Goal: Task Accomplishment & Management: Complete application form

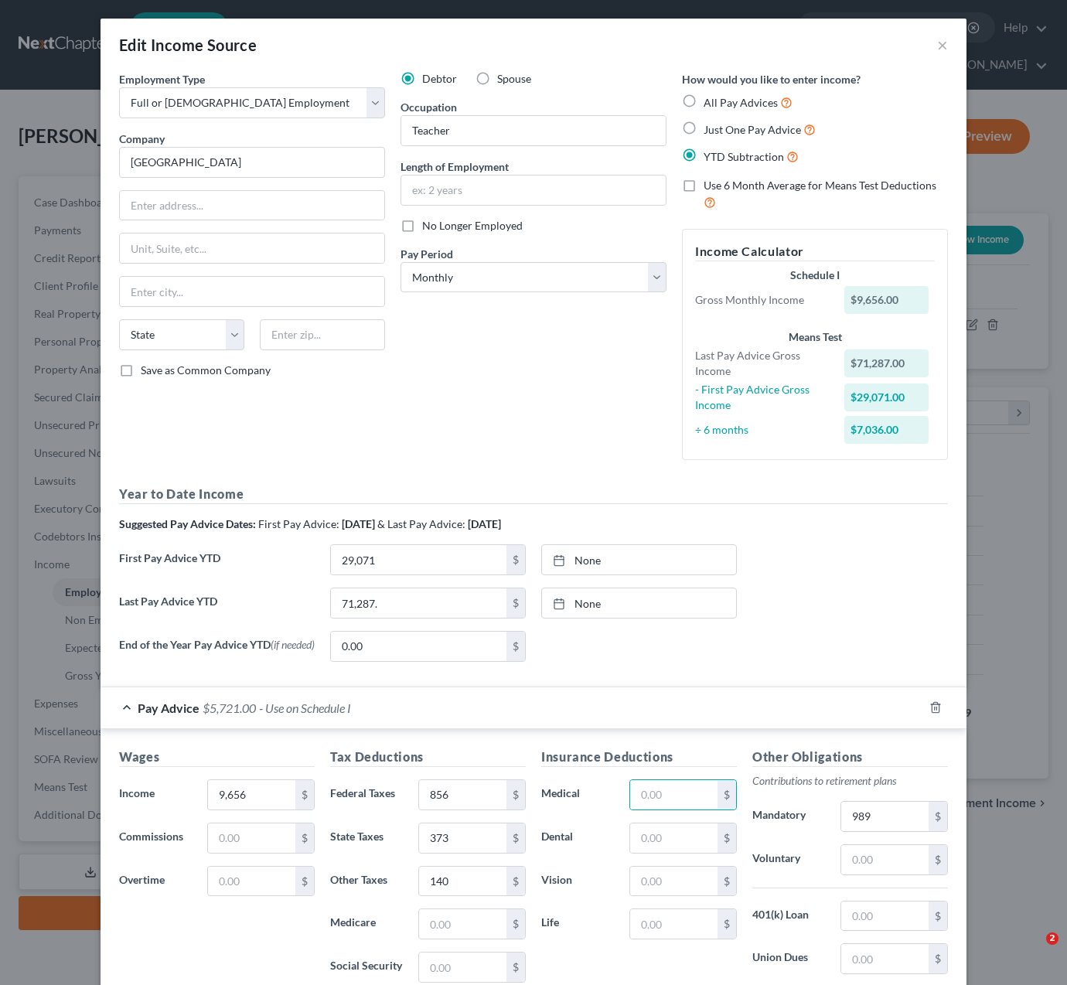
select select "0"
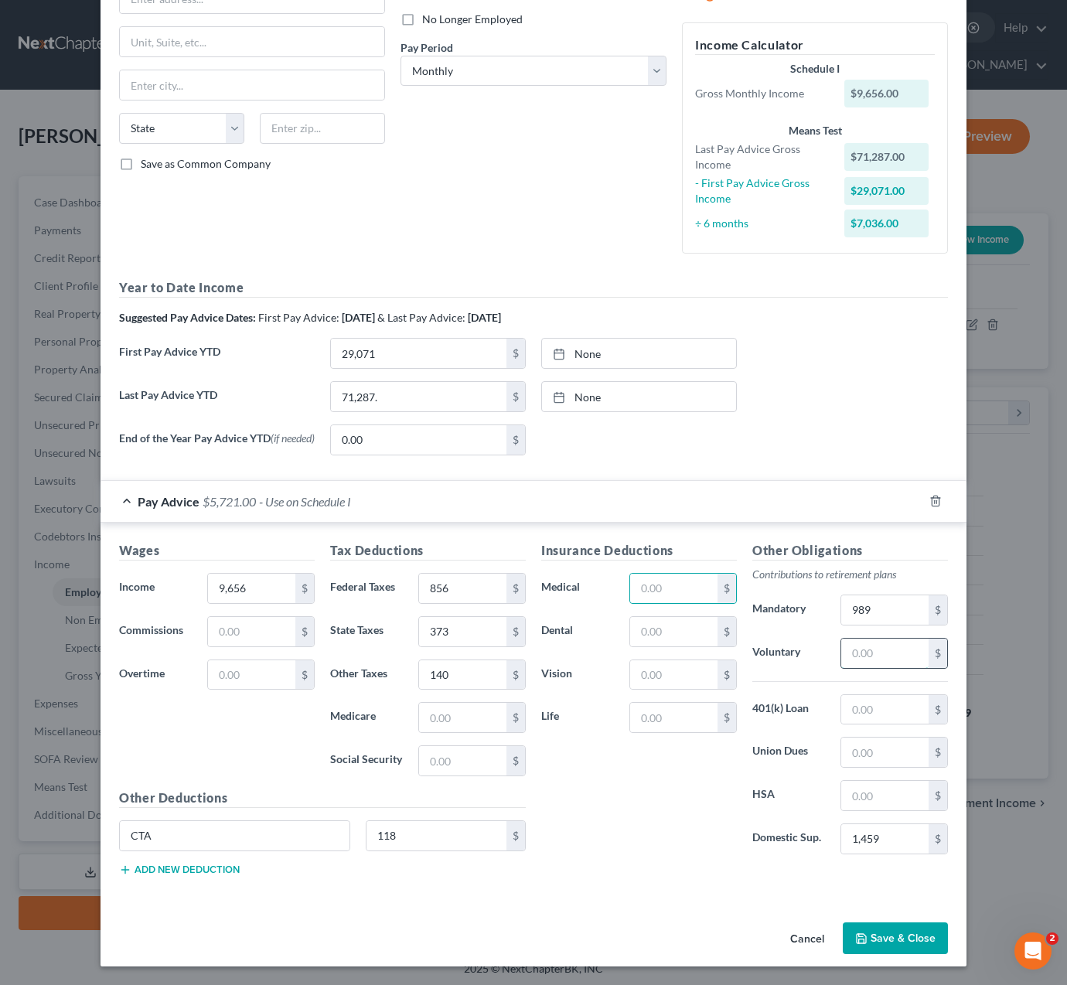
click at [895, 650] on input "text" at bounding box center [884, 653] width 87 height 29
type input "924"
click at [188, 872] on button "Add new deduction" at bounding box center [179, 870] width 121 height 12
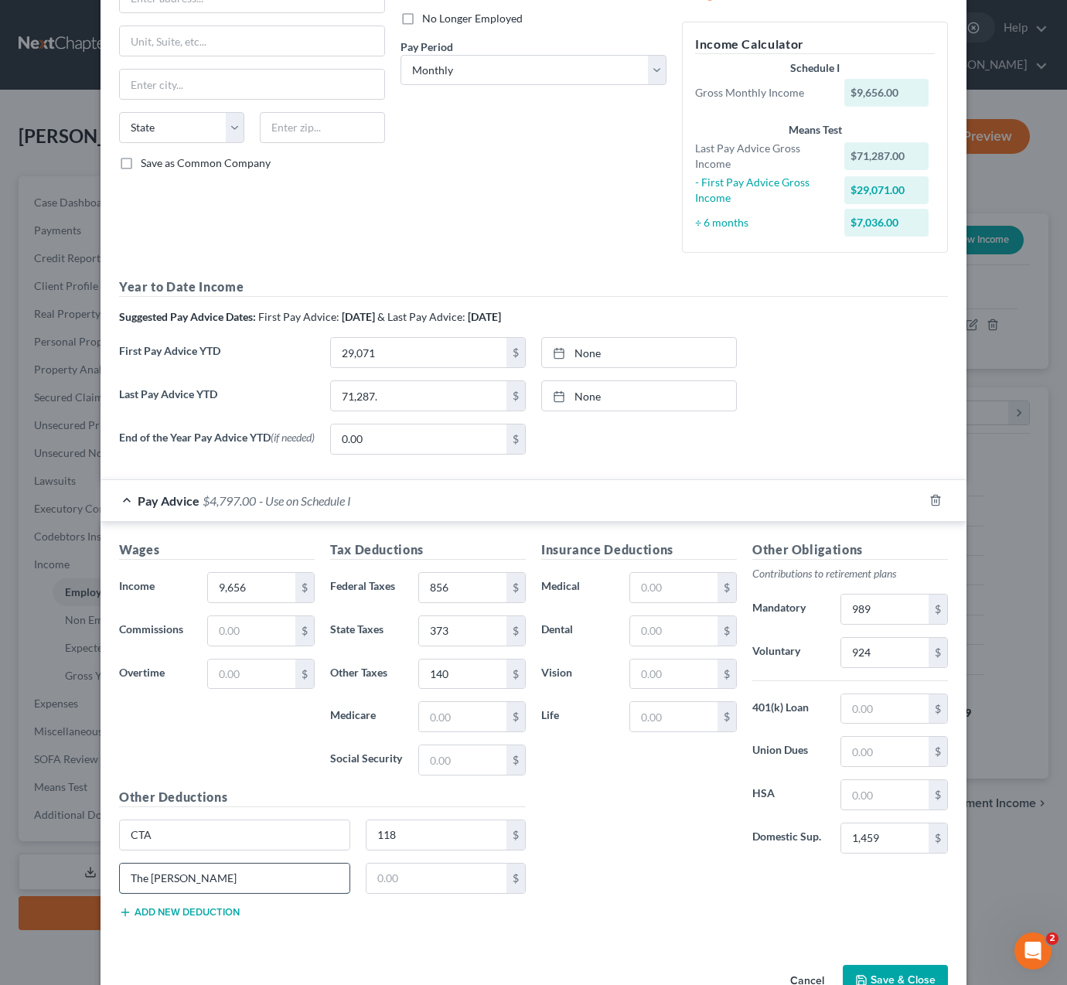
type input "The [PERSON_NAME]"
type input "69.19"
click at [890, 654] on input "924" at bounding box center [884, 652] width 87 height 29
type input "9"
type input "924"
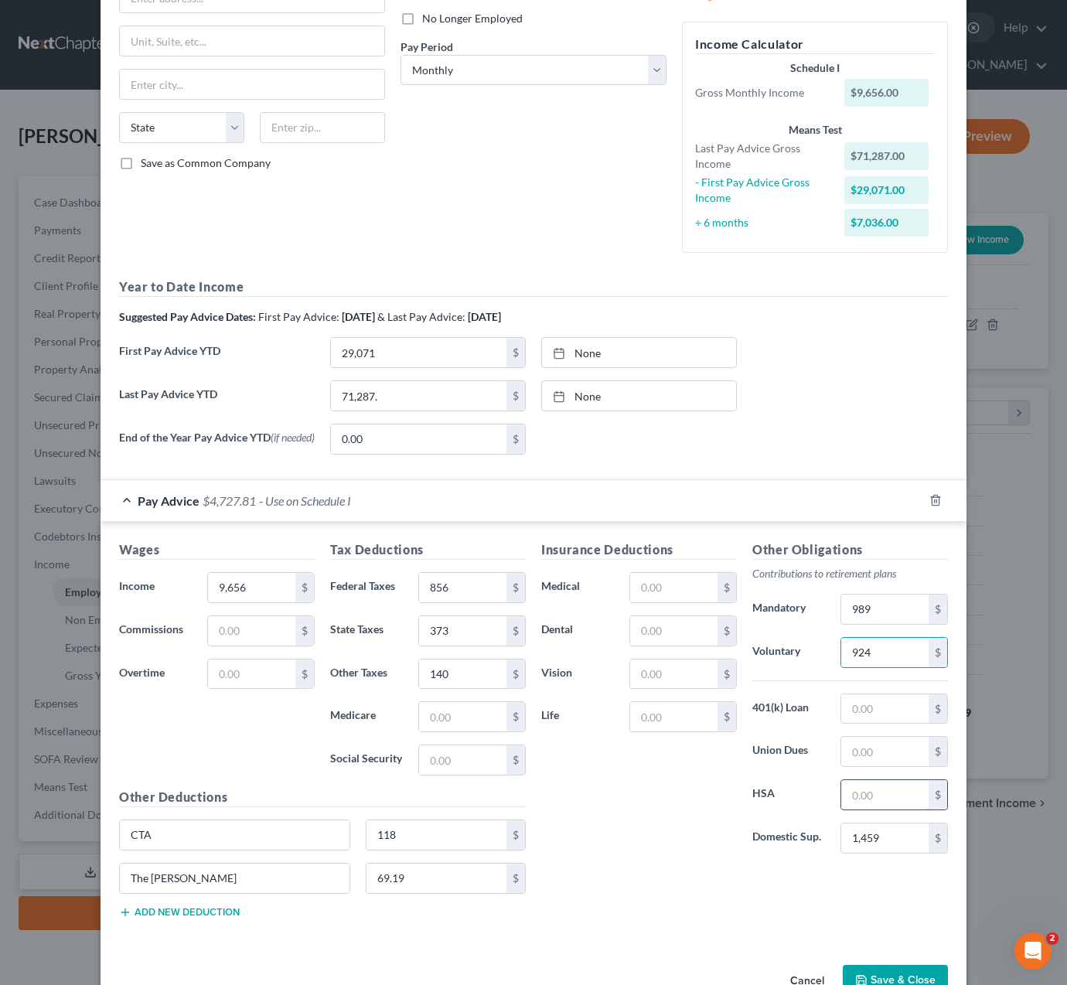
click at [890, 792] on input "text" at bounding box center [884, 794] width 87 height 29
type input "100."
click at [898, 658] on input "924" at bounding box center [884, 652] width 87 height 29
type input "9"
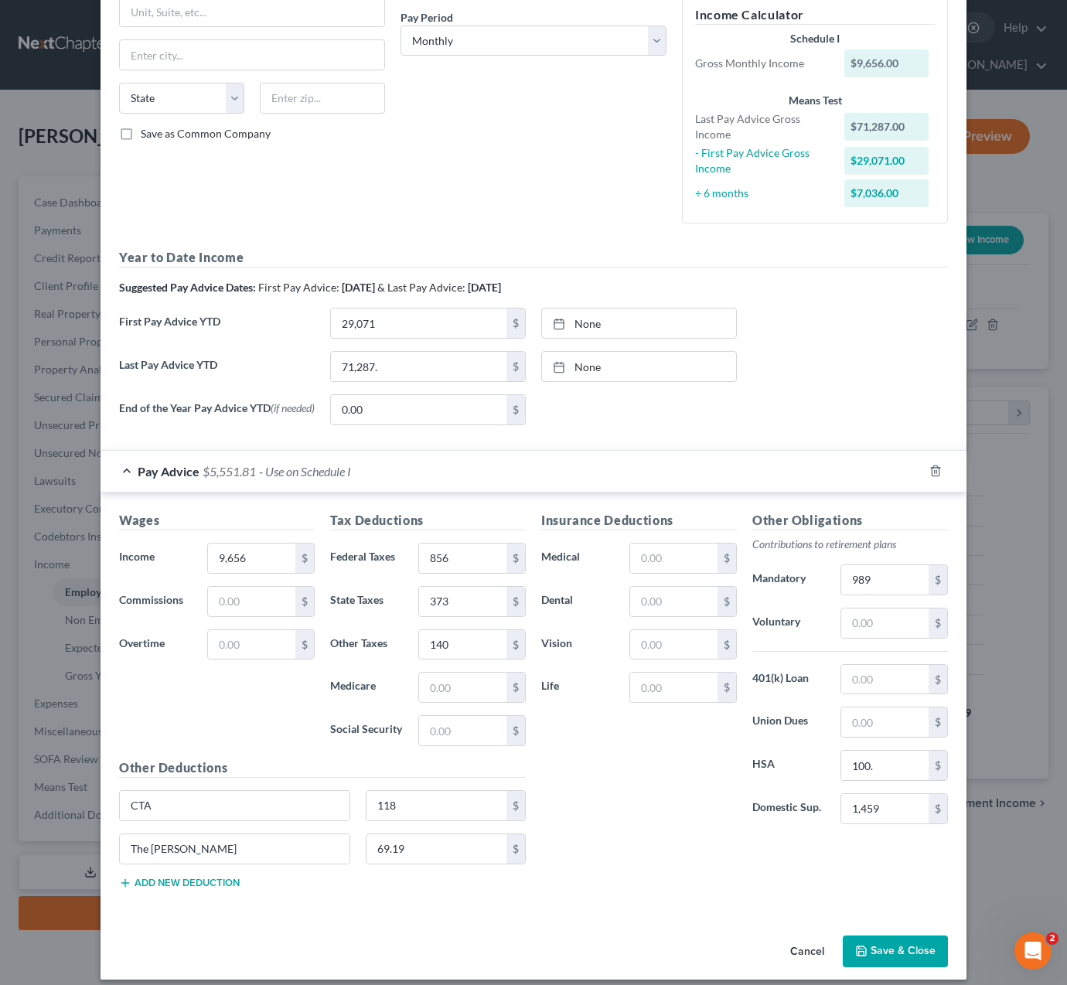
scroll to position [251, 0]
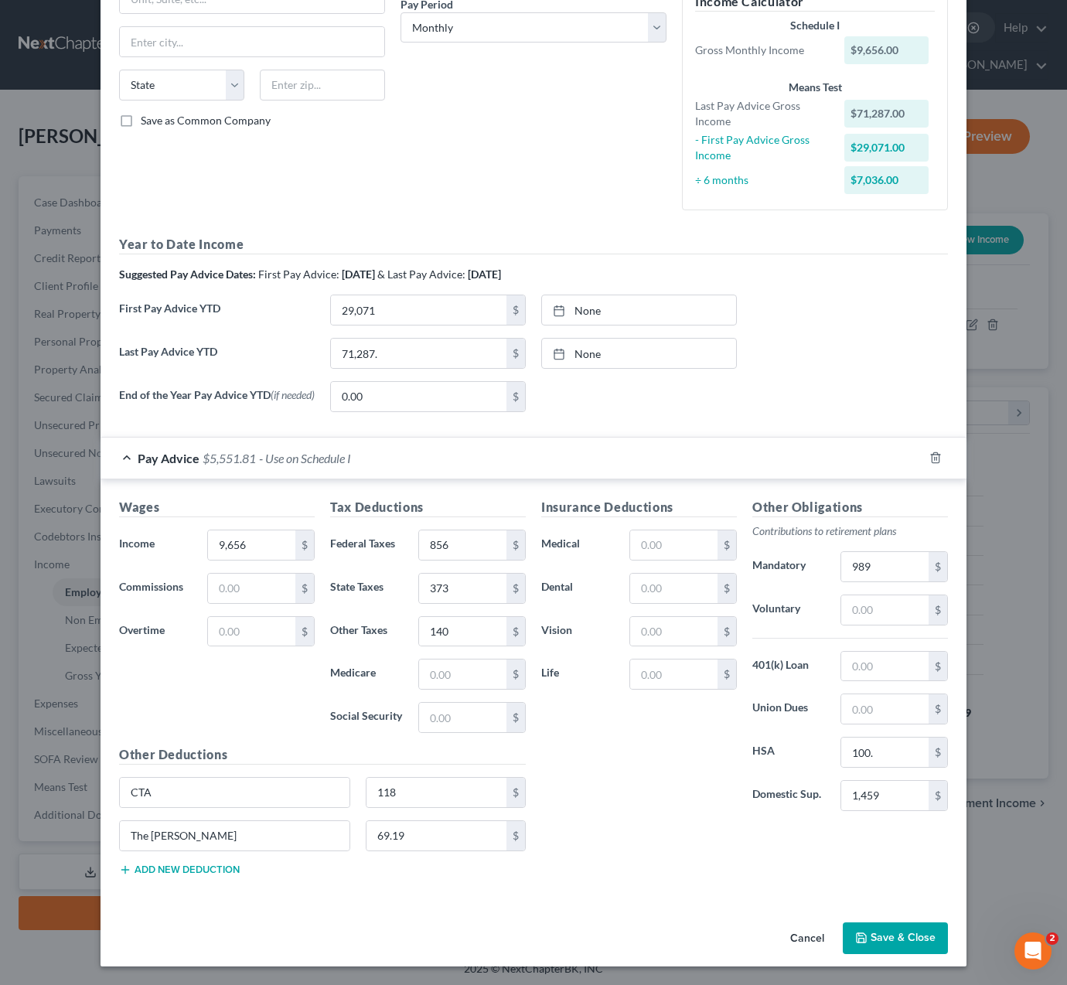
click at [901, 933] on button "Save & Close" at bounding box center [895, 939] width 105 height 32
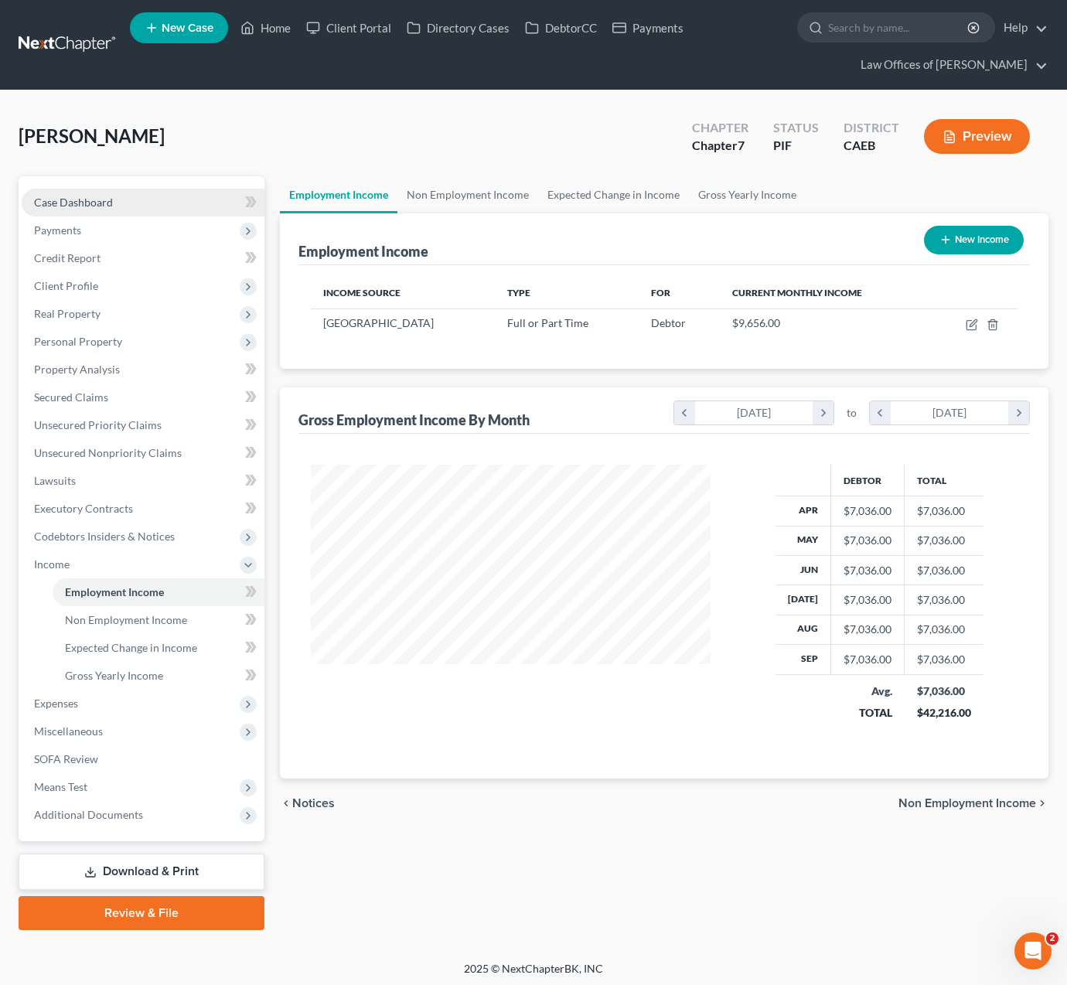
click at [118, 203] on link "Case Dashboard" at bounding box center [143, 203] width 243 height 28
select select "0"
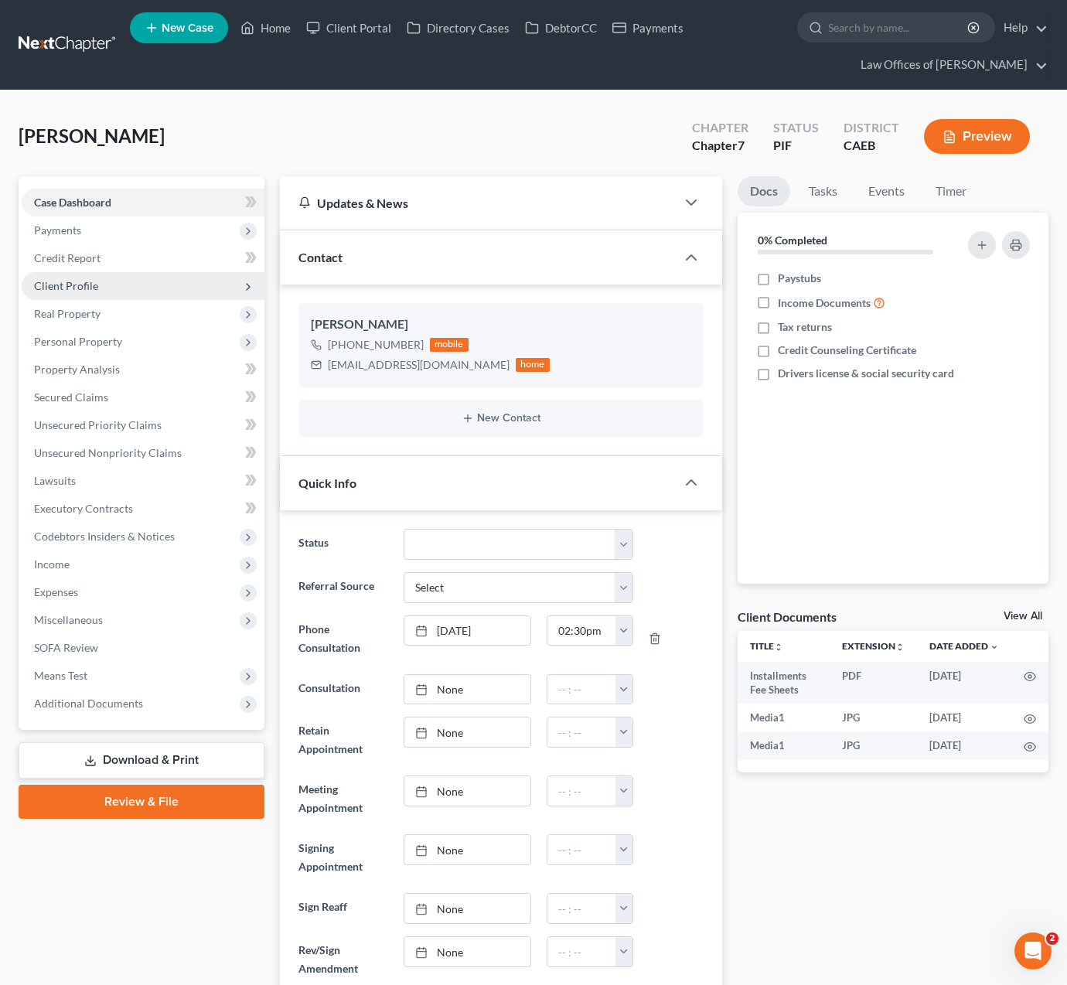
click at [111, 289] on span "Client Profile" at bounding box center [143, 286] width 243 height 28
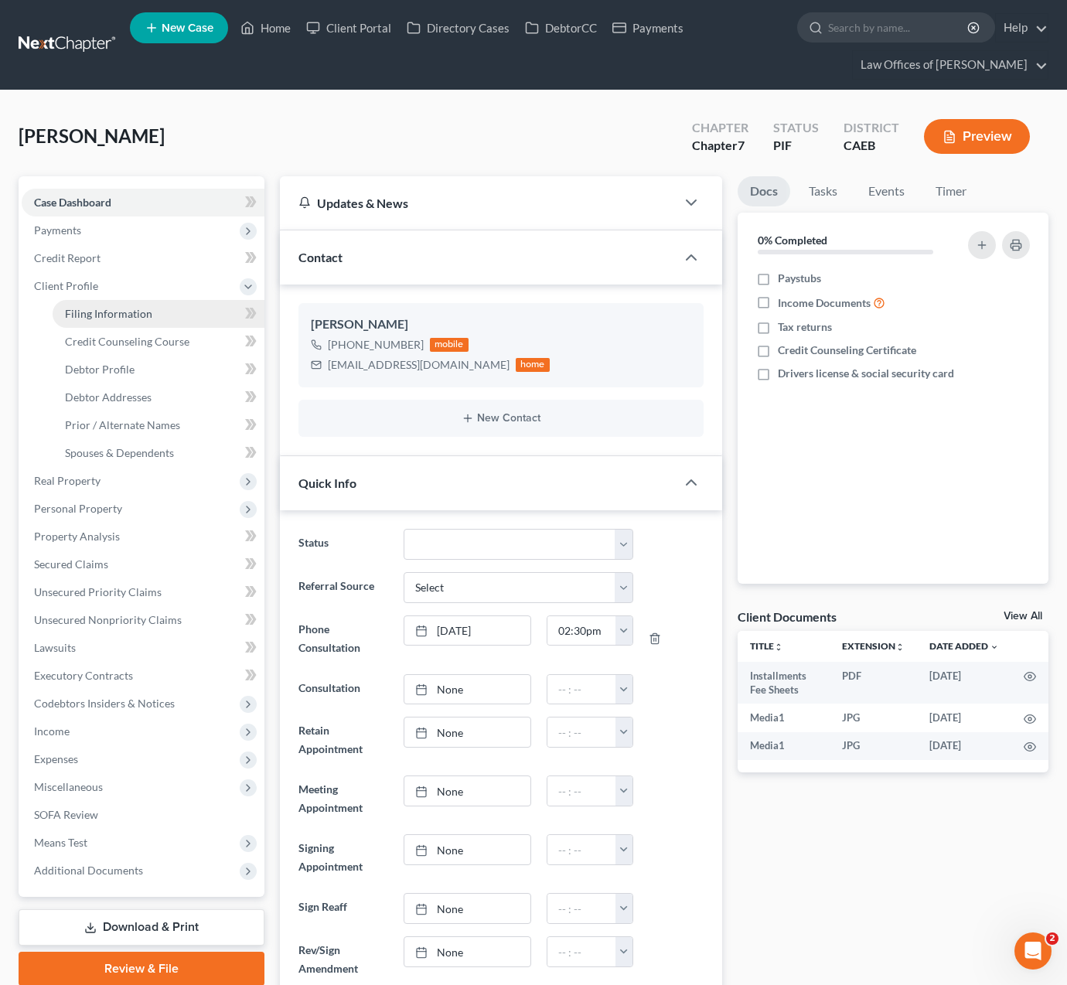
click at [128, 315] on span "Filing Information" at bounding box center [108, 313] width 87 height 13
select select "1"
select select "0"
select select "4"
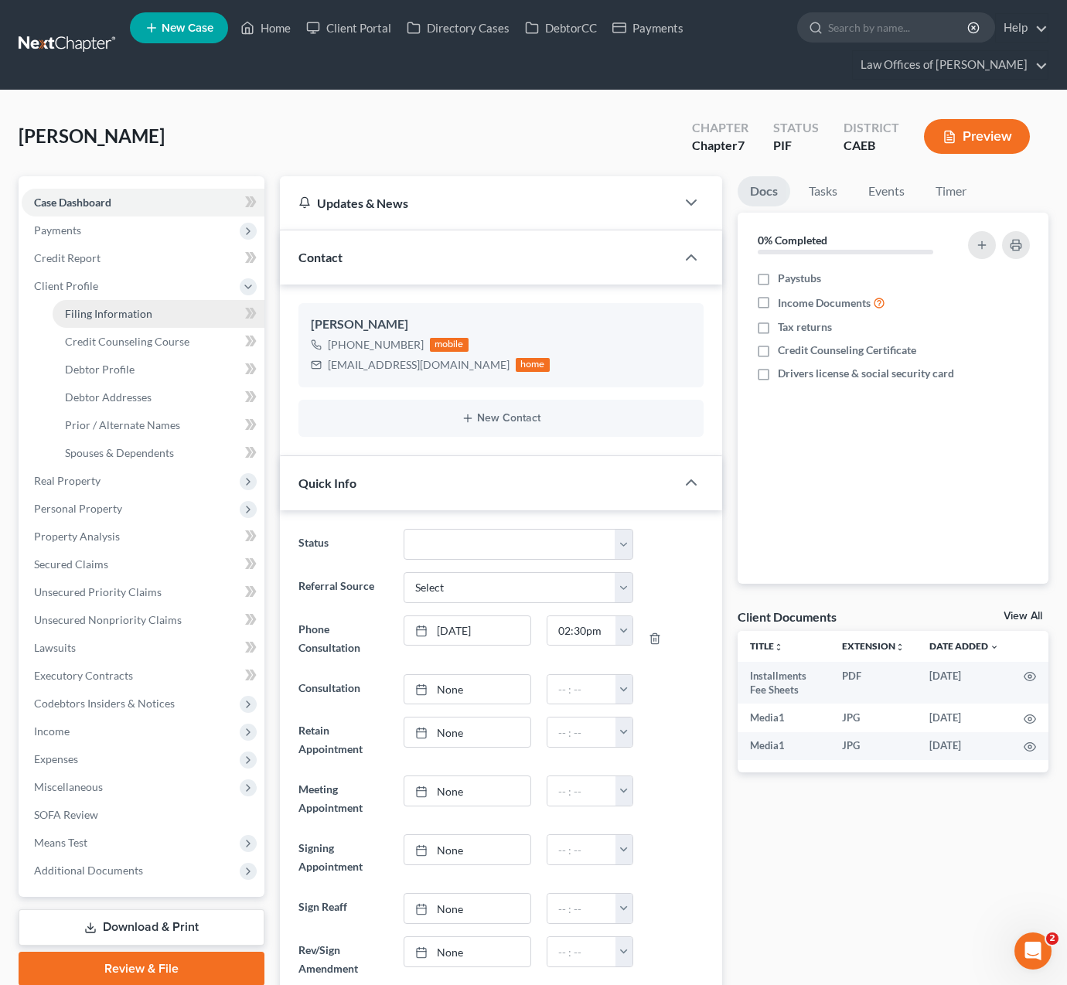
select select "1"
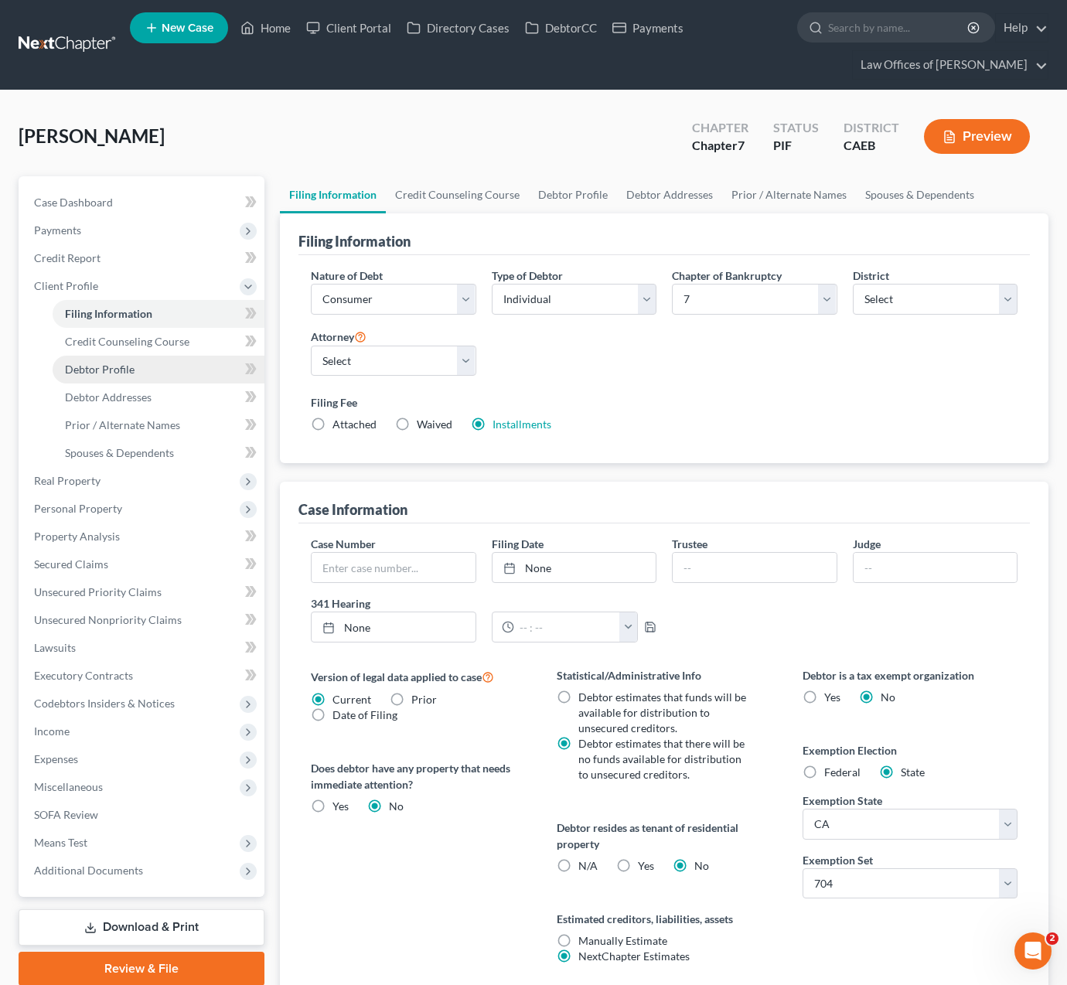
click at [156, 368] on link "Debtor Profile" at bounding box center [159, 370] width 212 height 28
select select "3"
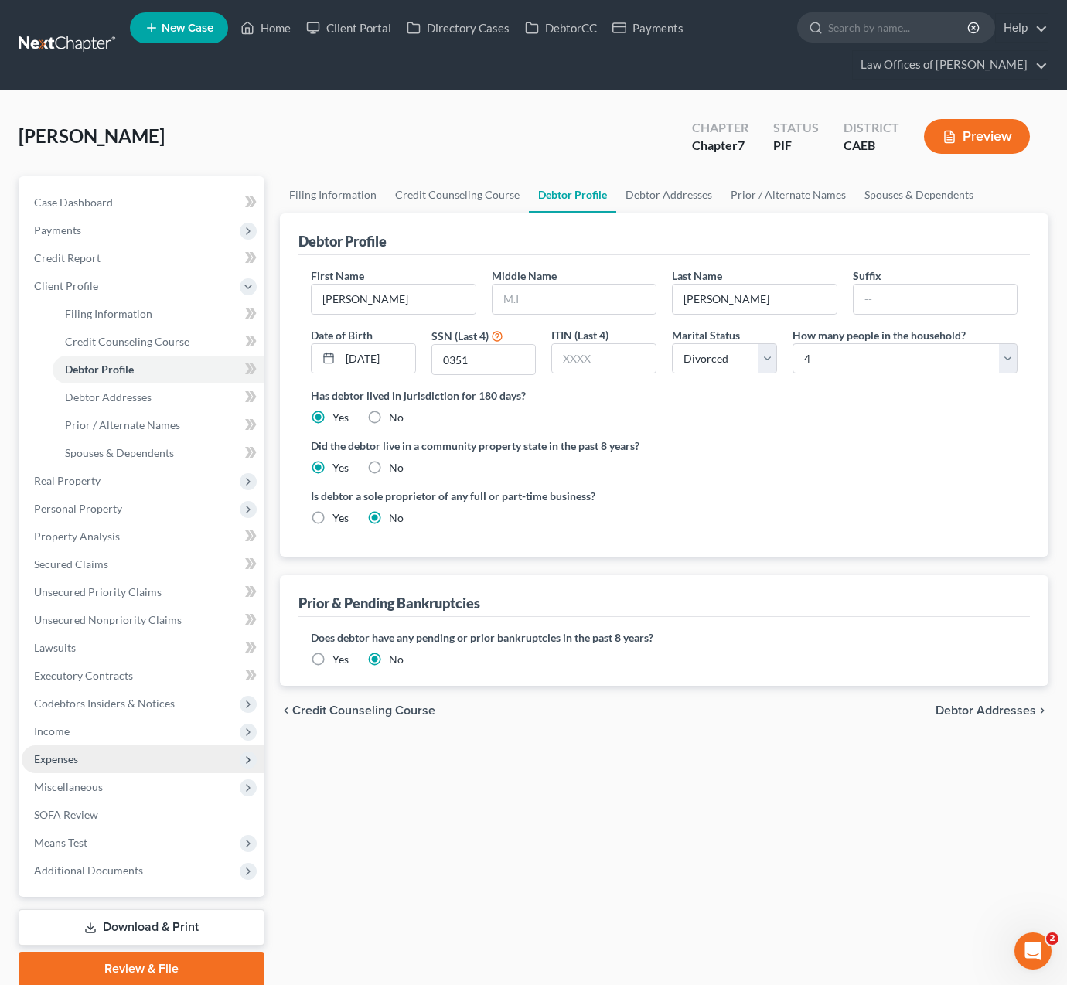
click at [113, 760] on span "Expenses" at bounding box center [143, 759] width 243 height 28
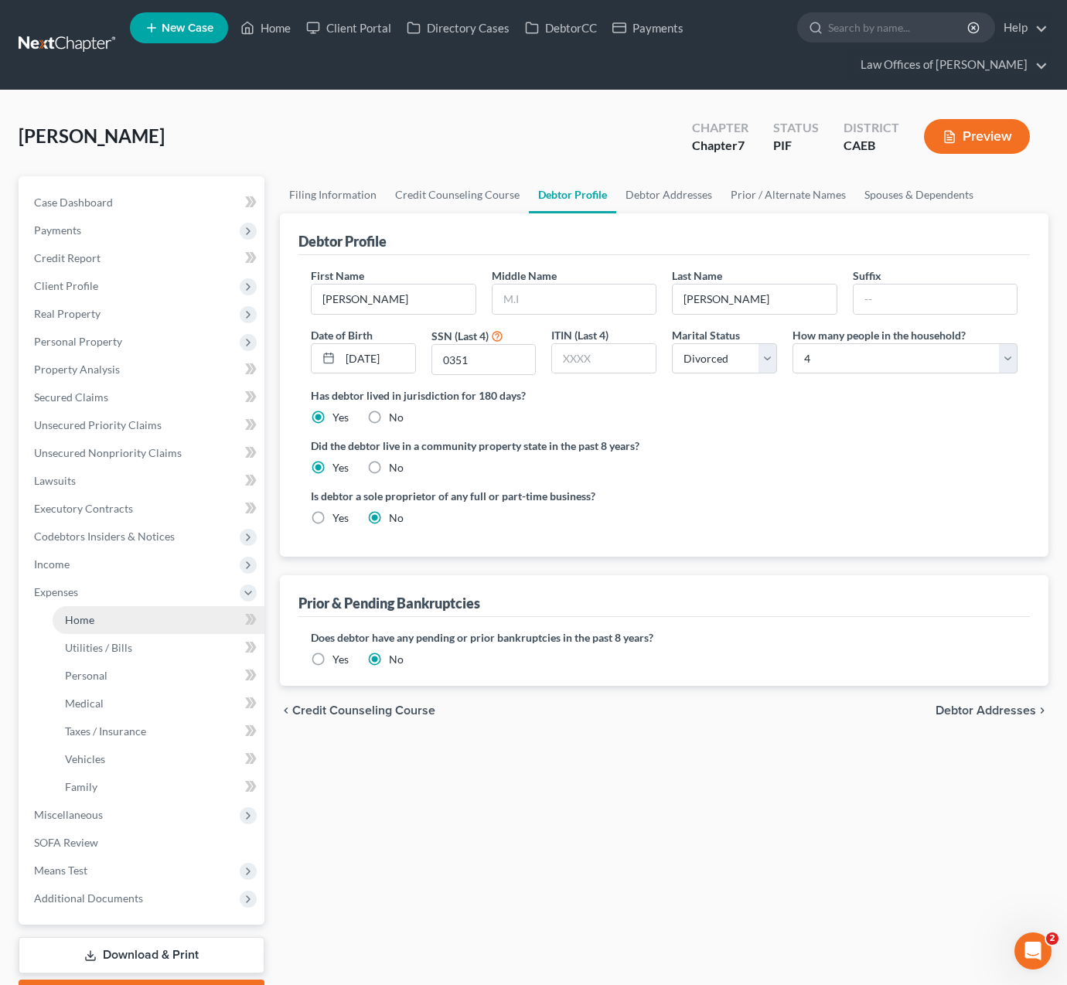
click at [126, 622] on link "Home" at bounding box center [159, 620] width 212 height 28
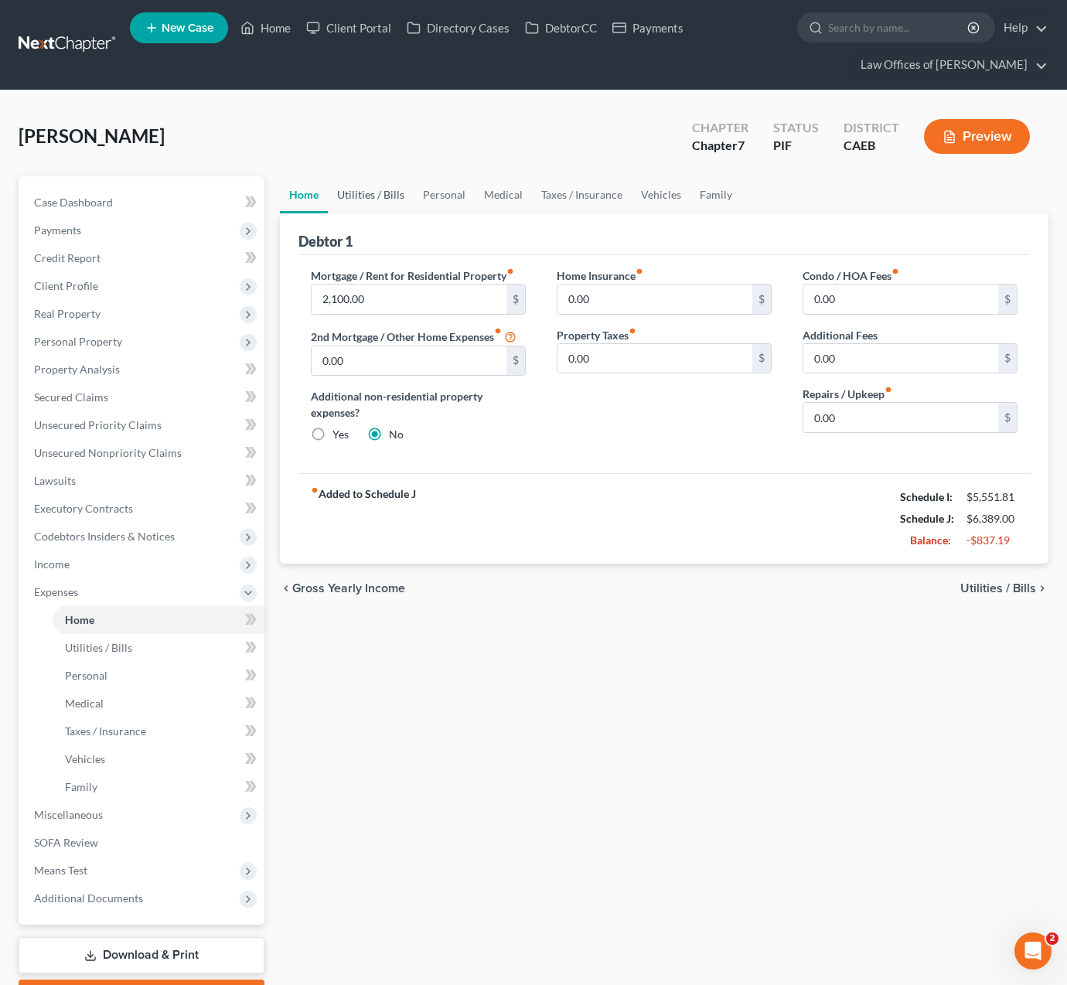
click at [375, 194] on link "Utilities / Bills" at bounding box center [371, 194] width 86 height 37
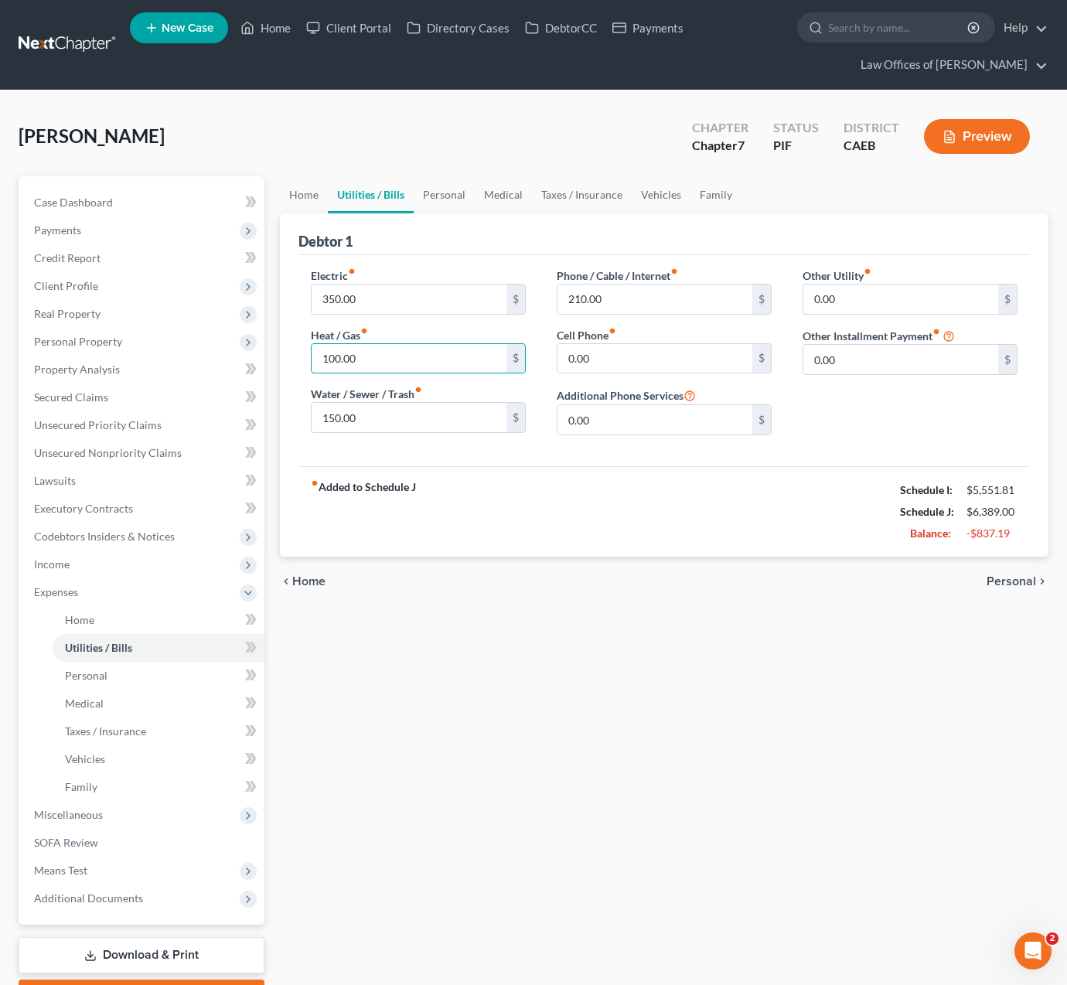
drag, startPoint x: 389, startPoint y: 367, endPoint x: 275, endPoint y: 360, distance: 114.7
click at [275, 360] on div "Home Utilities / Bills Personal Medical Taxes / Insurance Vehicles Family Debto…" at bounding box center [664, 595] width 784 height 838
click at [436, 189] on link "Personal" at bounding box center [444, 194] width 61 height 37
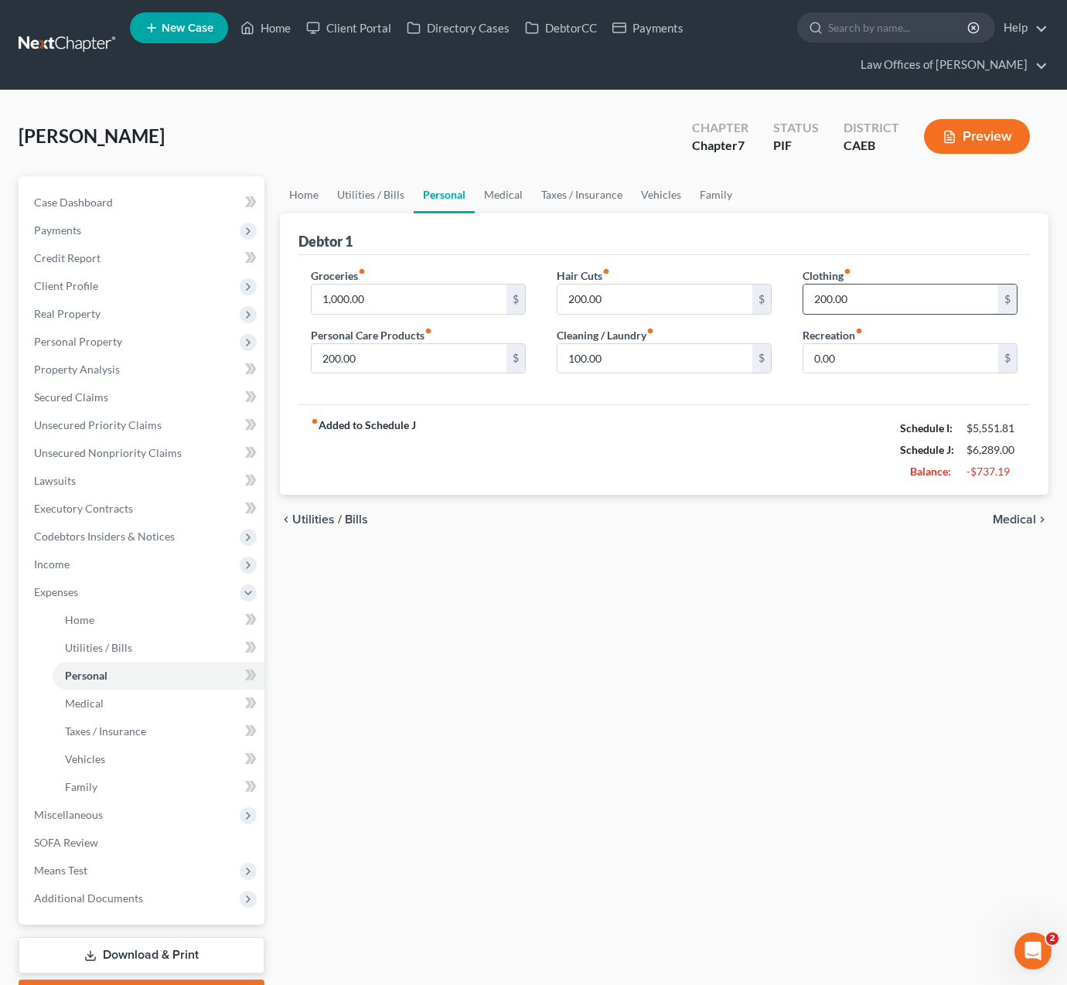
click at [854, 302] on input "200.00" at bounding box center [900, 299] width 195 height 29
click at [414, 366] on input "200.00" at bounding box center [409, 358] width 195 height 29
drag, startPoint x: 367, startPoint y: 363, endPoint x: 242, endPoint y: 343, distance: 126.8
click at [242, 343] on div "Petition Navigation Case Dashboard Payments Invoices Payments Payments Credit R…" at bounding box center [534, 595] width 1046 height 838
click at [492, 196] on link "Medical" at bounding box center [503, 194] width 57 height 37
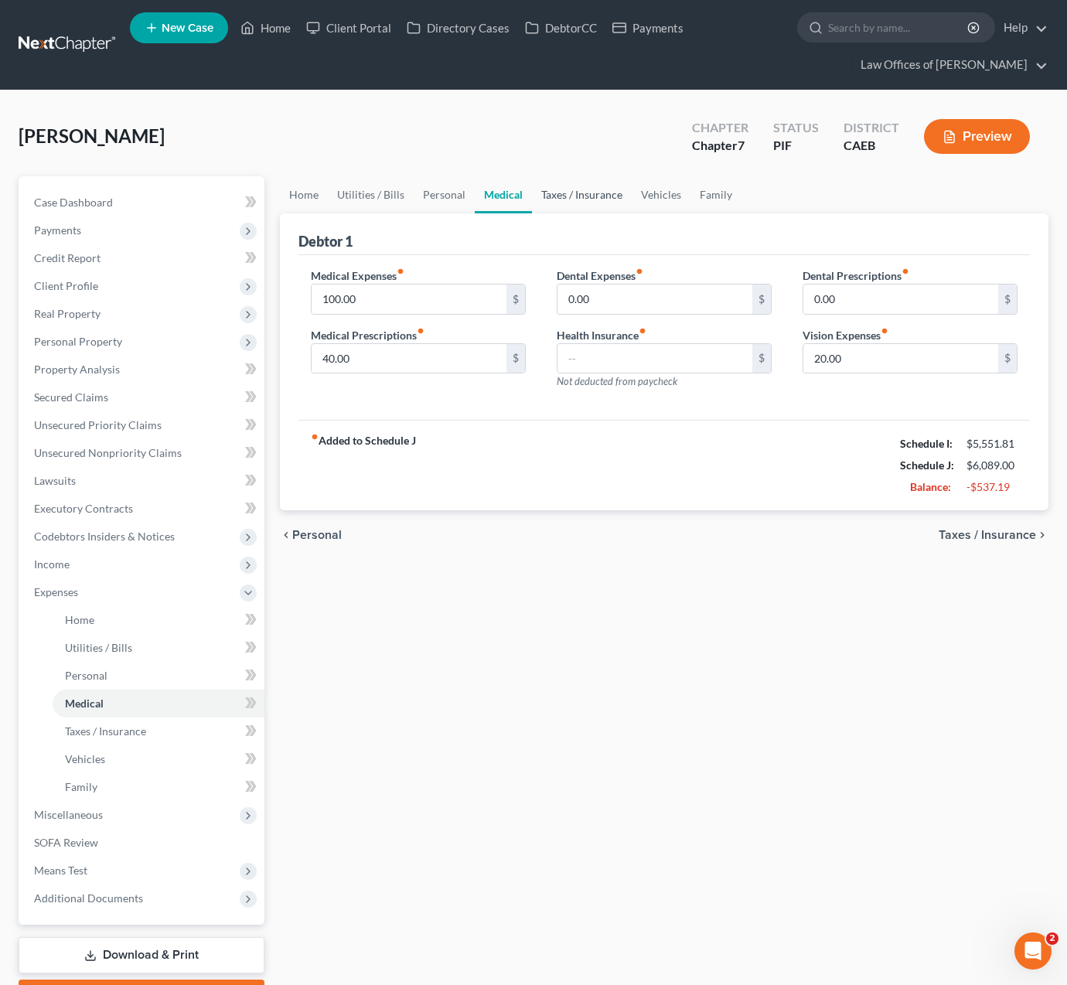
click at [585, 200] on link "Taxes / Insurance" at bounding box center [582, 194] width 100 height 37
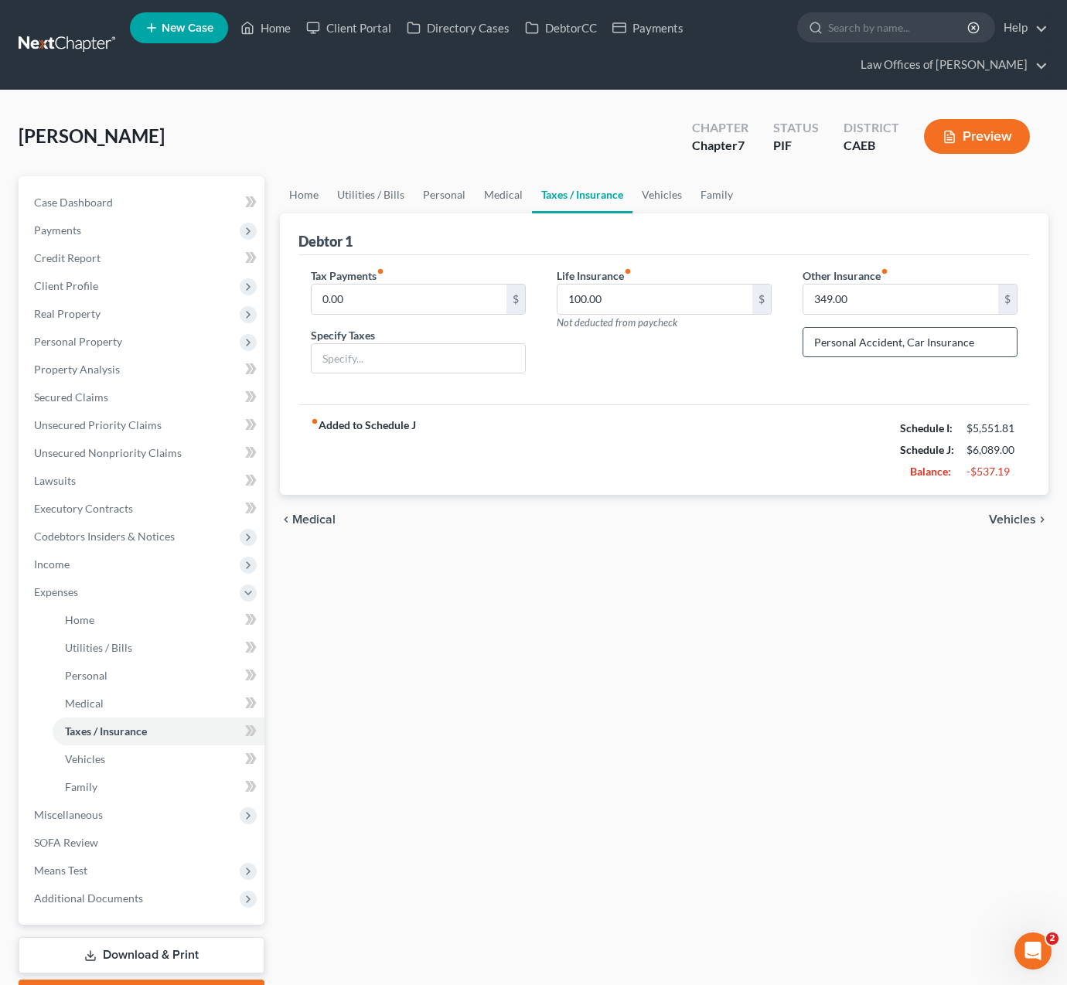
click at [979, 343] on input "Personal Accident, Car Insurance" at bounding box center [909, 342] width 213 height 29
drag, startPoint x: 979, startPoint y: 343, endPoint x: 816, endPoint y: 346, distance: 163.2
click at [816, 347] on input "Personal Accident, Car Insurance" at bounding box center [909, 342] width 213 height 29
click at [902, 311] on input "349.00" at bounding box center [900, 299] width 195 height 29
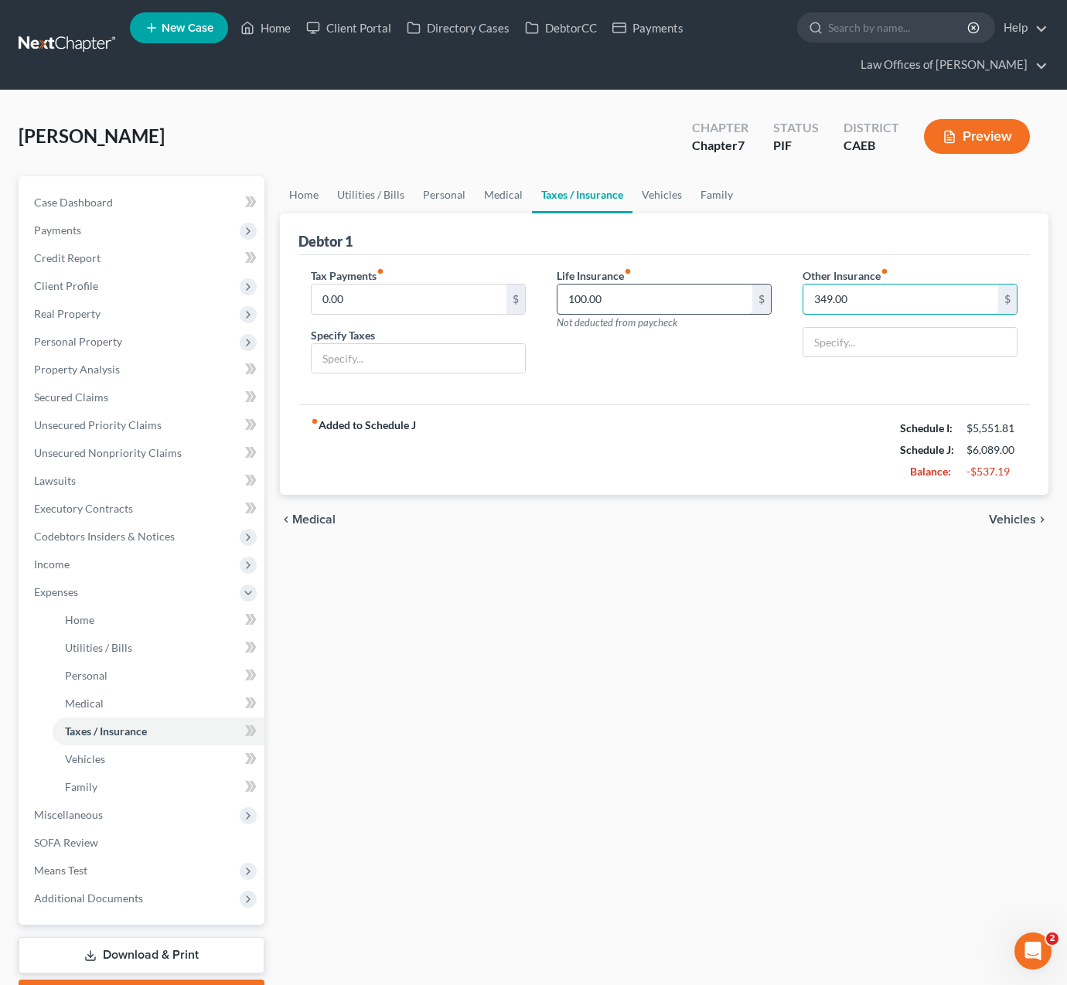
drag, startPoint x: 871, startPoint y: 300, endPoint x: 645, endPoint y: 288, distance: 226.1
click at [645, 288] on div "Tax Payments fiber_manual_record 0.00 $ Specify Taxes Life Insurance fiber_manu…" at bounding box center [664, 327] width 738 height 119
click at [649, 190] on link "Vehicles" at bounding box center [662, 194] width 59 height 37
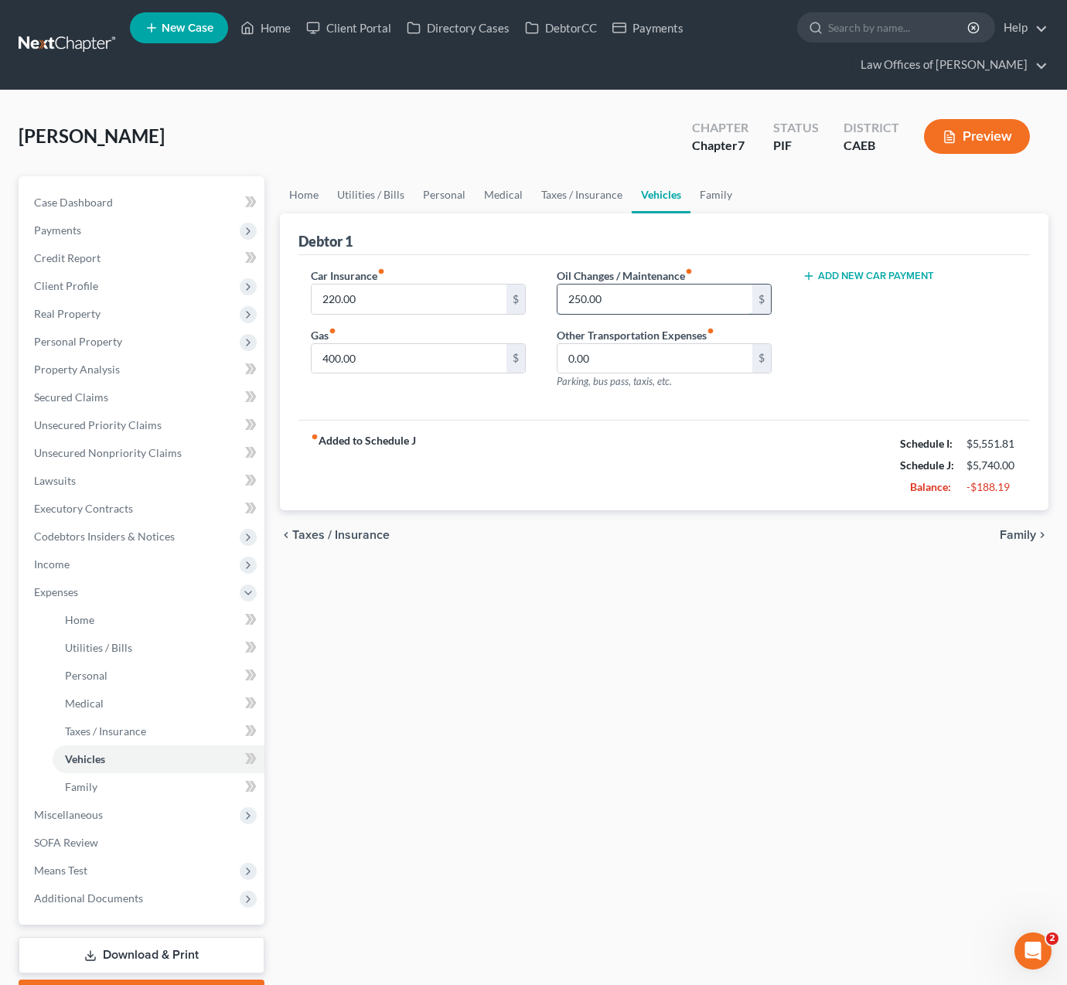
click at [609, 300] on input "250.00" at bounding box center [655, 299] width 195 height 29
drag, startPoint x: 623, startPoint y: 299, endPoint x: 503, endPoint y: 298, distance: 120.6
click at [503, 298] on div "Car Insurance fiber_manual_record 220.00 $ Gas fiber_manual_record 400.00 $ Oil…" at bounding box center [664, 335] width 738 height 135
click at [299, 192] on link "Home" at bounding box center [304, 194] width 48 height 37
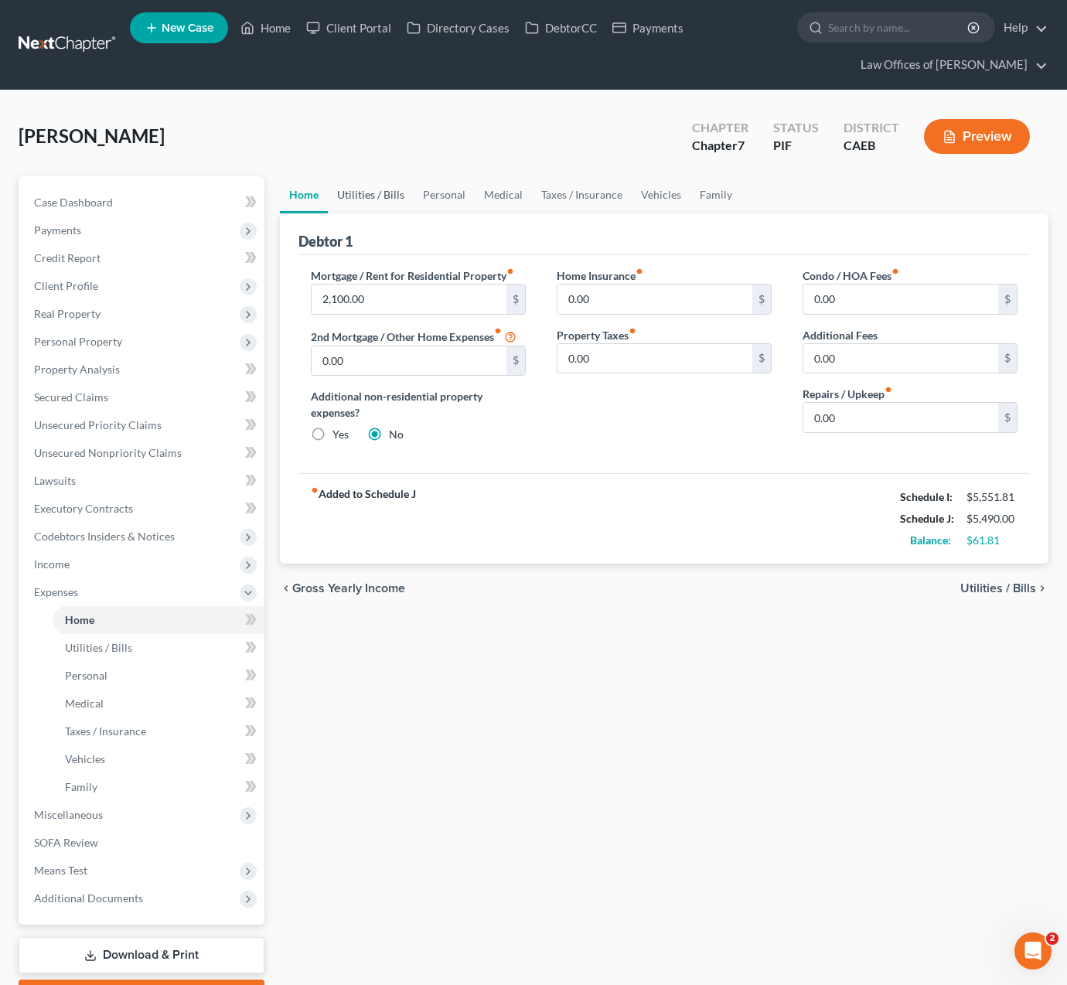
click at [354, 196] on link "Utilities / Bills" at bounding box center [371, 194] width 86 height 37
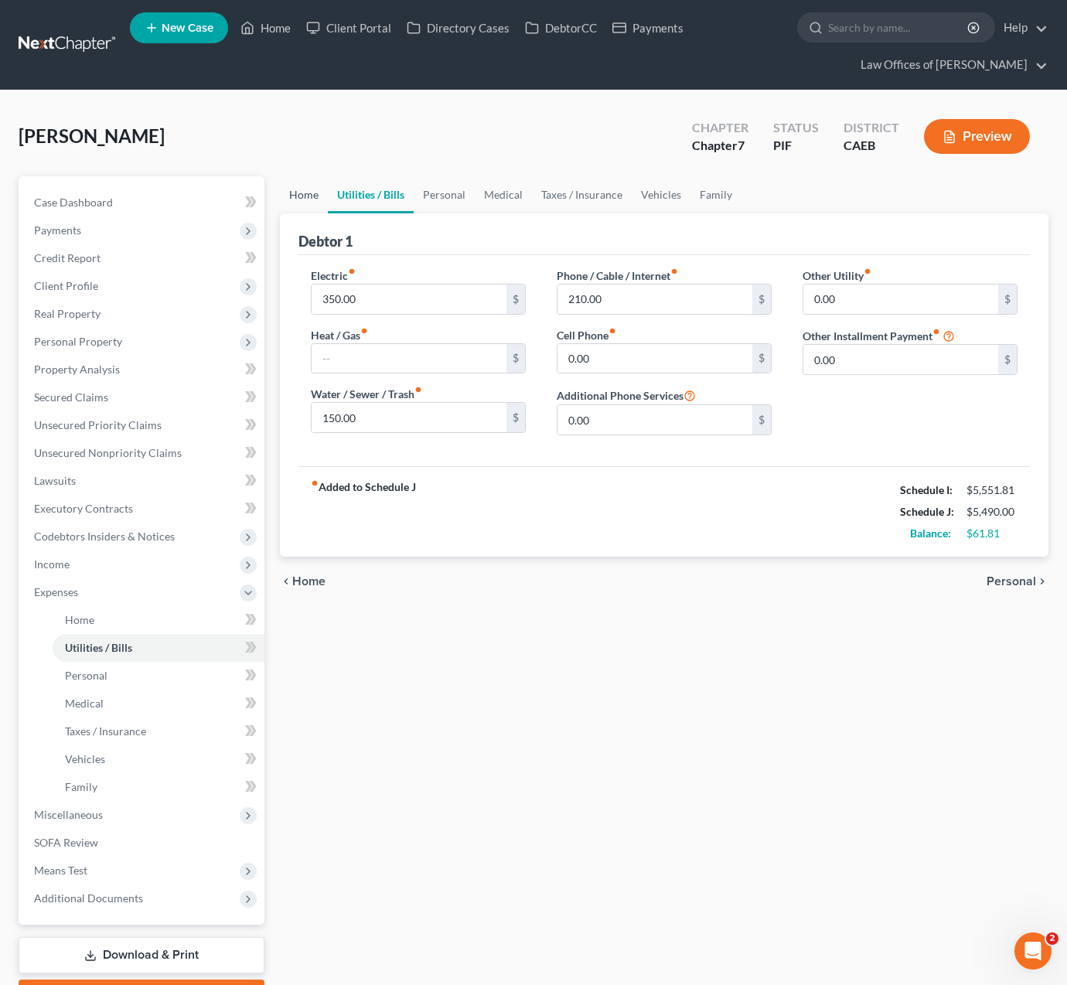
click at [300, 193] on link "Home" at bounding box center [304, 194] width 48 height 37
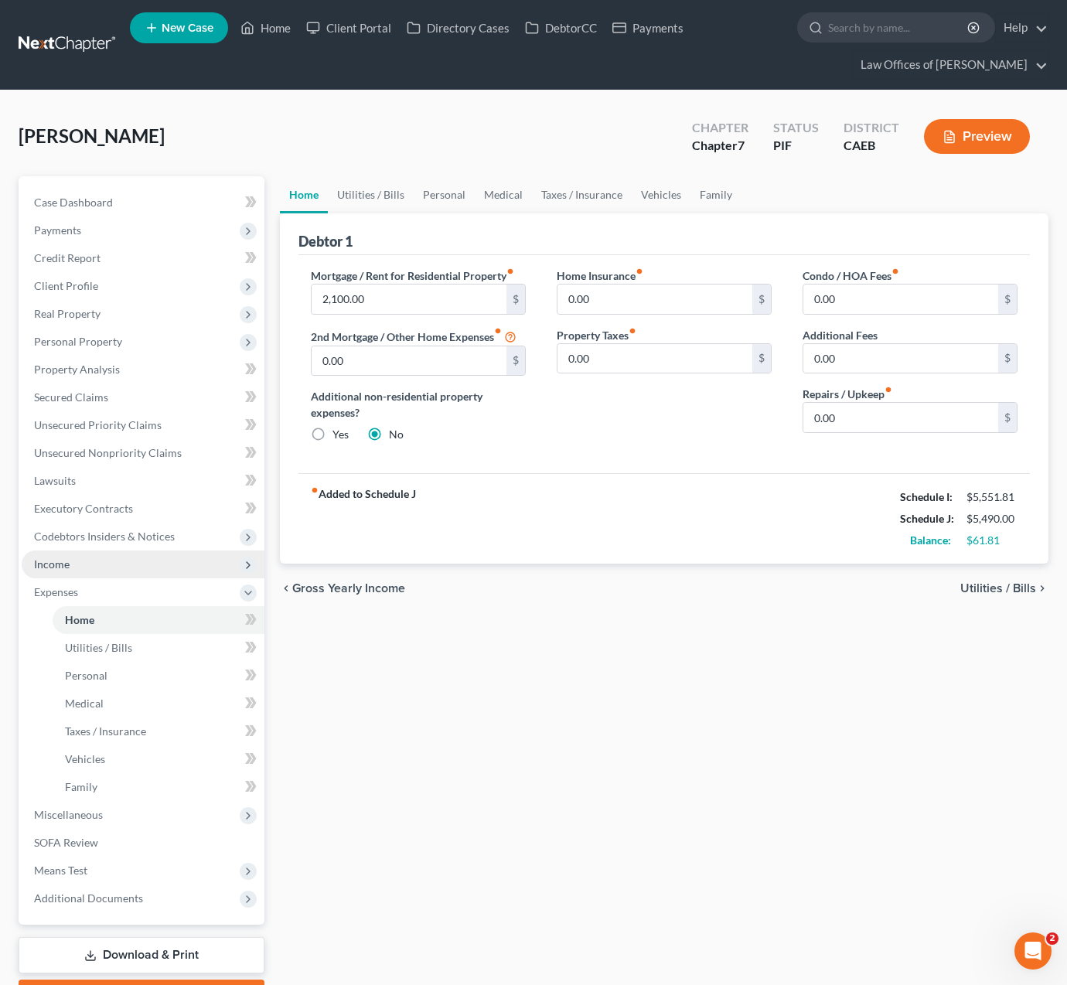
click at [107, 570] on span "Income" at bounding box center [143, 565] width 243 height 28
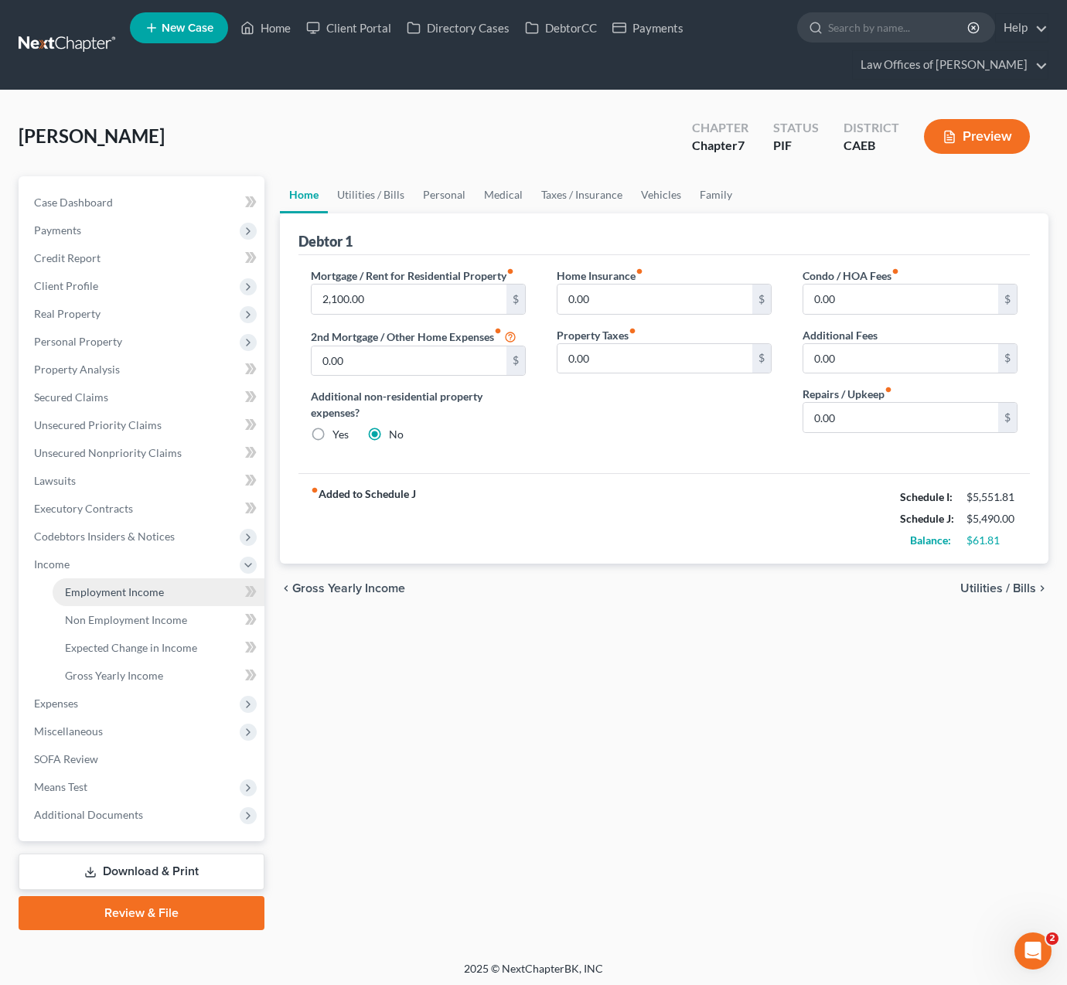
click at [152, 592] on span "Employment Income" at bounding box center [114, 591] width 99 height 13
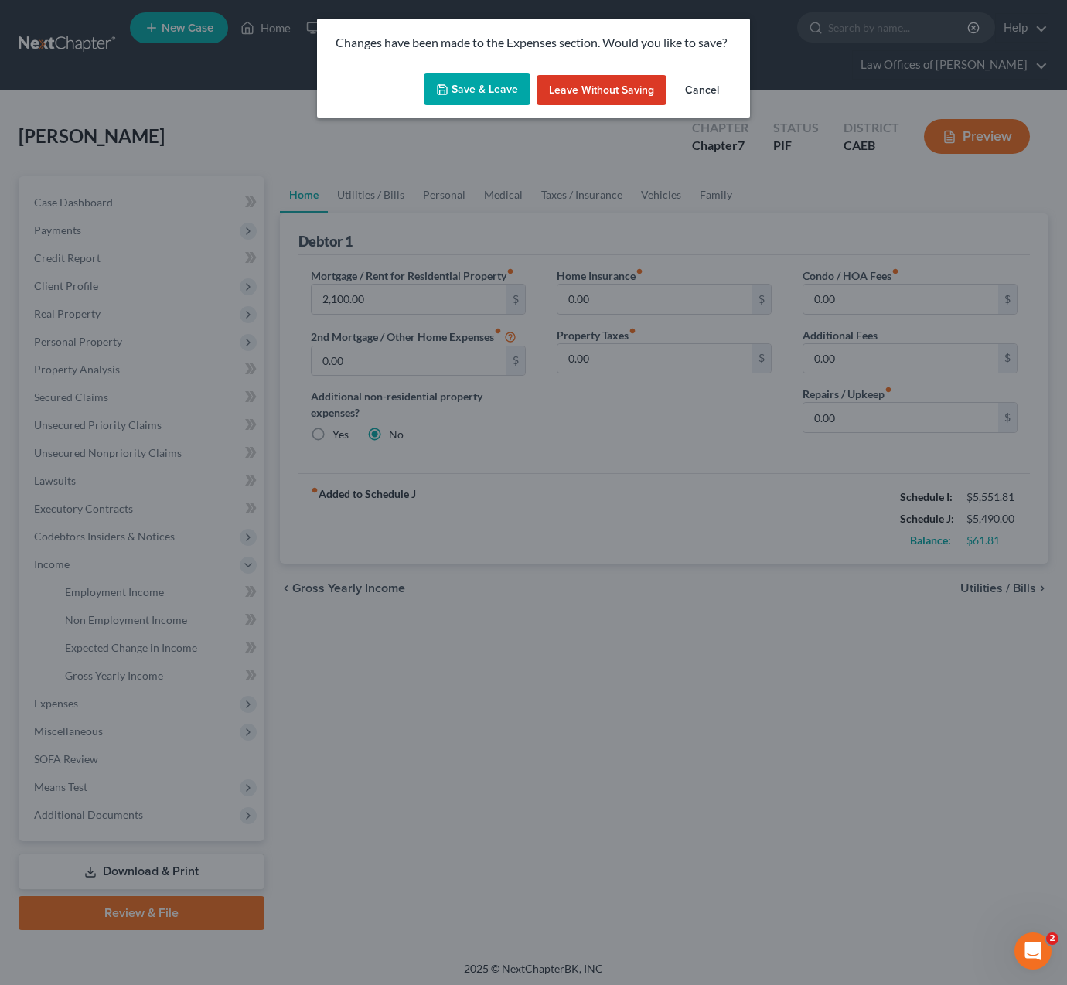
click at [478, 97] on button "Save & Leave" at bounding box center [477, 89] width 107 height 32
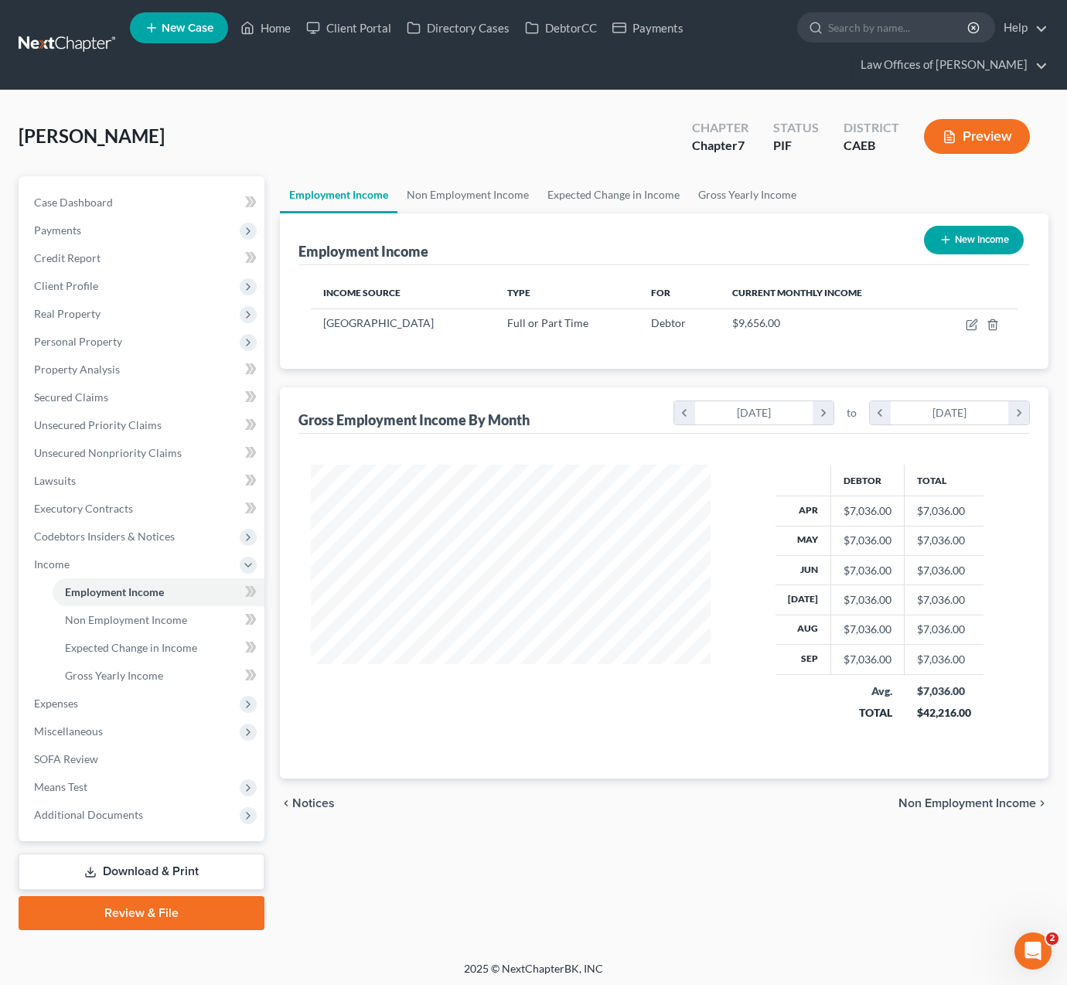
scroll to position [277, 430]
click at [972, 326] on icon "button" at bounding box center [973, 322] width 7 height 7
select select "0"
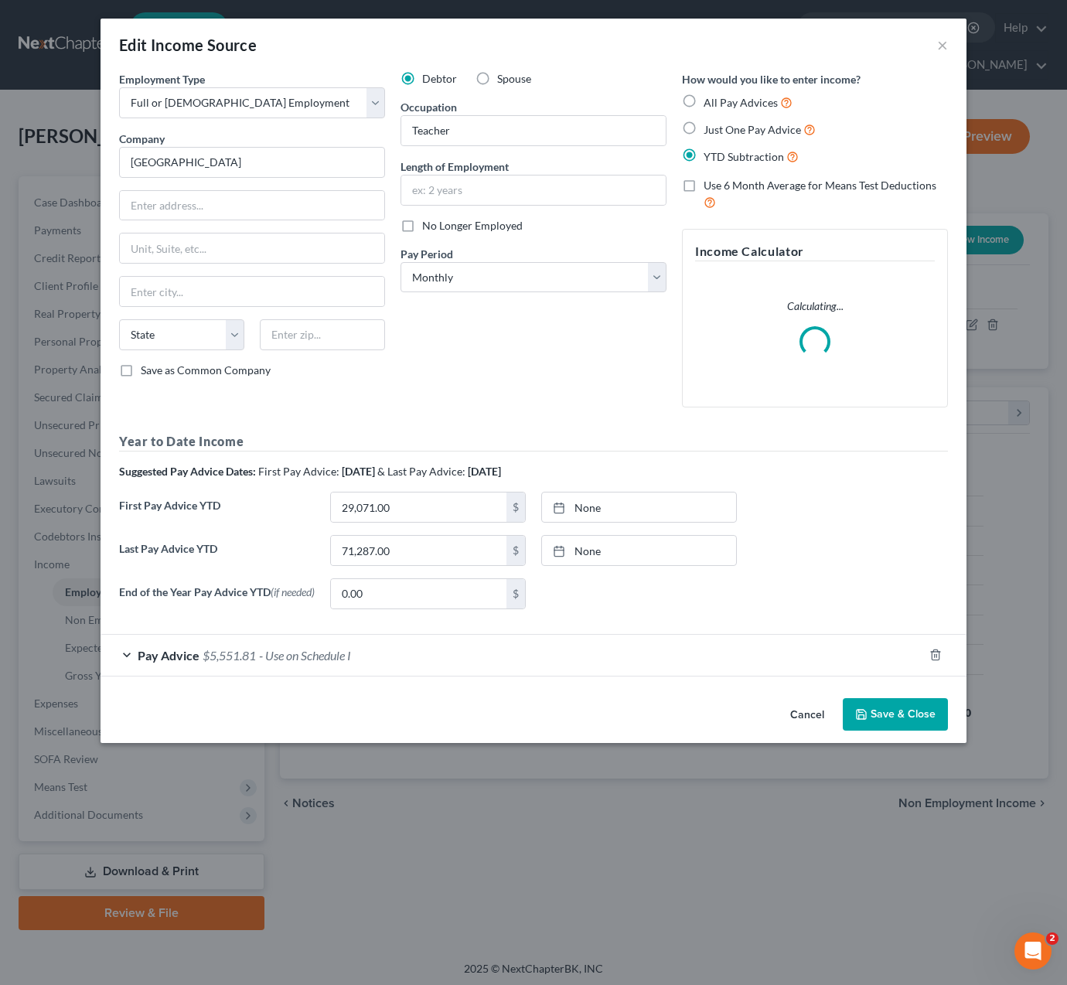
click at [292, 656] on span "- Use on Schedule I" at bounding box center [305, 655] width 92 height 15
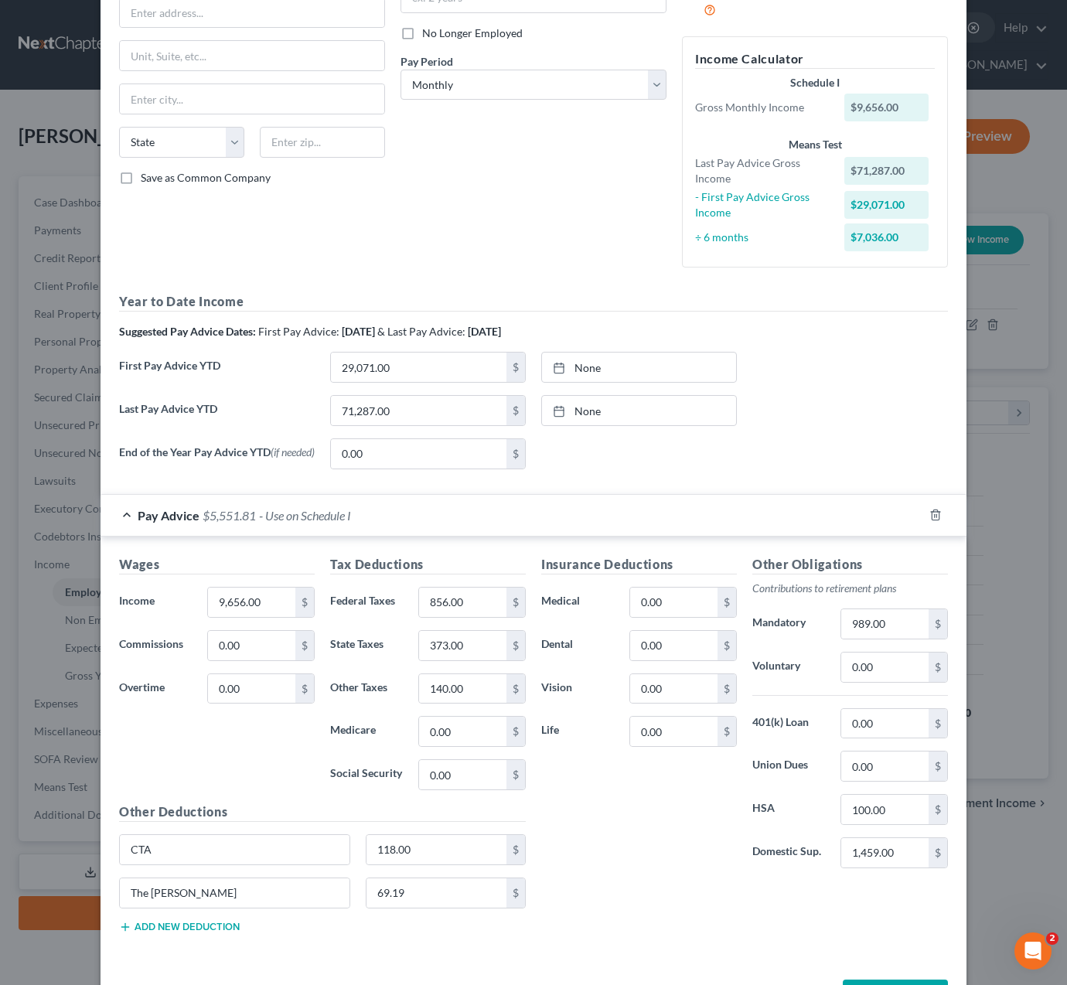
scroll to position [227, 0]
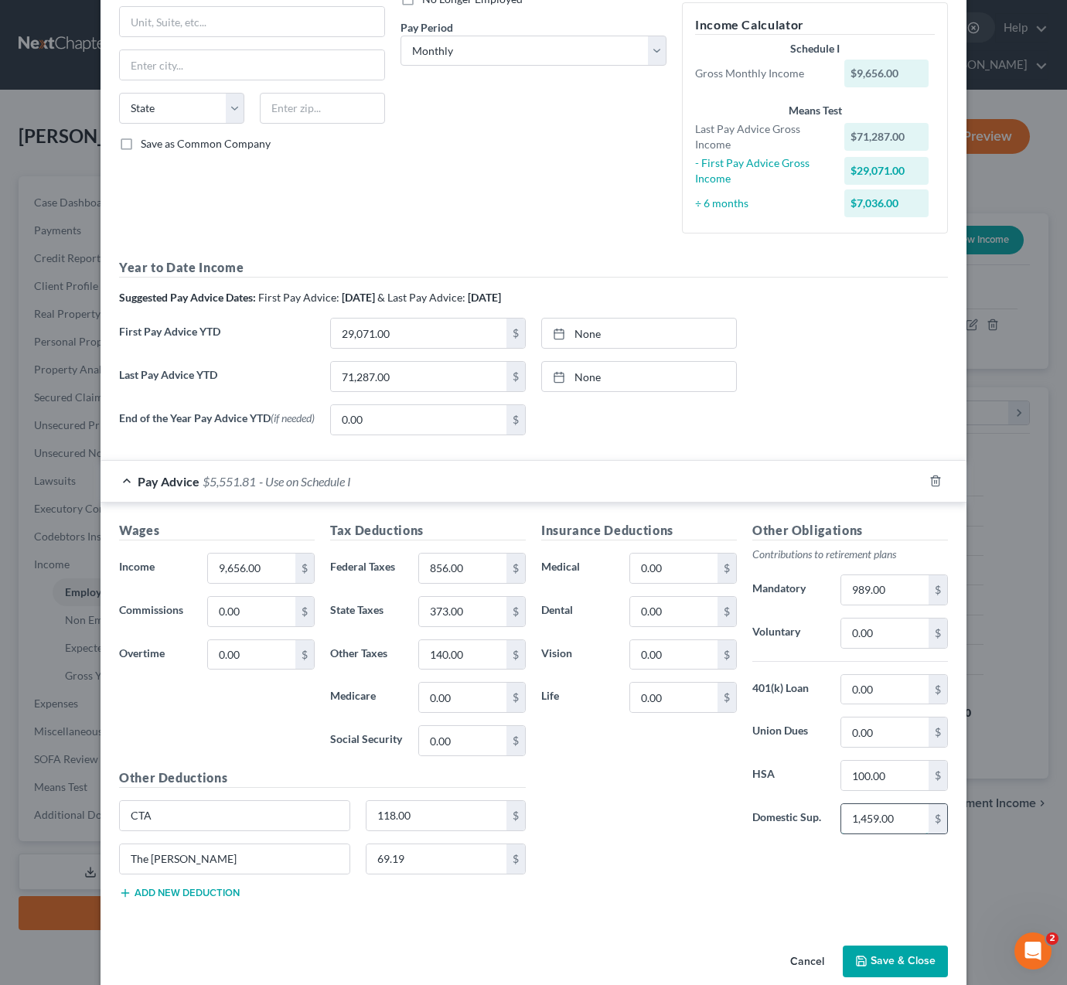
click at [889, 814] on input "1,459.00" at bounding box center [884, 818] width 87 height 29
drag, startPoint x: 899, startPoint y: 819, endPoint x: 820, endPoint y: 826, distance: 78.4
click at [820, 826] on div "Domestic Sup. 1,459.00 $" at bounding box center [850, 818] width 211 height 31
click at [908, 964] on button "Save & Close" at bounding box center [895, 962] width 105 height 32
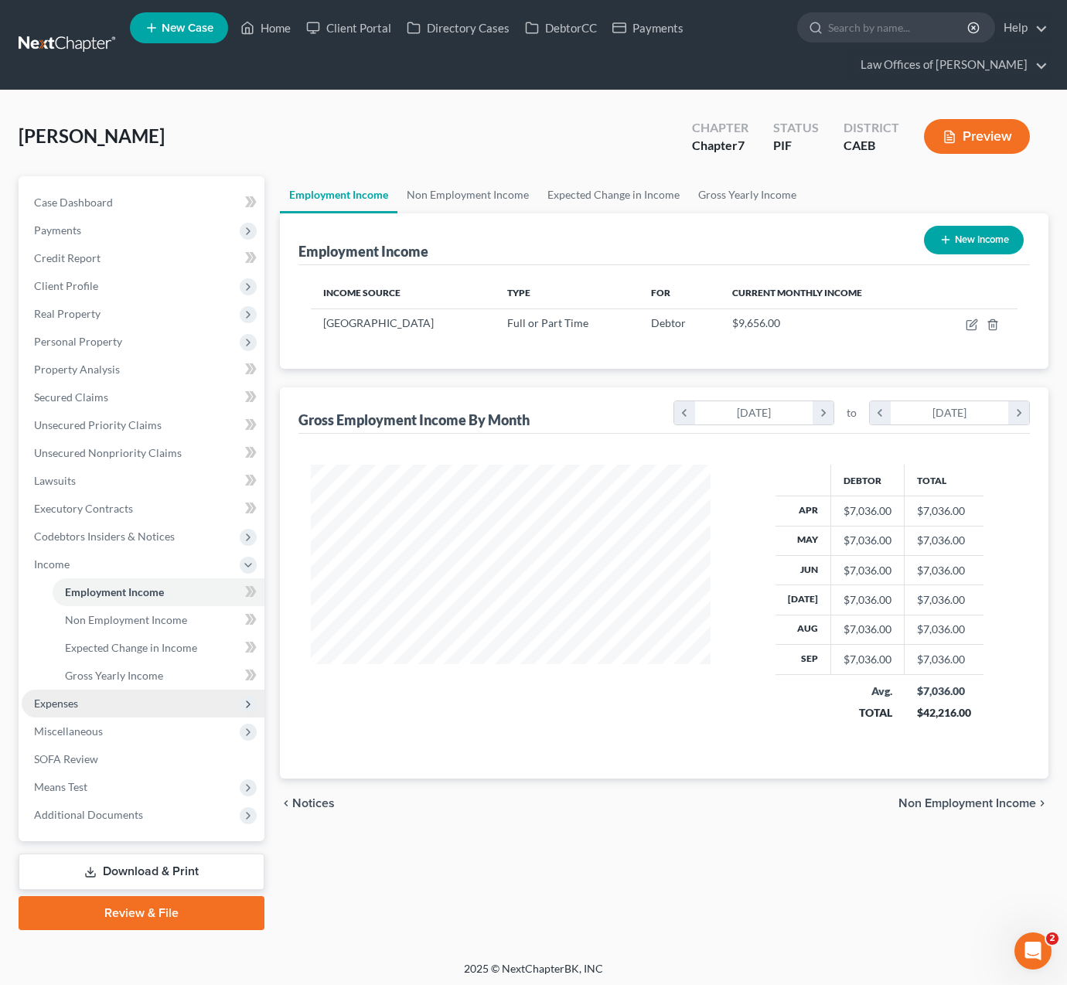
click at [114, 708] on span "Expenses" at bounding box center [143, 704] width 243 height 28
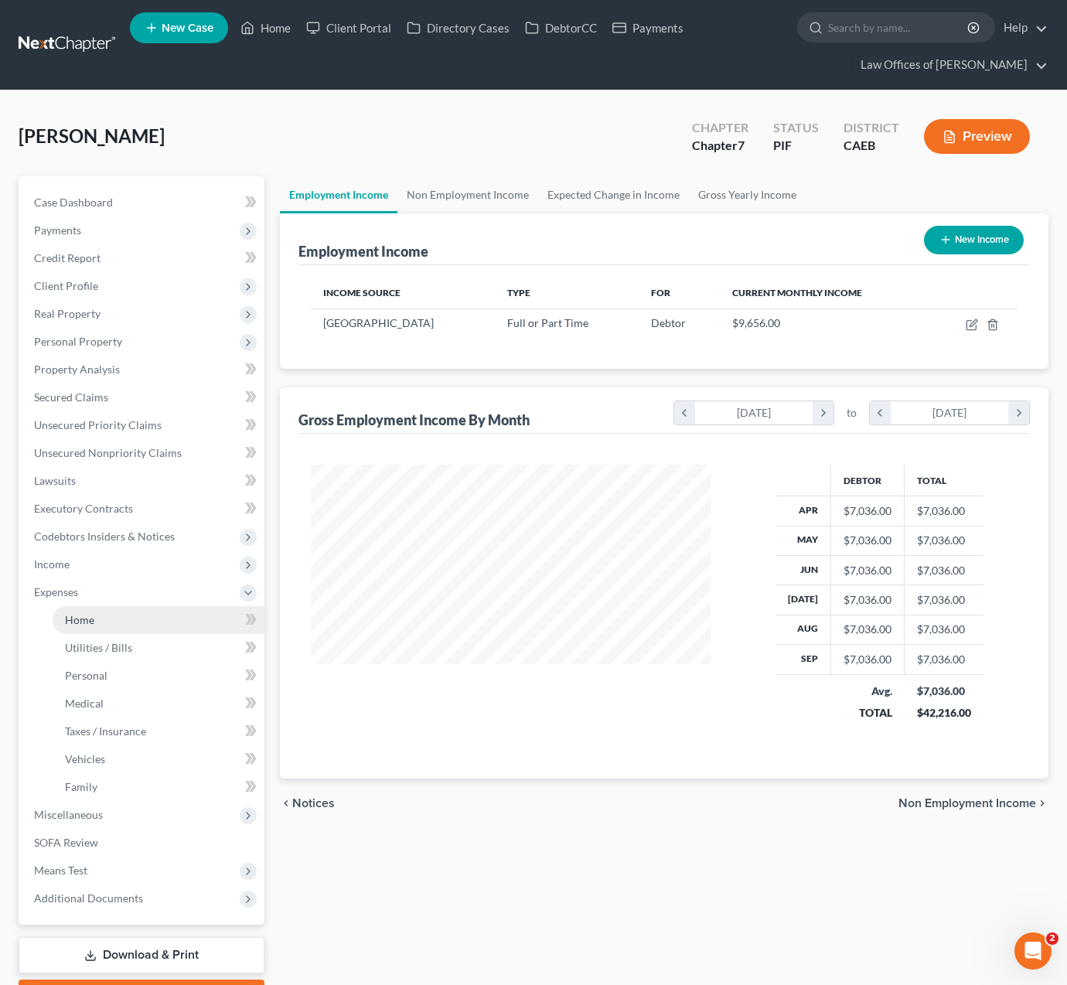
click at [127, 621] on link "Home" at bounding box center [159, 620] width 212 height 28
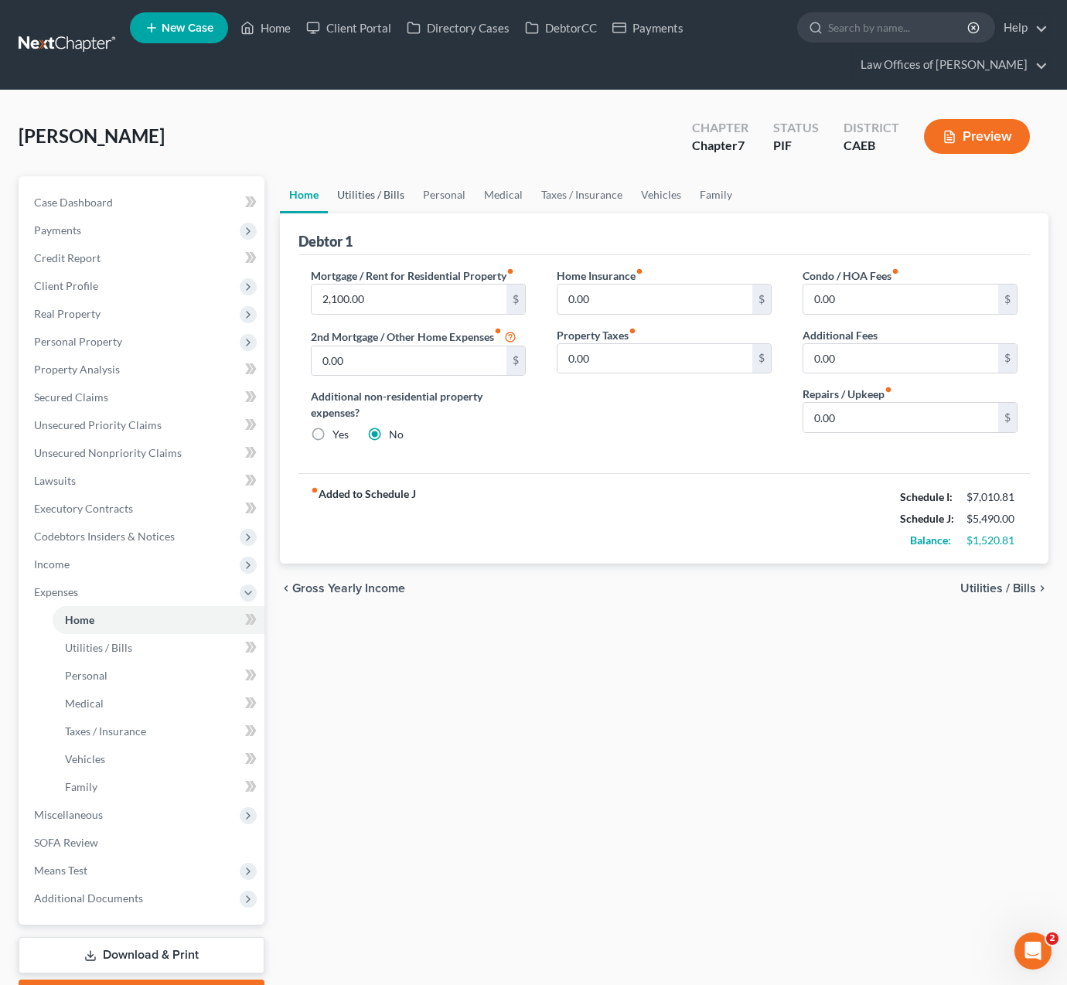
click at [391, 193] on link "Utilities / Bills" at bounding box center [371, 194] width 86 height 37
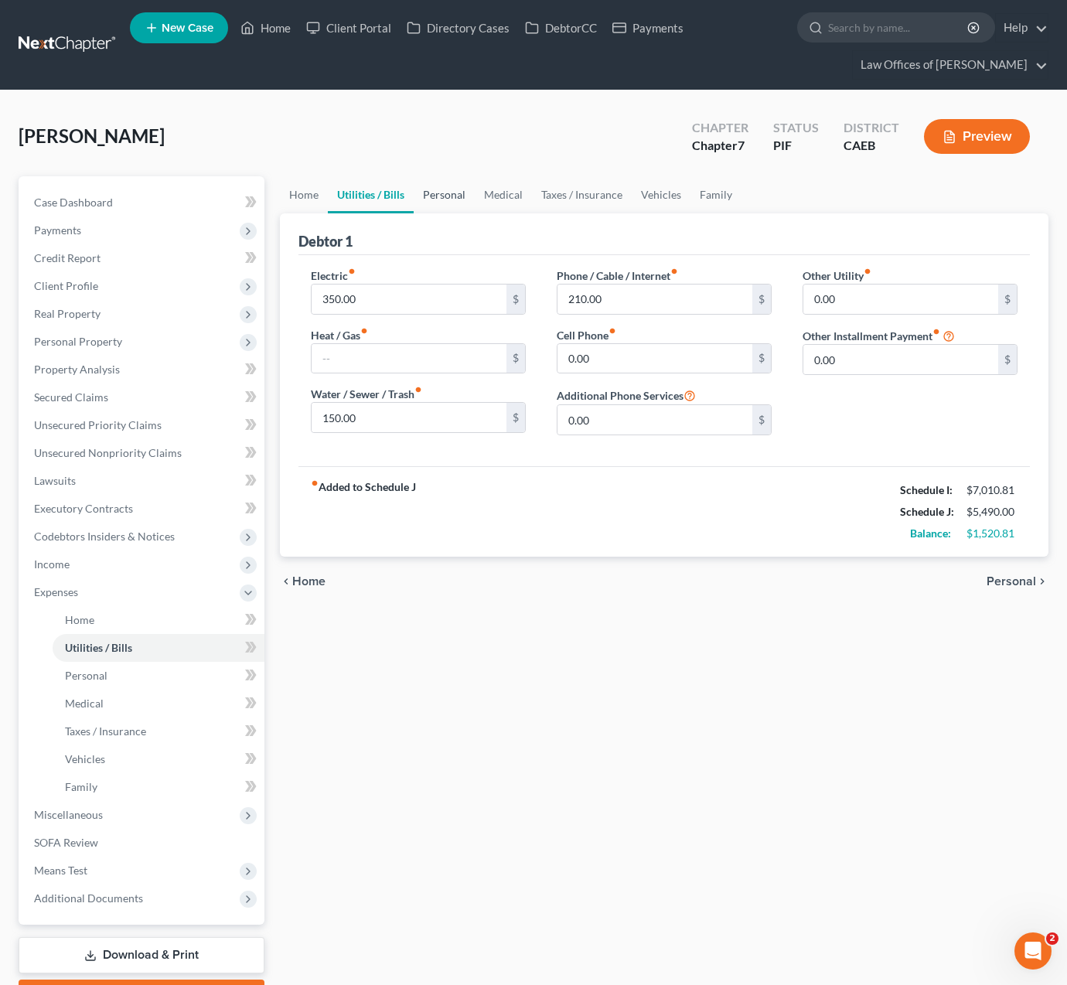
click at [444, 196] on link "Personal" at bounding box center [444, 194] width 61 height 37
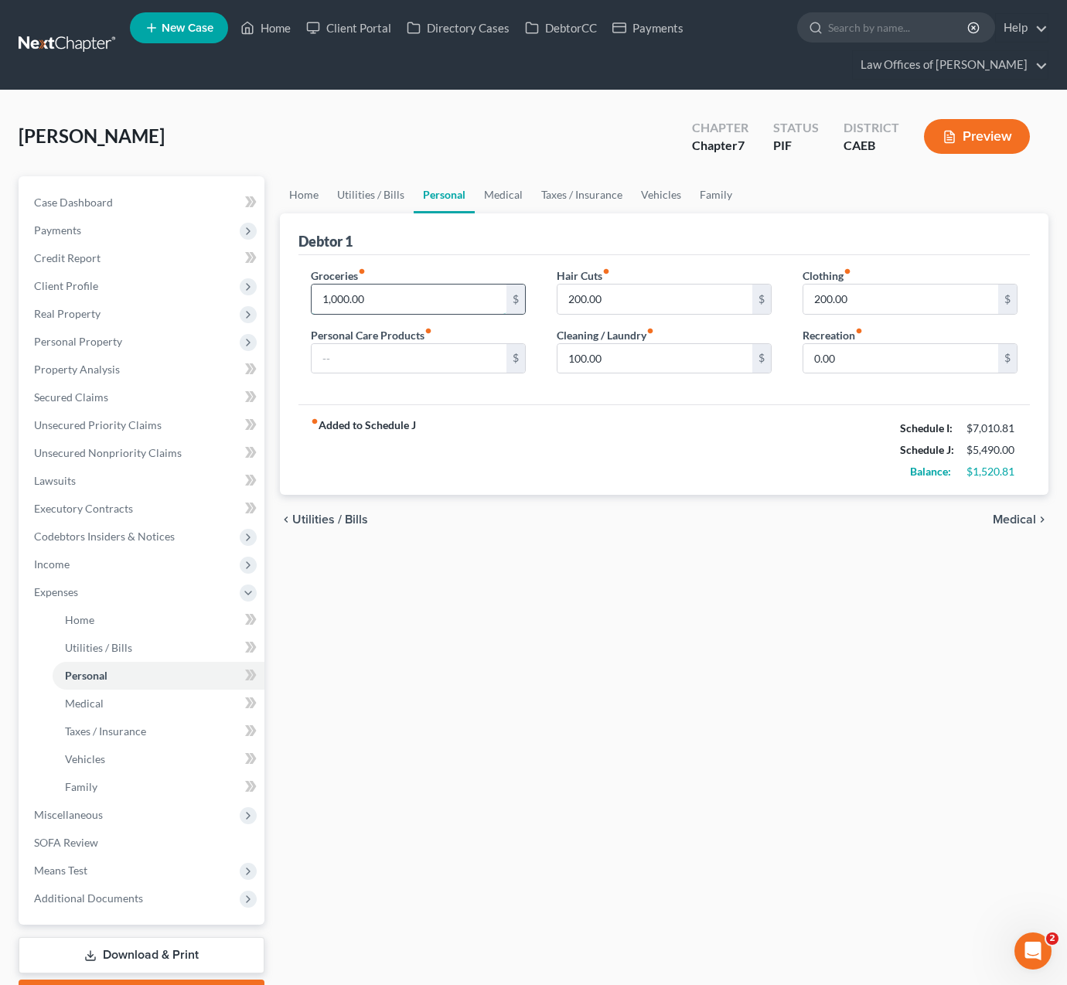
click at [402, 296] on input "1,000.00" at bounding box center [409, 299] width 195 height 29
drag, startPoint x: 398, startPoint y: 299, endPoint x: 242, endPoint y: 275, distance: 158.0
click at [242, 275] on div "Petition Navigation Case Dashboard Payments Invoices Payments Payments Credit R…" at bounding box center [534, 595] width 1046 height 838
type input "1,500"
click at [447, 362] on input "text" at bounding box center [409, 358] width 195 height 29
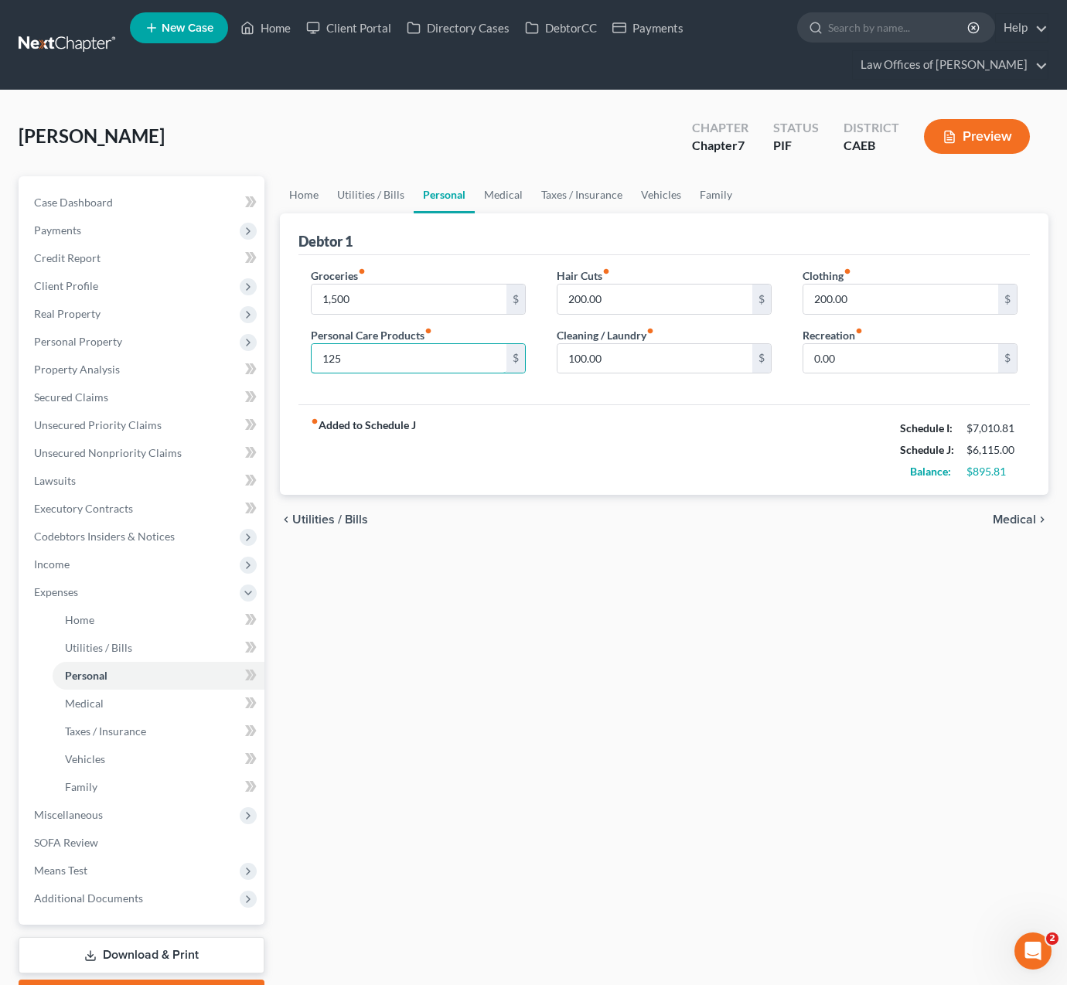
type input "125"
type input "275"
click at [495, 201] on link "Medical" at bounding box center [503, 194] width 57 height 37
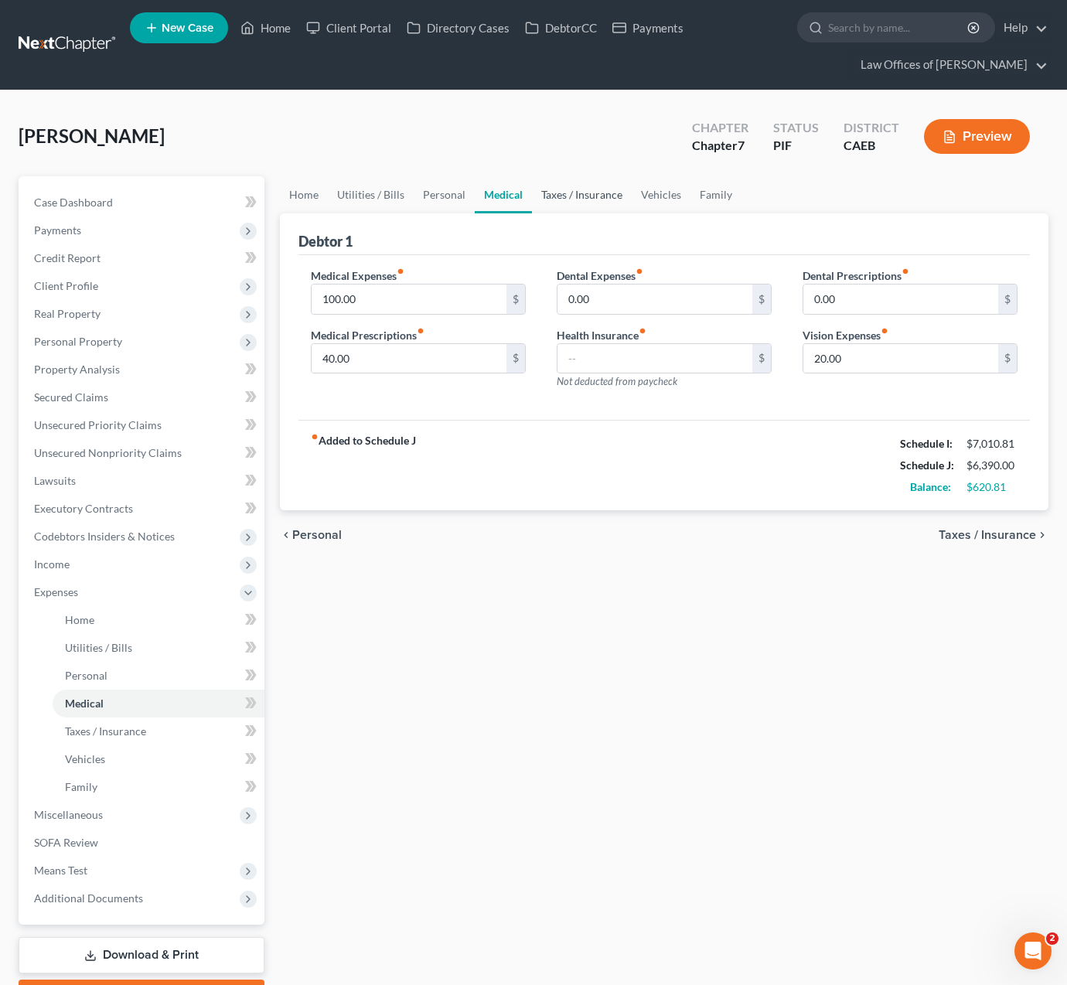
click at [565, 196] on link "Taxes / Insurance" at bounding box center [582, 194] width 100 height 37
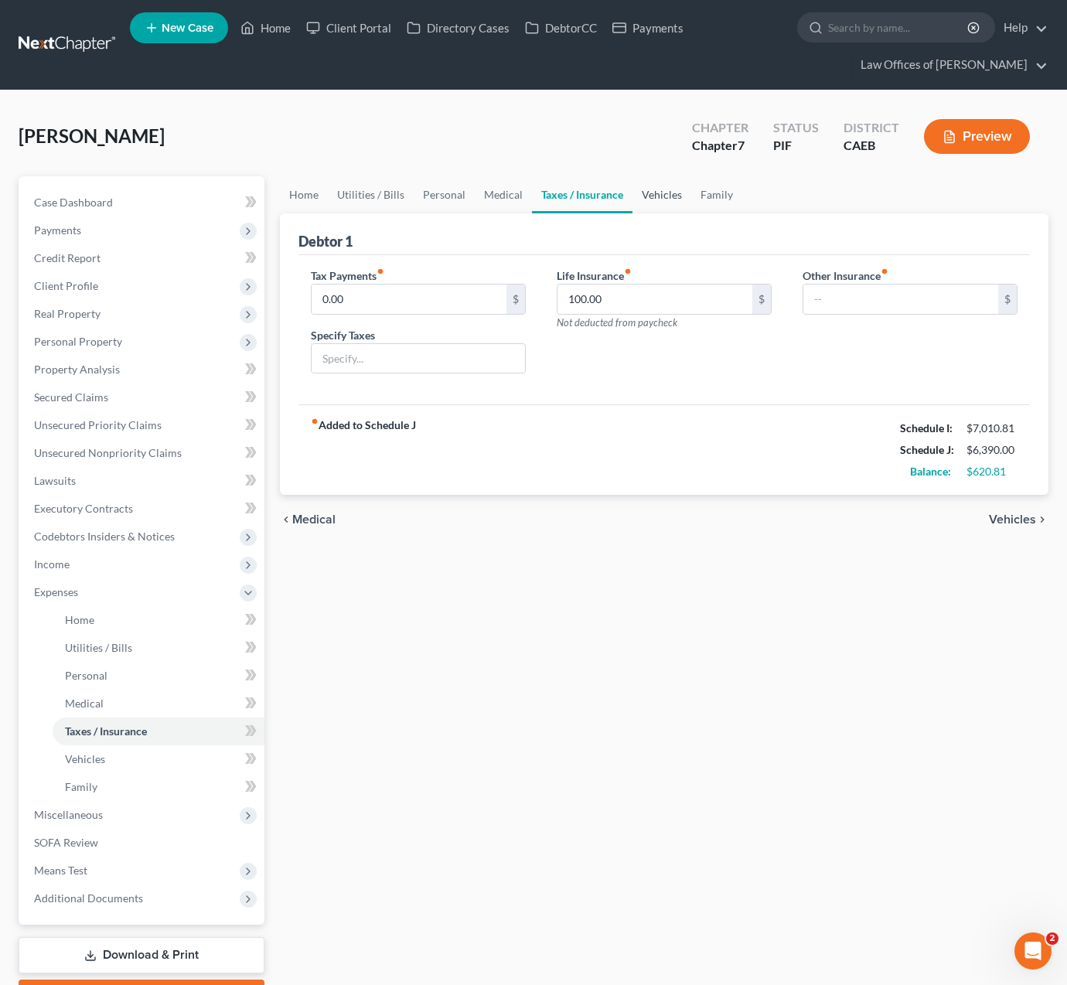
click at [650, 194] on link "Vehicles" at bounding box center [662, 194] width 59 height 37
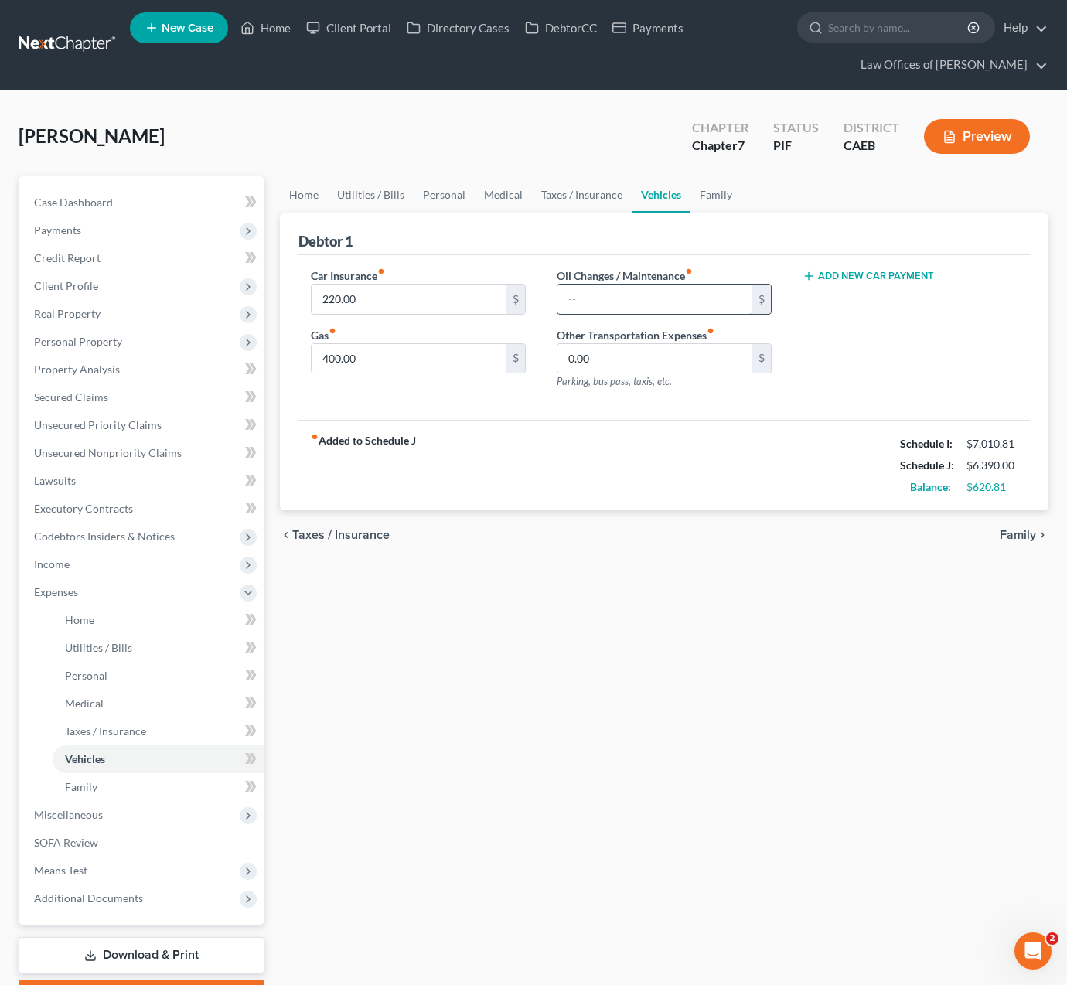
click at [606, 297] on input "text" at bounding box center [655, 299] width 195 height 29
type input "75."
click at [305, 197] on link "Home" at bounding box center [304, 194] width 48 height 37
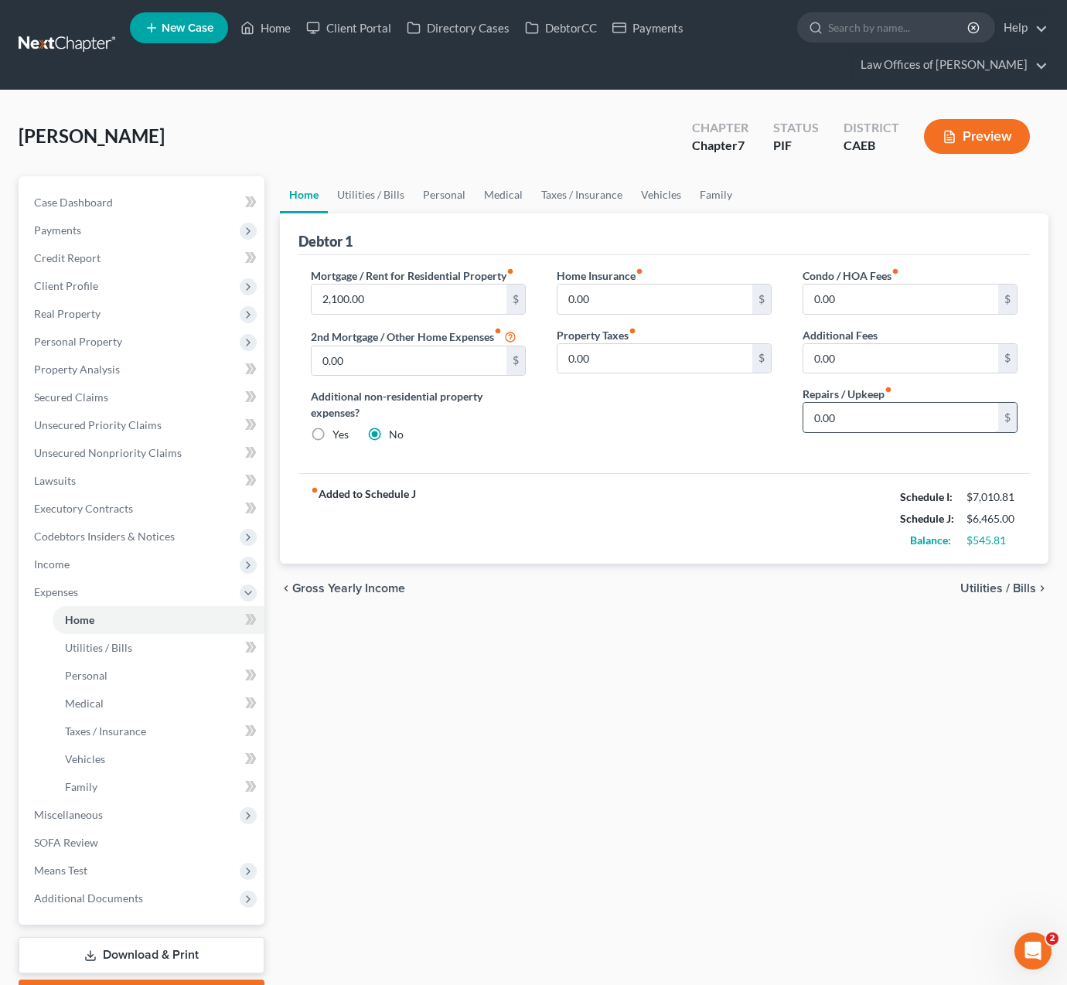
click at [812, 419] on input "0.00" at bounding box center [900, 417] width 195 height 29
type input "200.00"
click at [370, 193] on link "Utilities / Bills" at bounding box center [371, 194] width 86 height 37
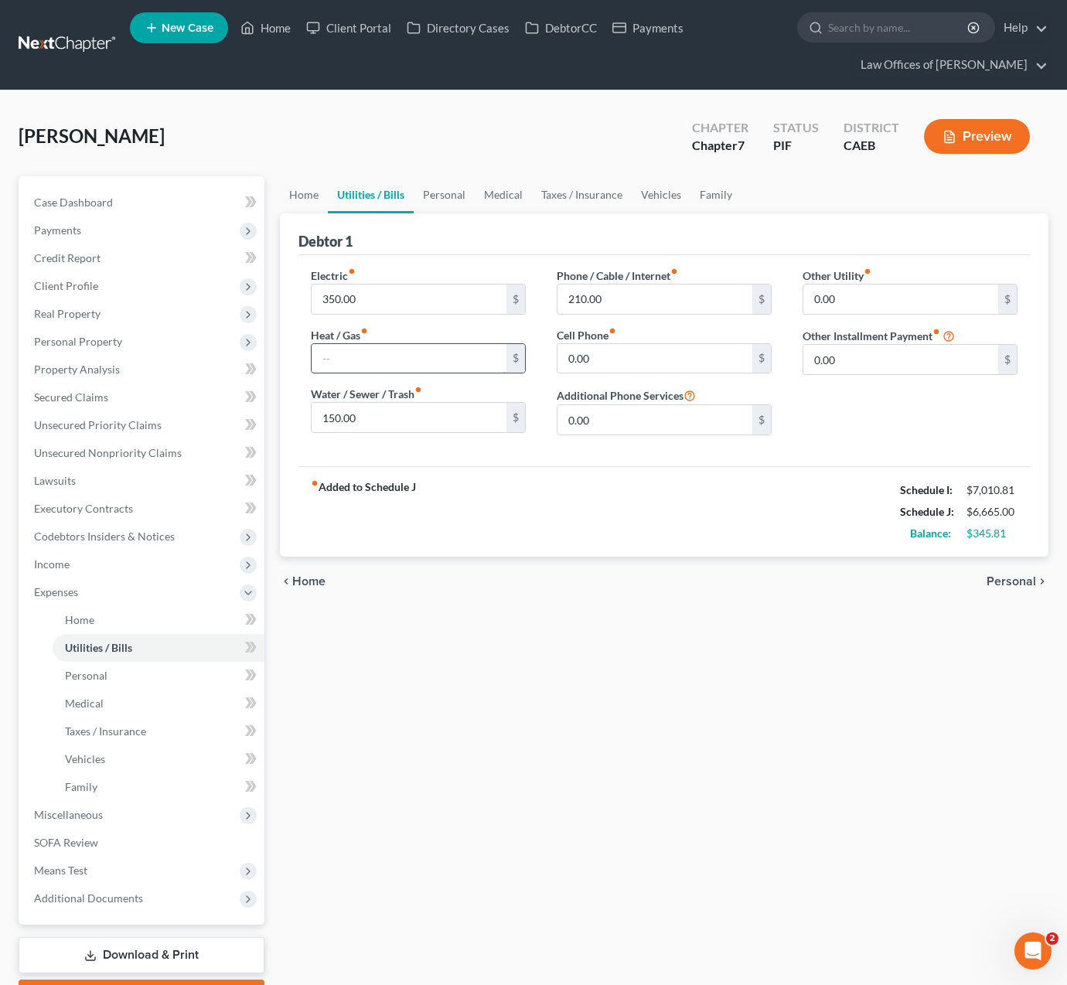
click at [374, 363] on input "text" at bounding box center [409, 358] width 195 height 29
type input "175"
type input "95"
click at [383, 843] on div "Home Utilities / Bills Personal Medical Taxes / Insurance Vehicles Family Debto…" at bounding box center [664, 595] width 784 height 838
click at [111, 574] on span "Income" at bounding box center [143, 565] width 243 height 28
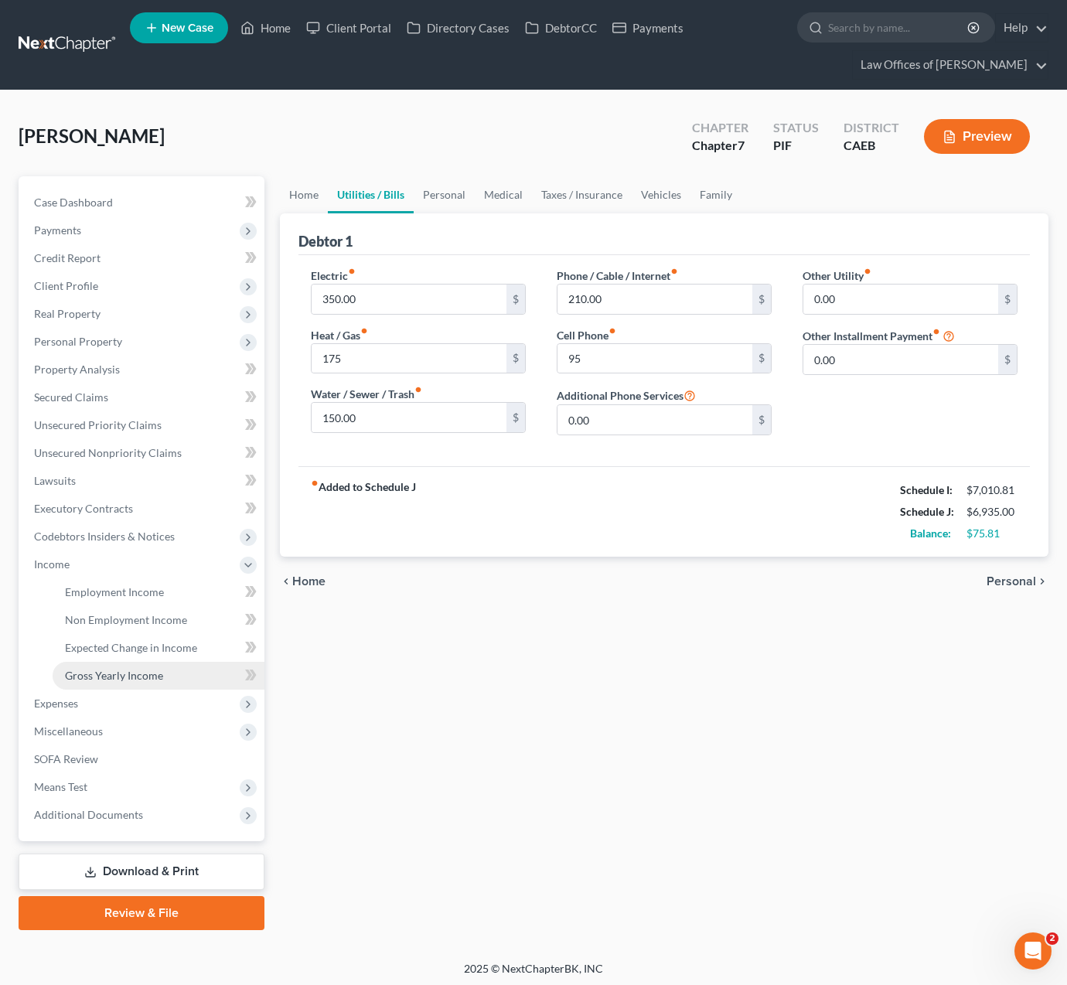
click at [148, 672] on span "Gross Yearly Income" at bounding box center [114, 675] width 98 height 13
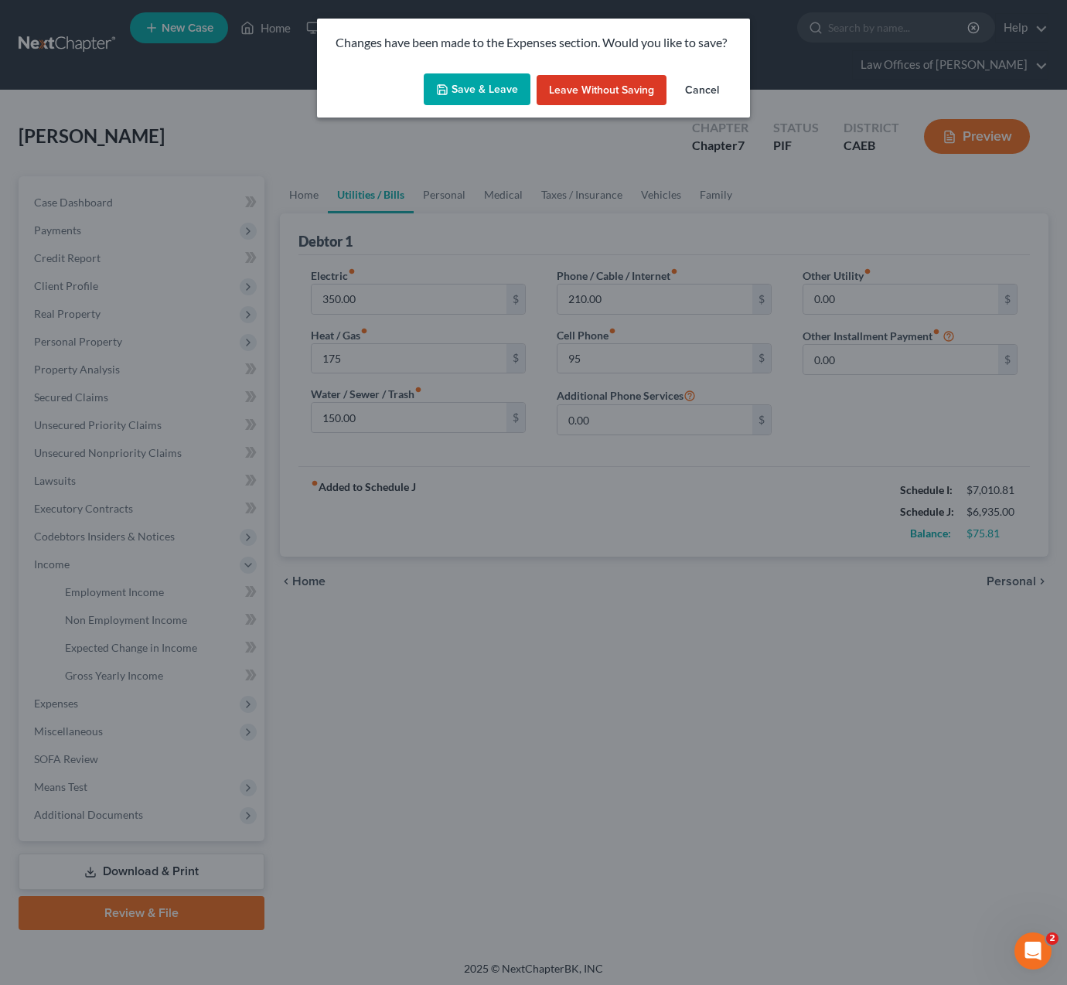
click at [452, 86] on button "Save & Leave" at bounding box center [477, 89] width 107 height 32
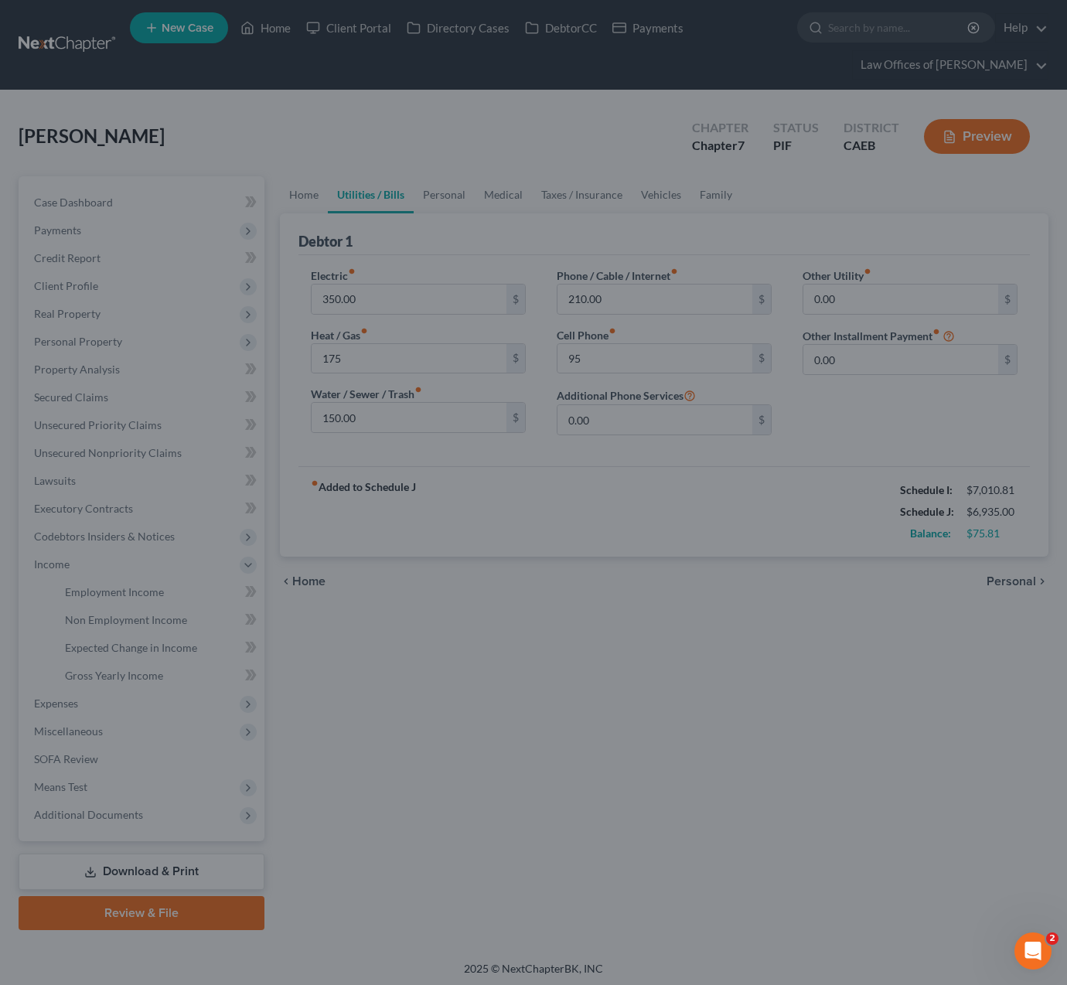
type input "175.00"
type input "95.00"
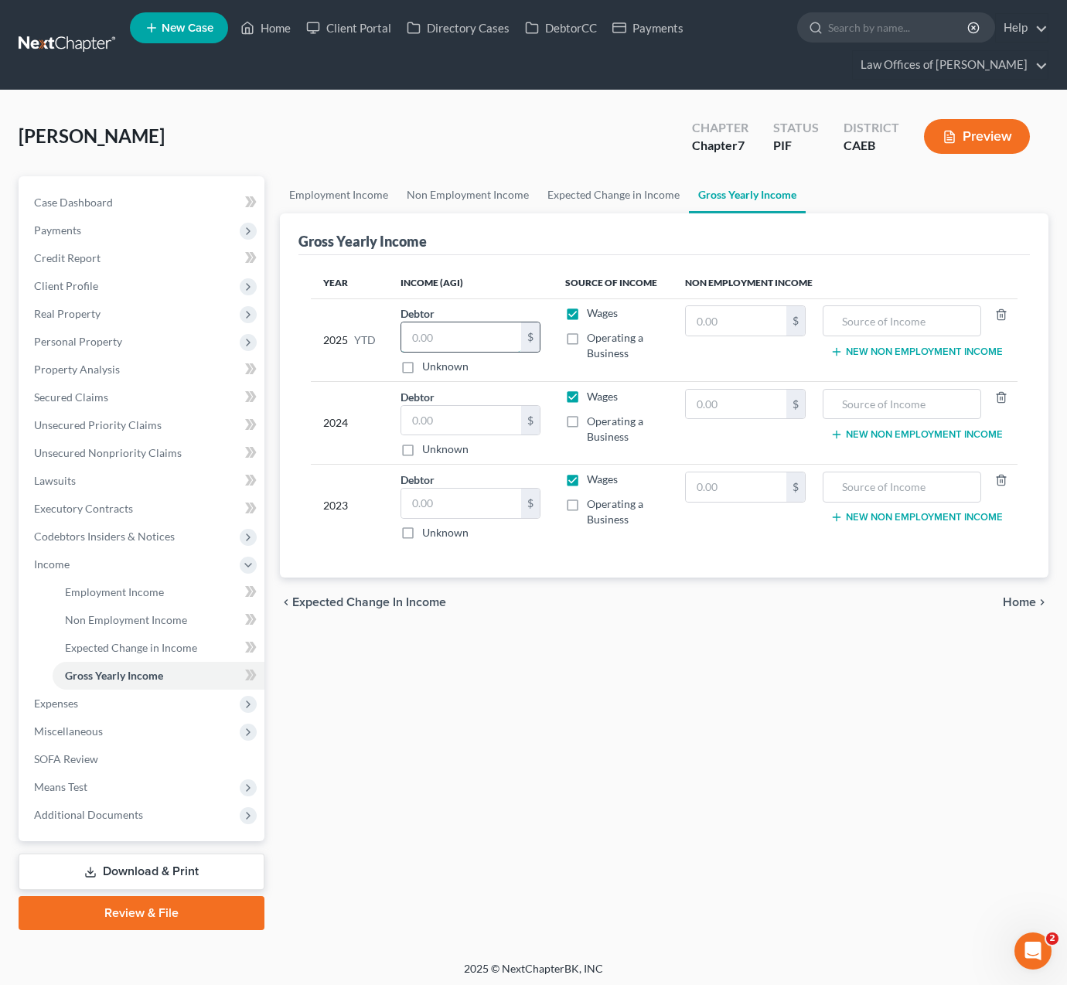
click at [463, 326] on input "text" at bounding box center [461, 336] width 120 height 29
type input "71,287."
click at [700, 673] on div "Employment Income Non Employment Income Expected Change in Income Gross Yearly …" at bounding box center [664, 553] width 784 height 754
click at [131, 342] on span "Personal Property" at bounding box center [143, 342] width 243 height 28
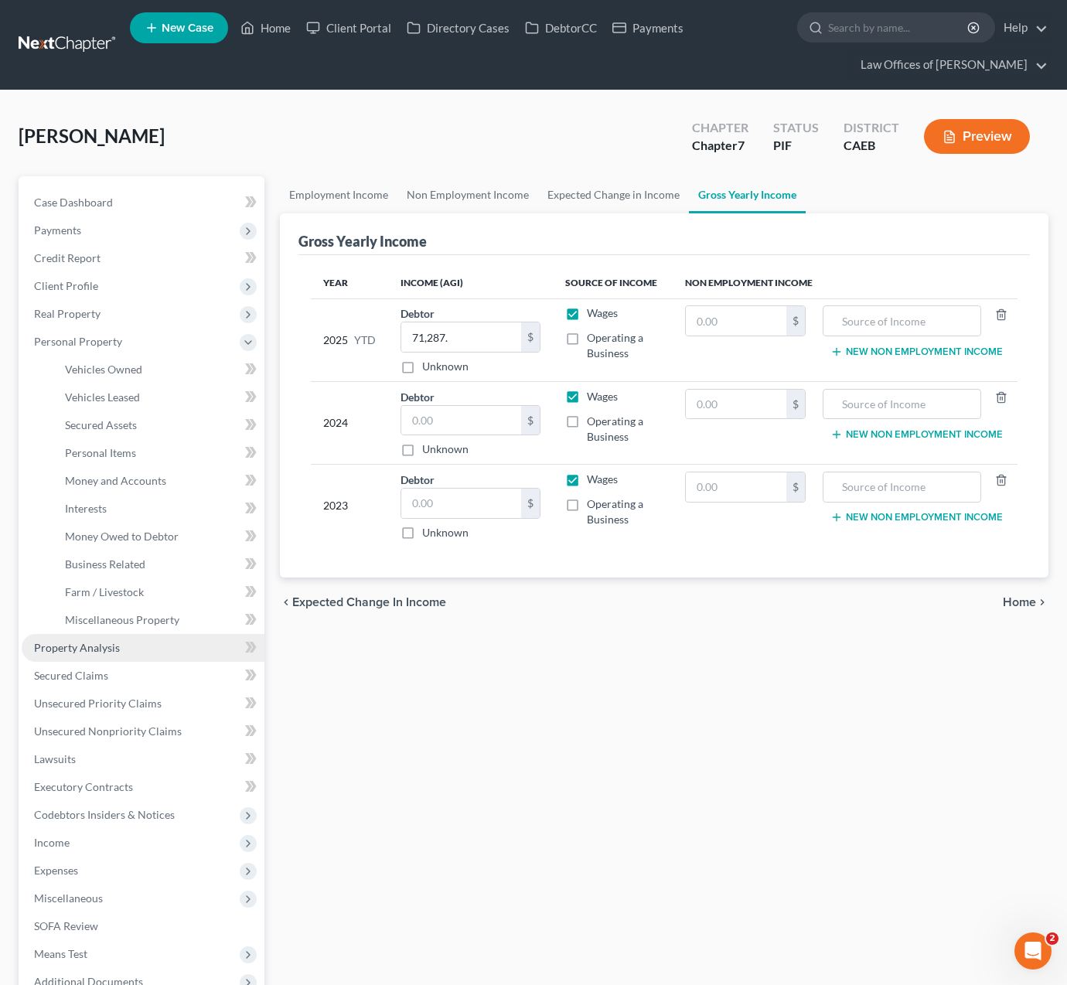
click at [151, 640] on link "Property Analysis" at bounding box center [143, 648] width 243 height 28
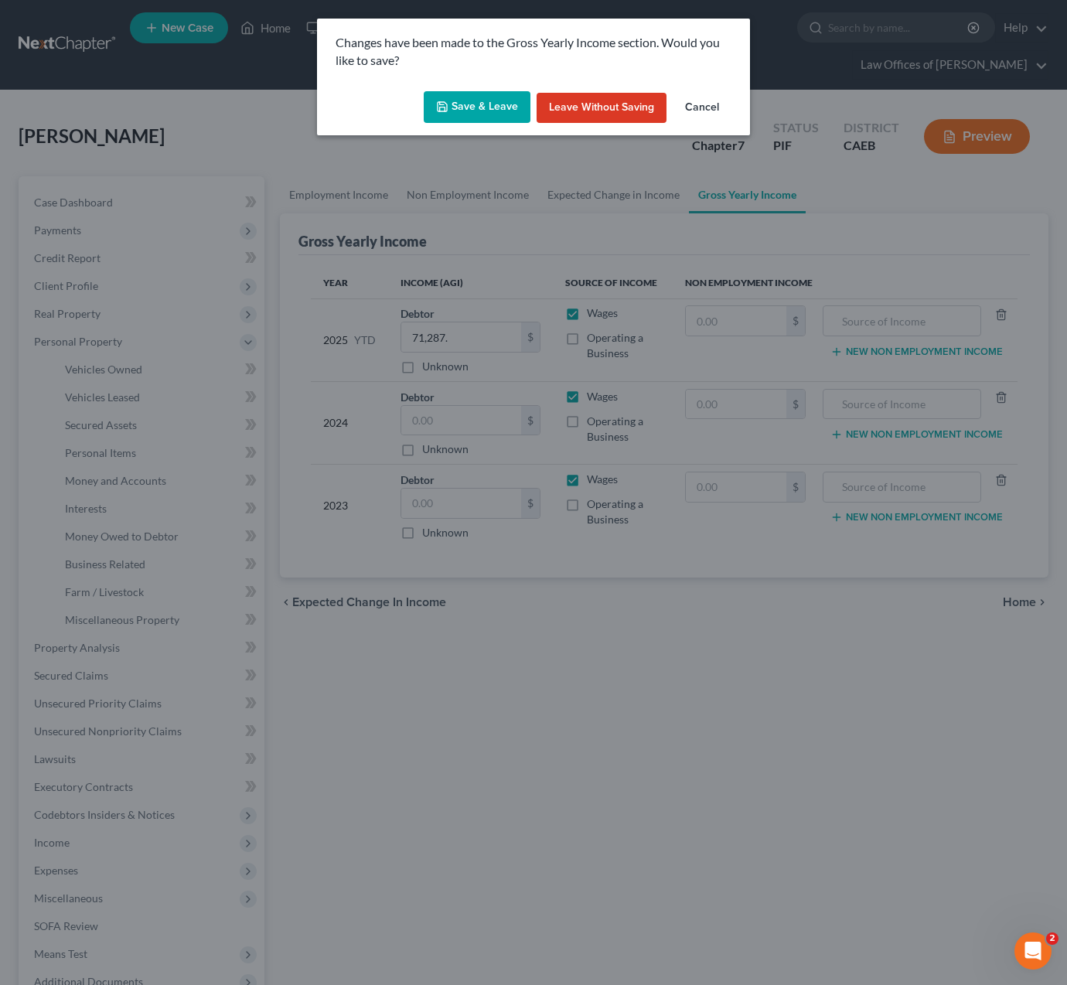
click at [478, 109] on button "Save & Leave" at bounding box center [477, 107] width 107 height 32
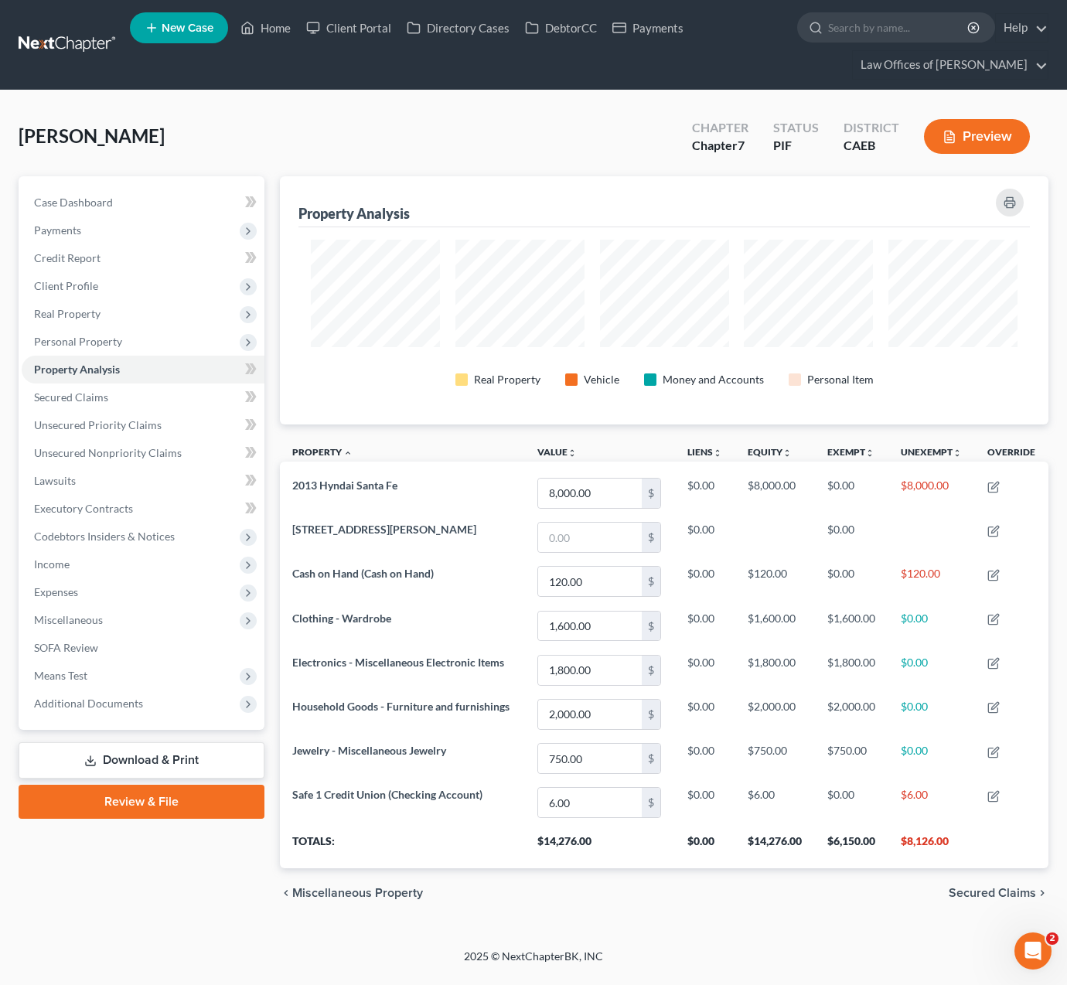
scroll to position [248, 769]
click at [102, 312] on span "Real Property" at bounding box center [143, 314] width 243 height 28
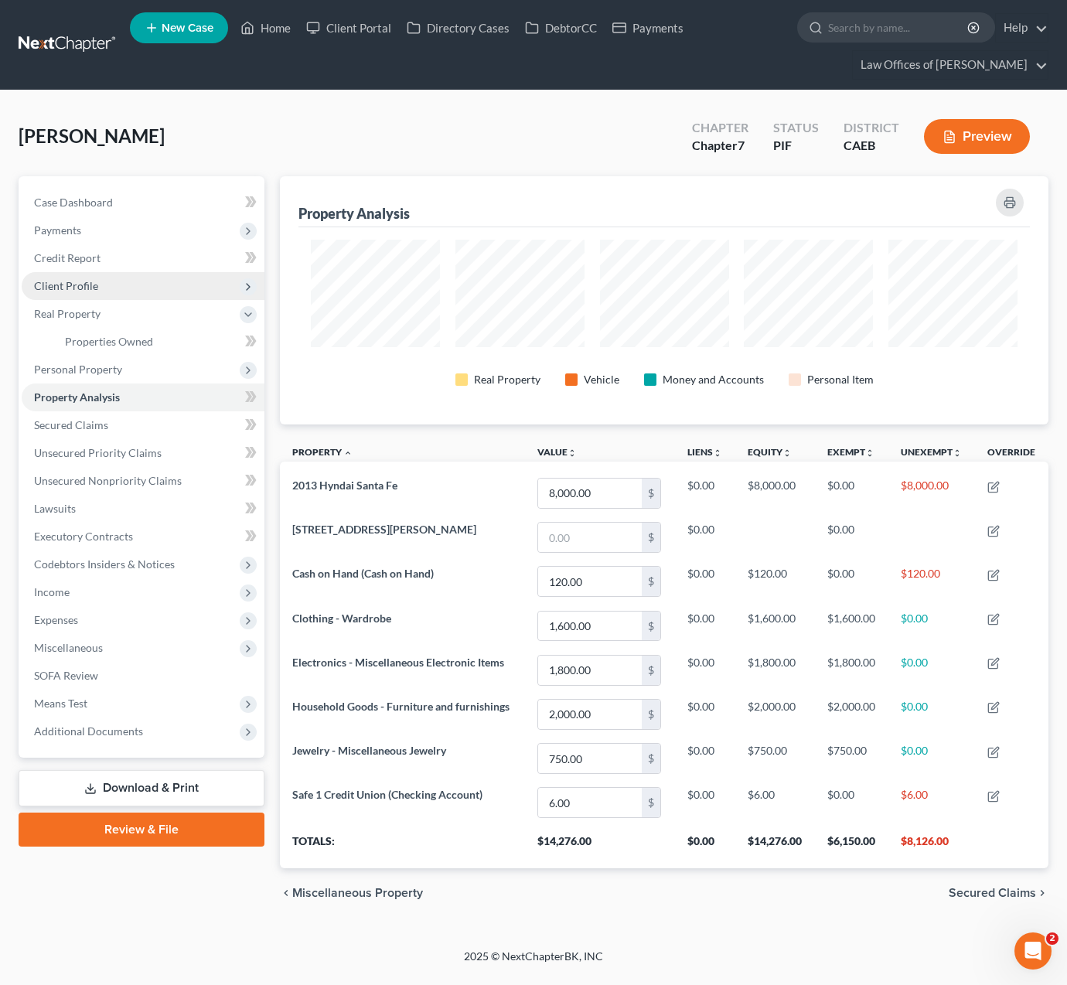
click at [118, 283] on span "Client Profile" at bounding box center [143, 286] width 243 height 28
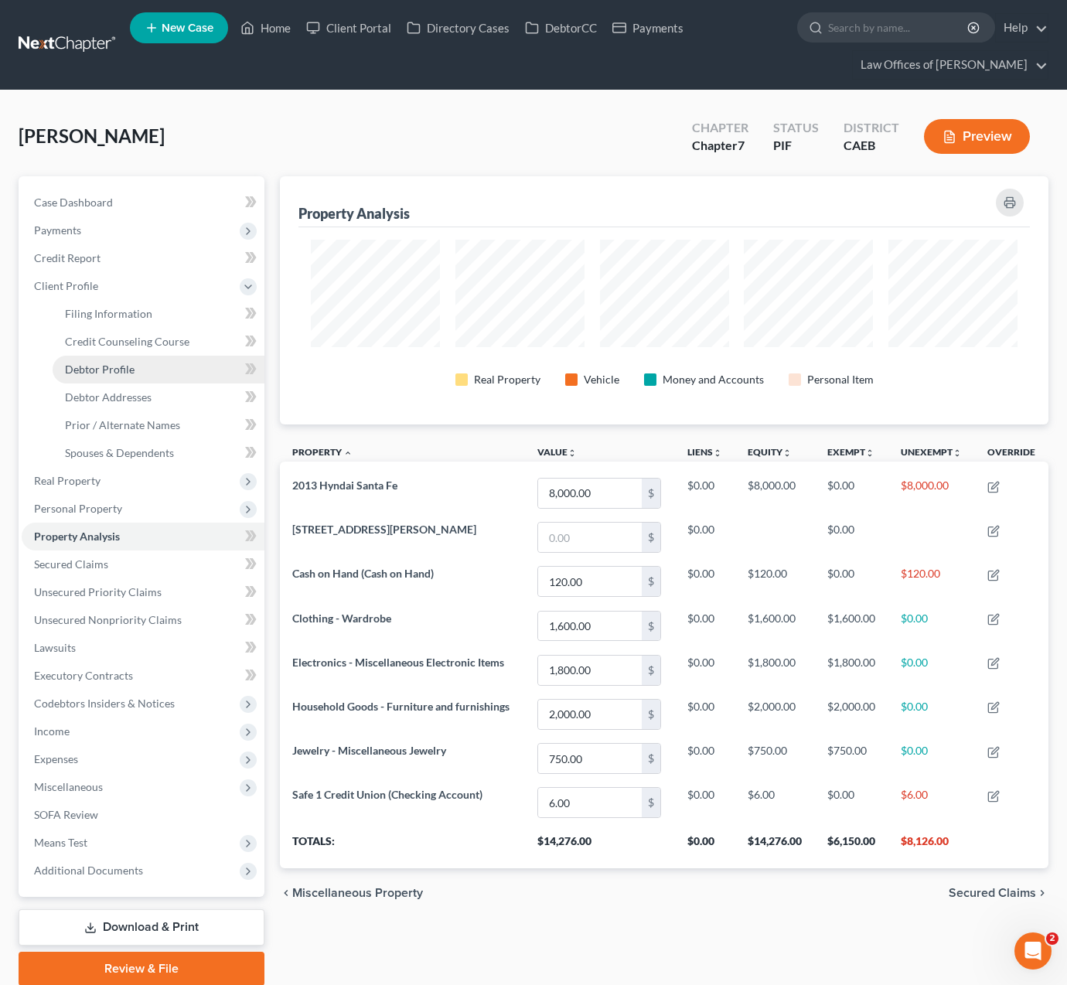
click at [142, 367] on link "Debtor Profile" at bounding box center [159, 370] width 212 height 28
select select "3"
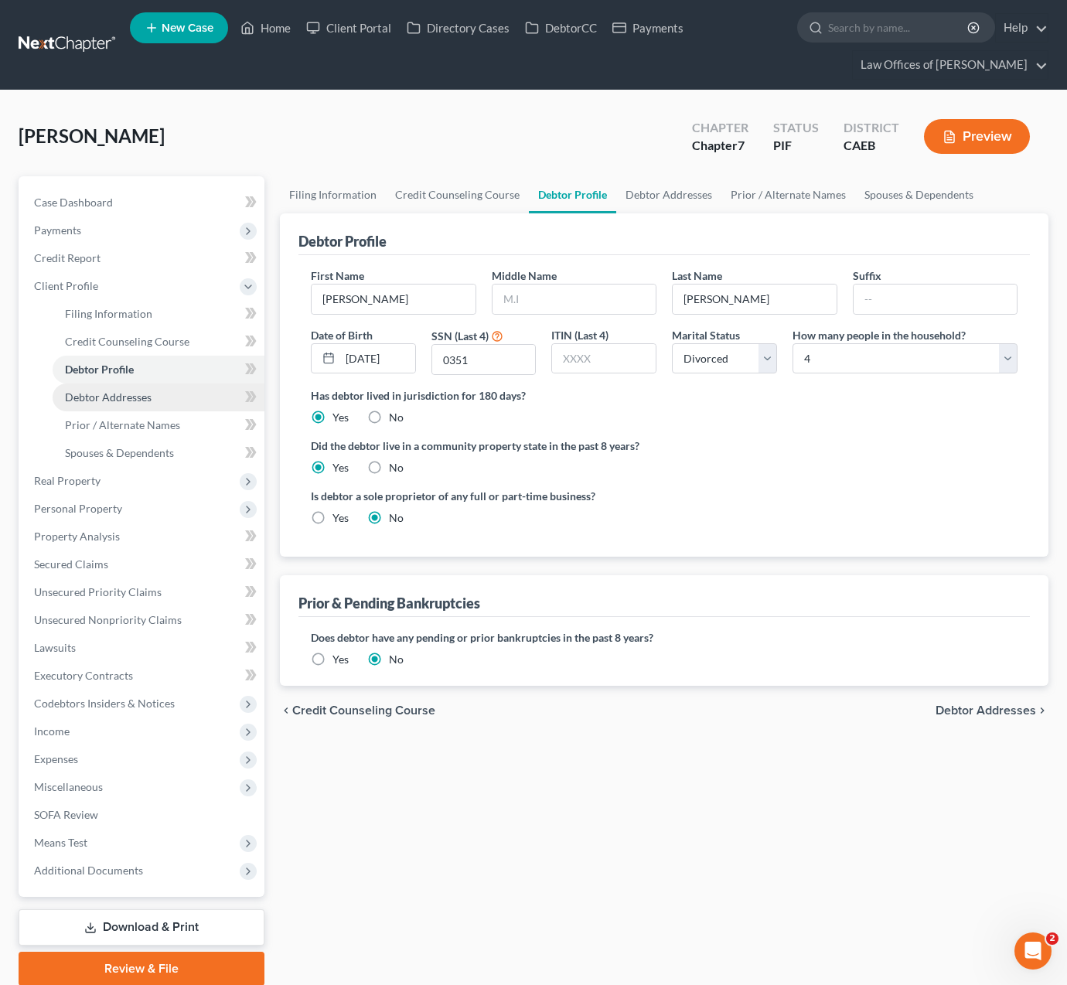
click at [176, 396] on link "Debtor Addresses" at bounding box center [159, 398] width 212 height 28
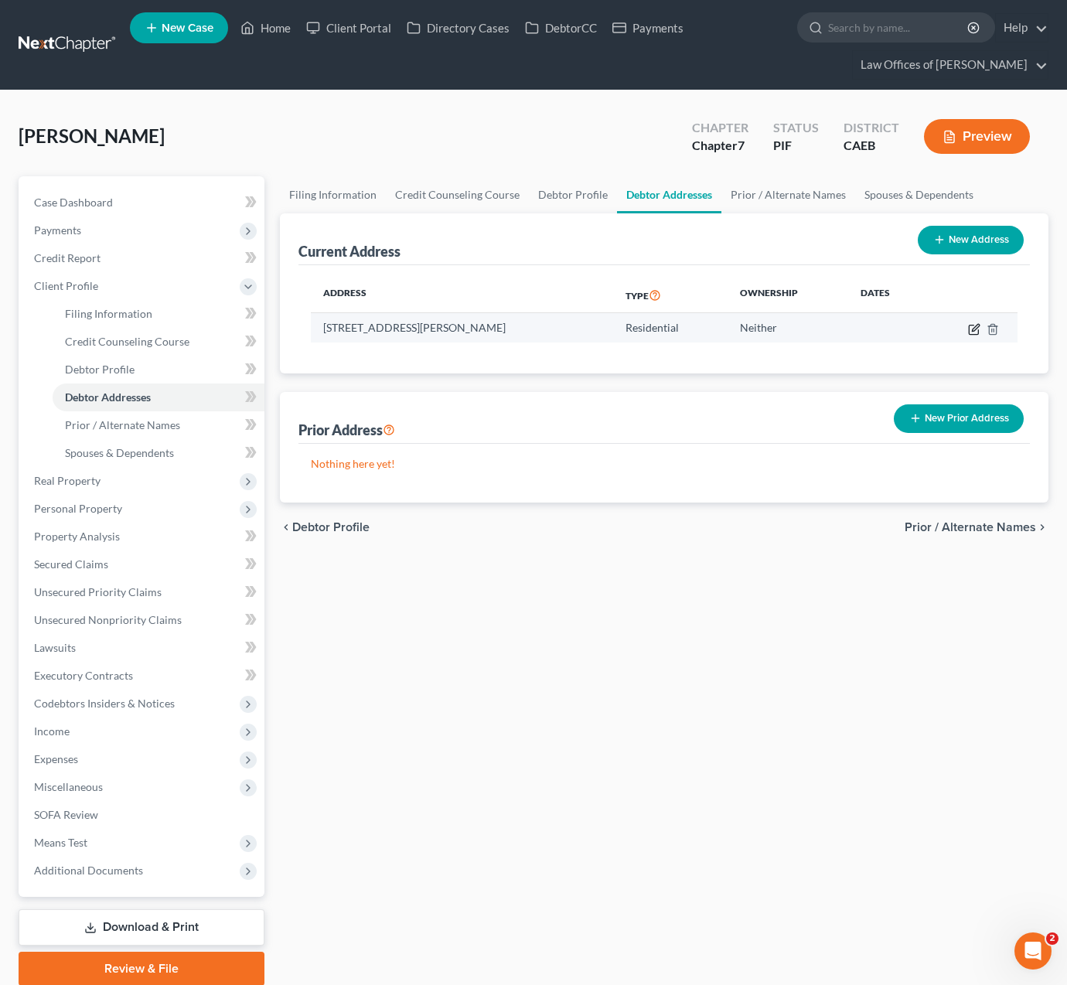
click at [971, 323] on icon "button" at bounding box center [974, 329] width 12 height 12
select select "4"
select select "0"
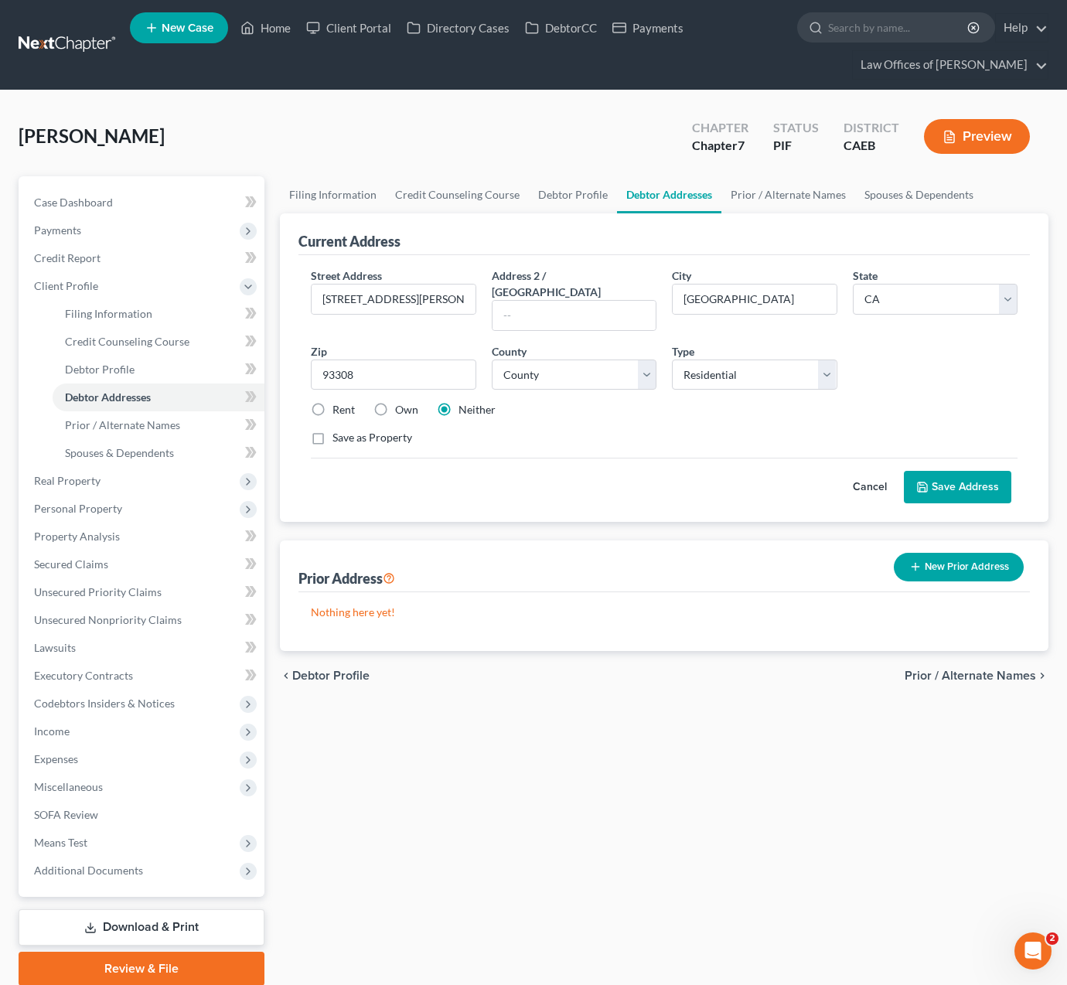
click at [333, 402] on label "Rent" at bounding box center [344, 409] width 22 height 15
click at [339, 402] on input "Rent" at bounding box center [344, 407] width 10 height 10
radio input "true"
click at [954, 471] on button "Save Address" at bounding box center [957, 487] width 107 height 32
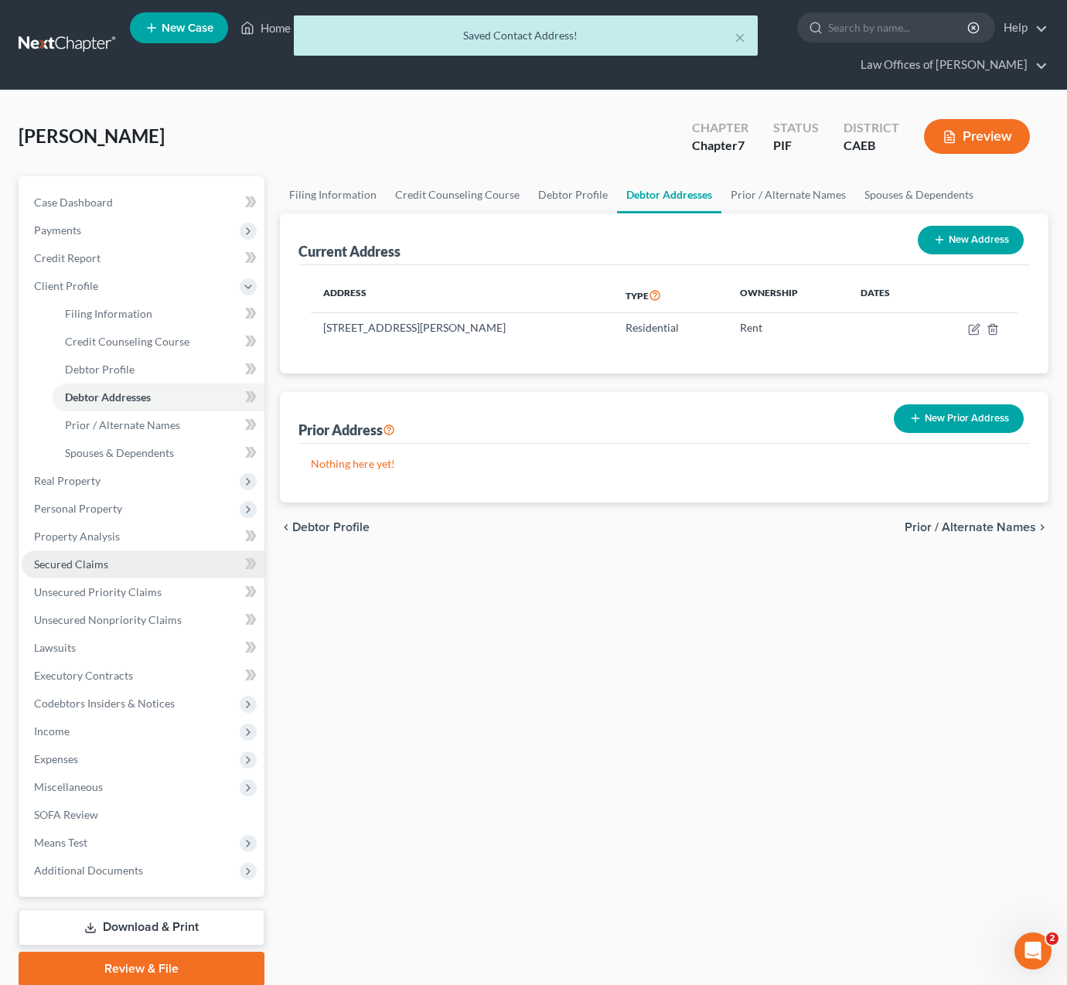
click at [125, 560] on link "Secured Claims" at bounding box center [143, 565] width 243 height 28
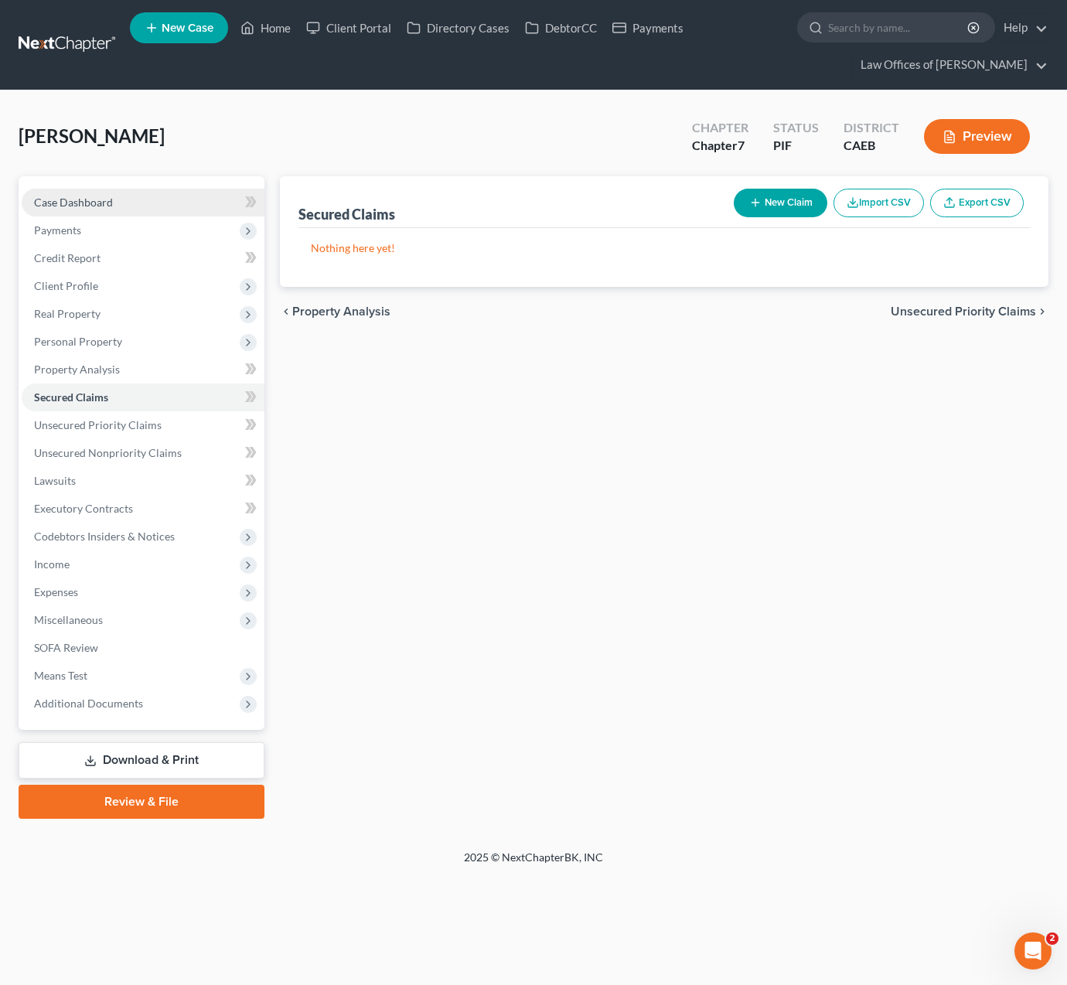
click at [118, 203] on link "Case Dashboard" at bounding box center [143, 203] width 243 height 28
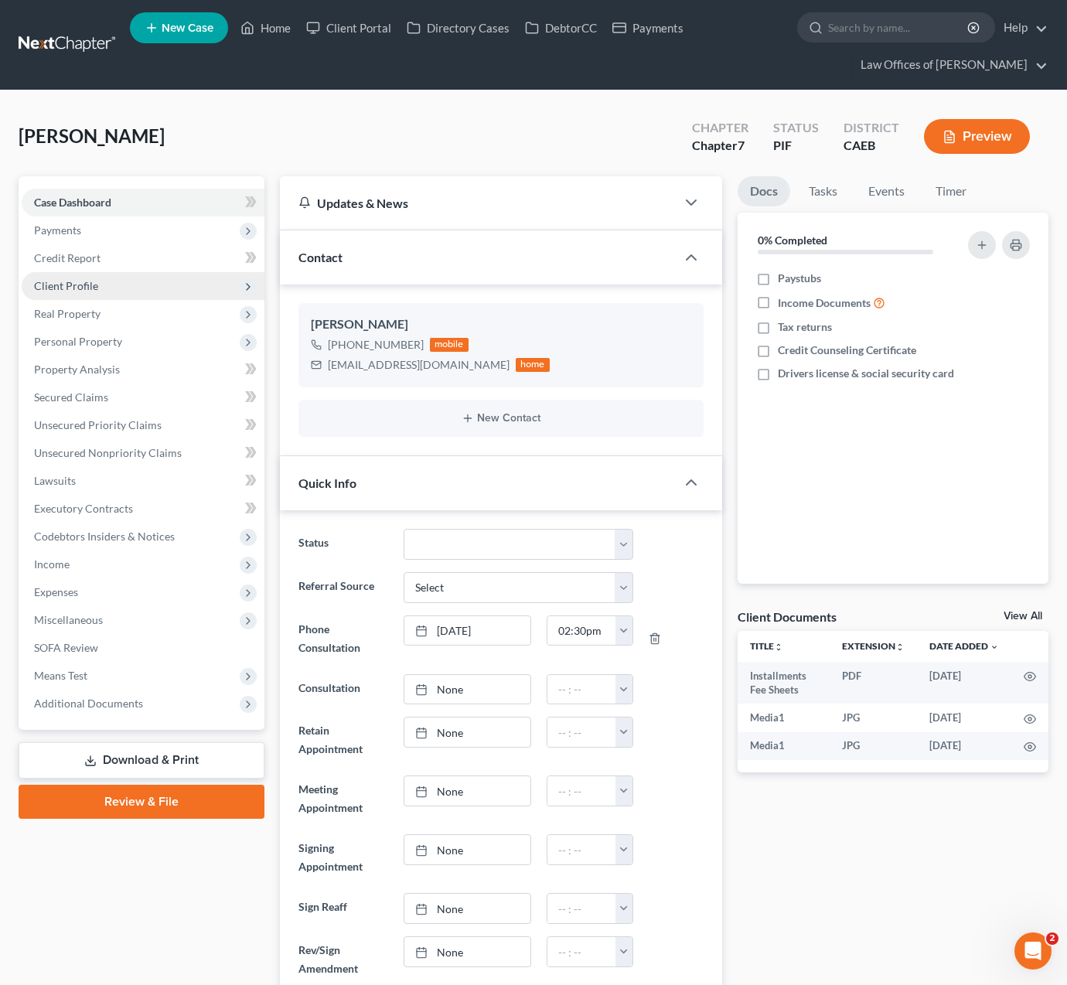
click at [93, 291] on span "Client Profile" at bounding box center [66, 285] width 64 height 13
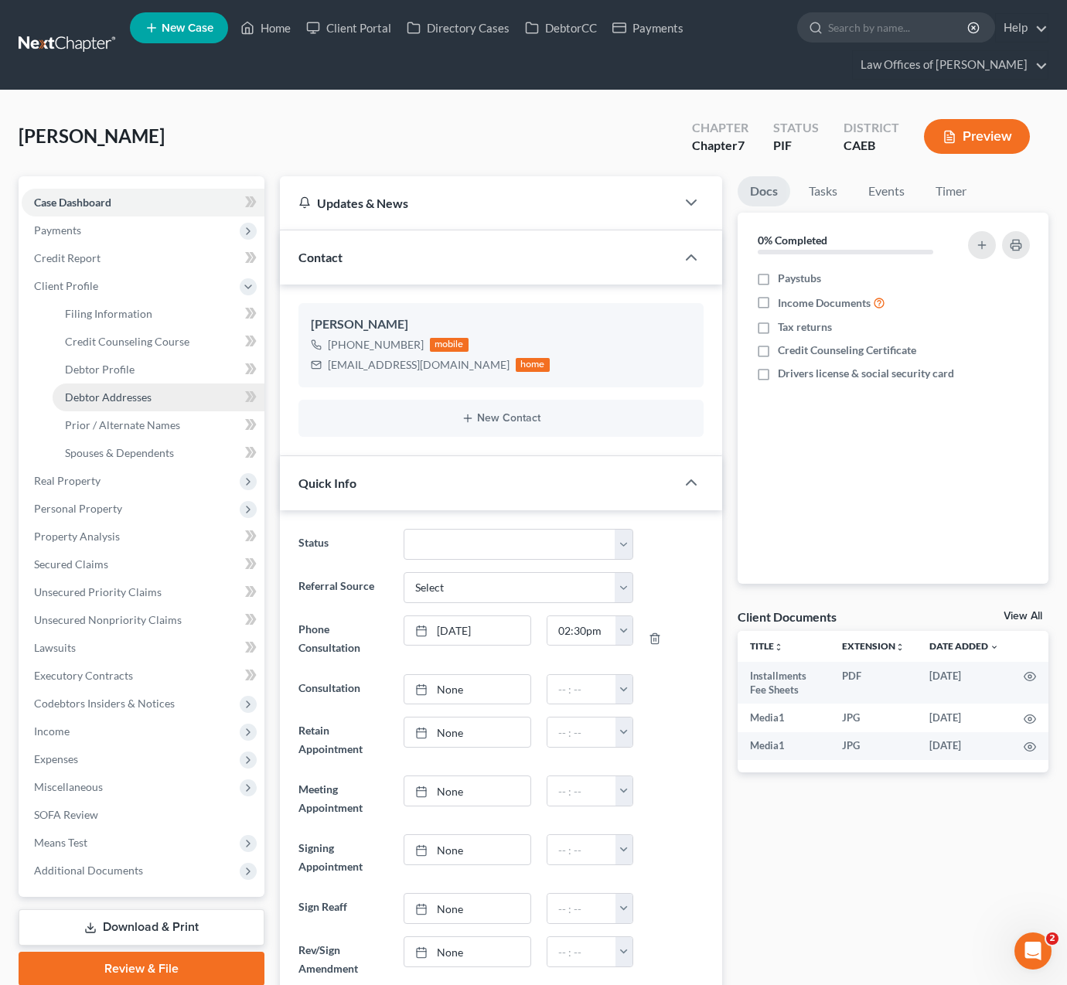
click at [154, 394] on link "Debtor Addresses" at bounding box center [159, 398] width 212 height 28
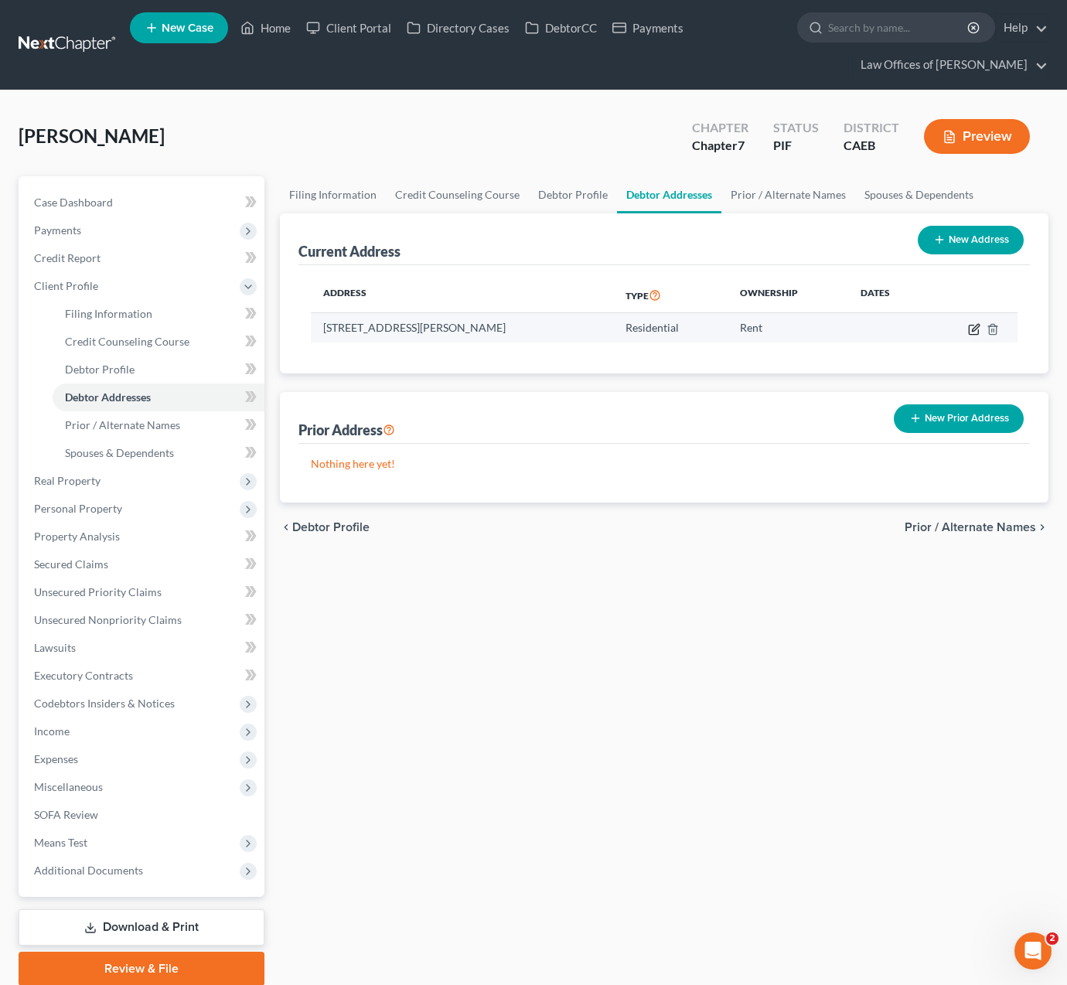
click at [977, 327] on icon "button" at bounding box center [974, 329] width 12 height 12
select select "4"
select select "14"
select select "0"
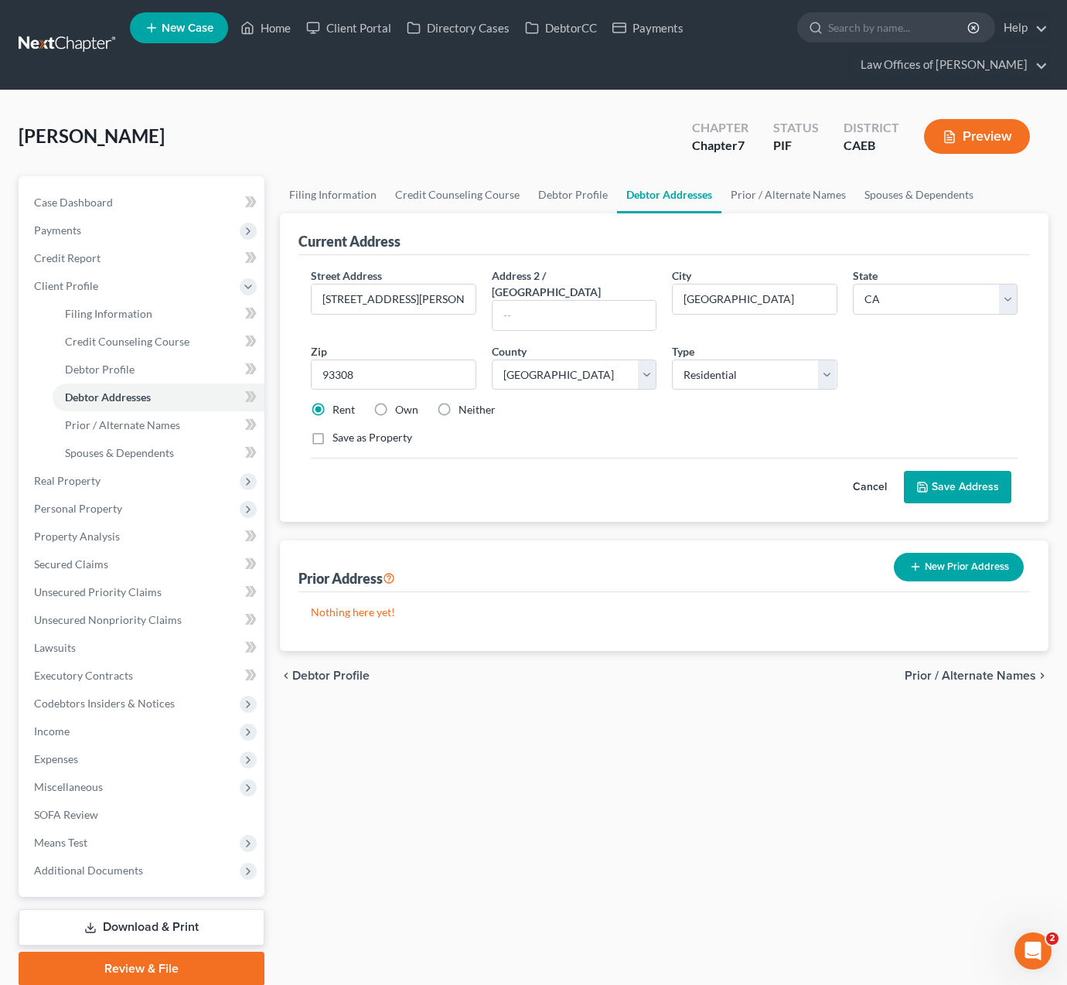
click at [395, 402] on label "Own" at bounding box center [406, 409] width 23 height 15
click at [401, 402] on input "Own" at bounding box center [406, 407] width 10 height 10
radio input "true"
click at [927, 481] on icon at bounding box center [922, 487] width 12 height 12
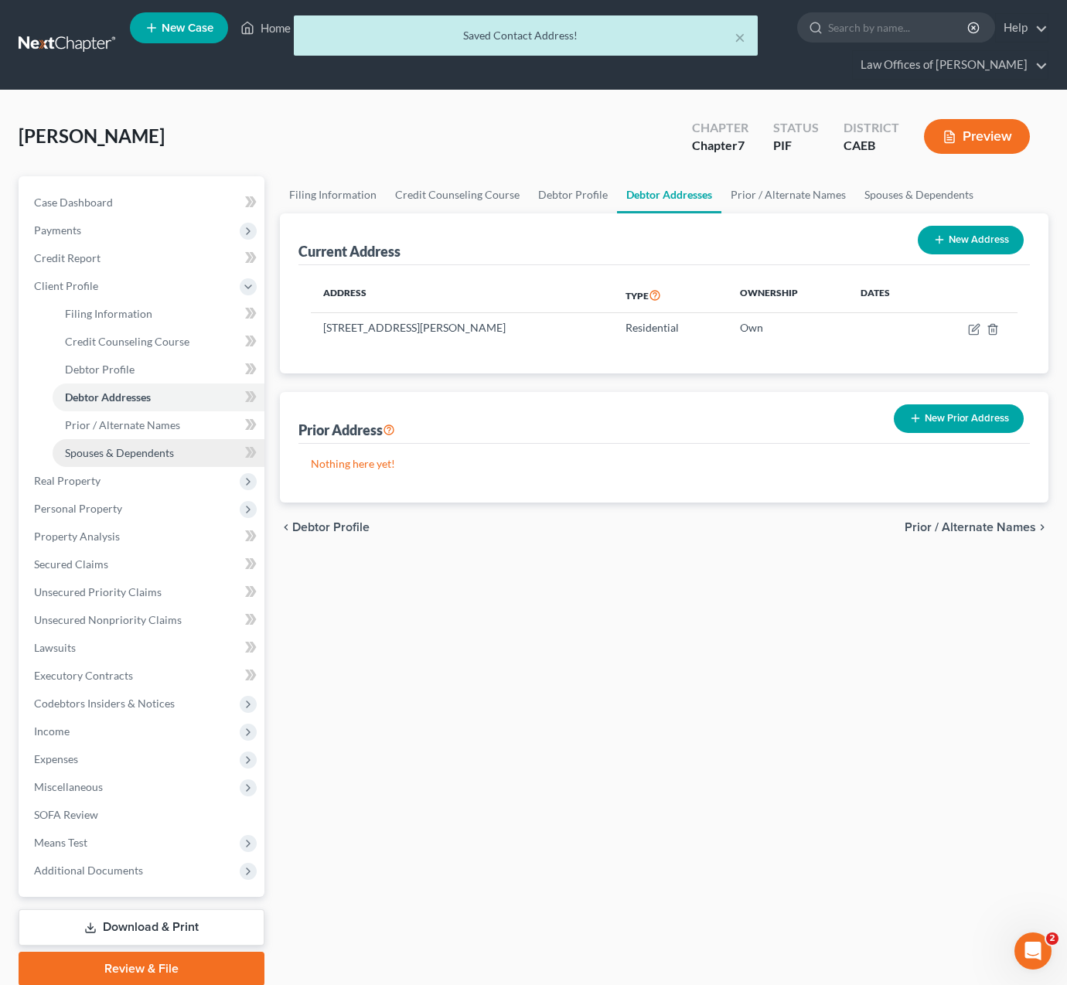
click at [165, 457] on span "Spouses & Dependents" at bounding box center [119, 452] width 109 height 13
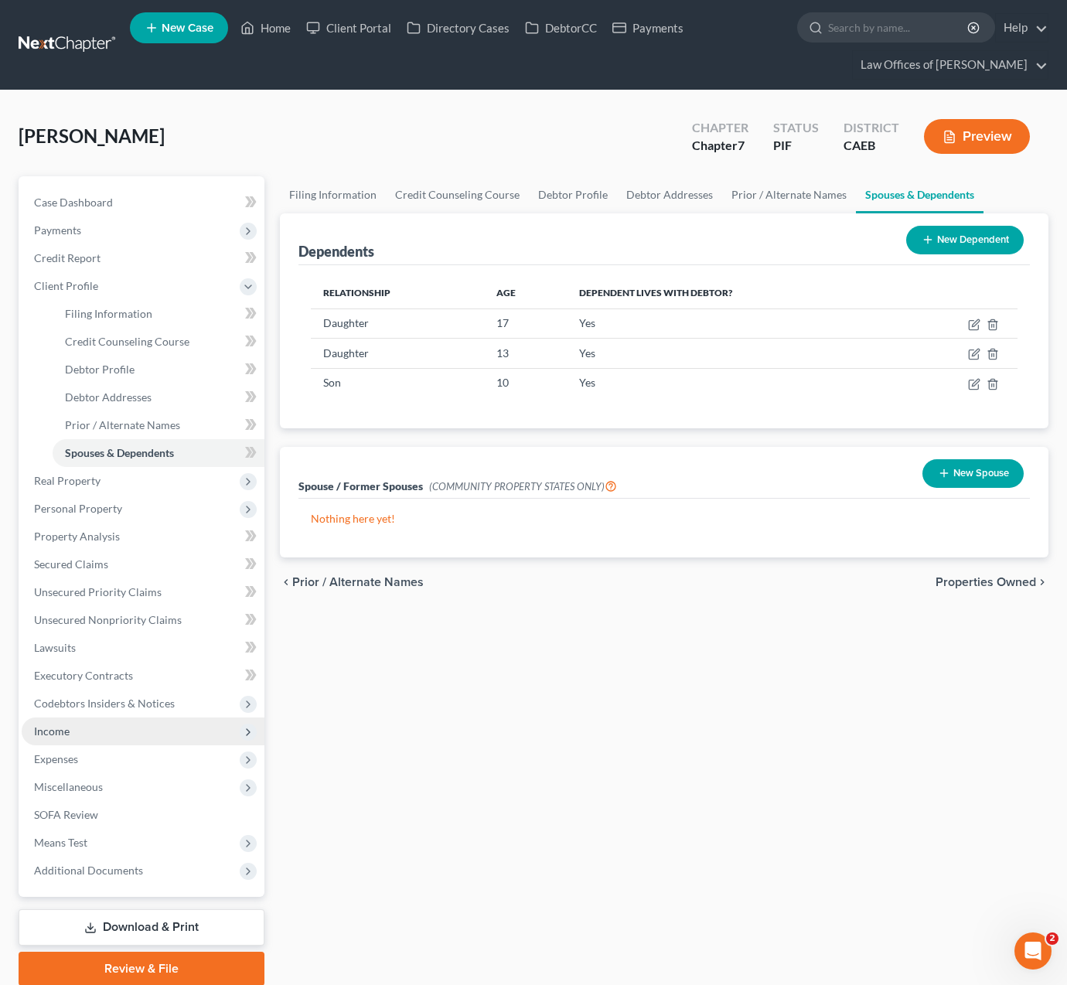
click at [117, 736] on span "Income" at bounding box center [143, 732] width 243 height 28
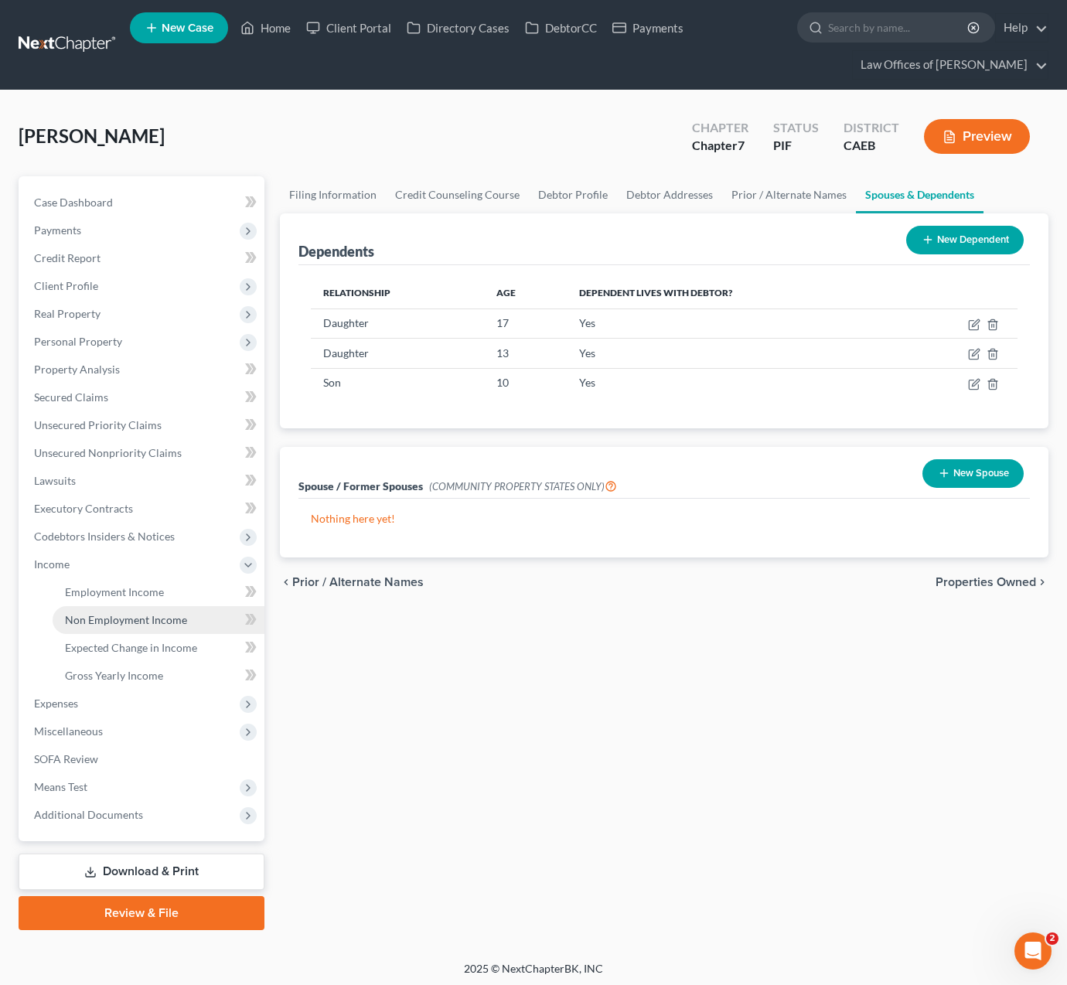
click at [162, 623] on span "Non Employment Income" at bounding box center [126, 619] width 122 height 13
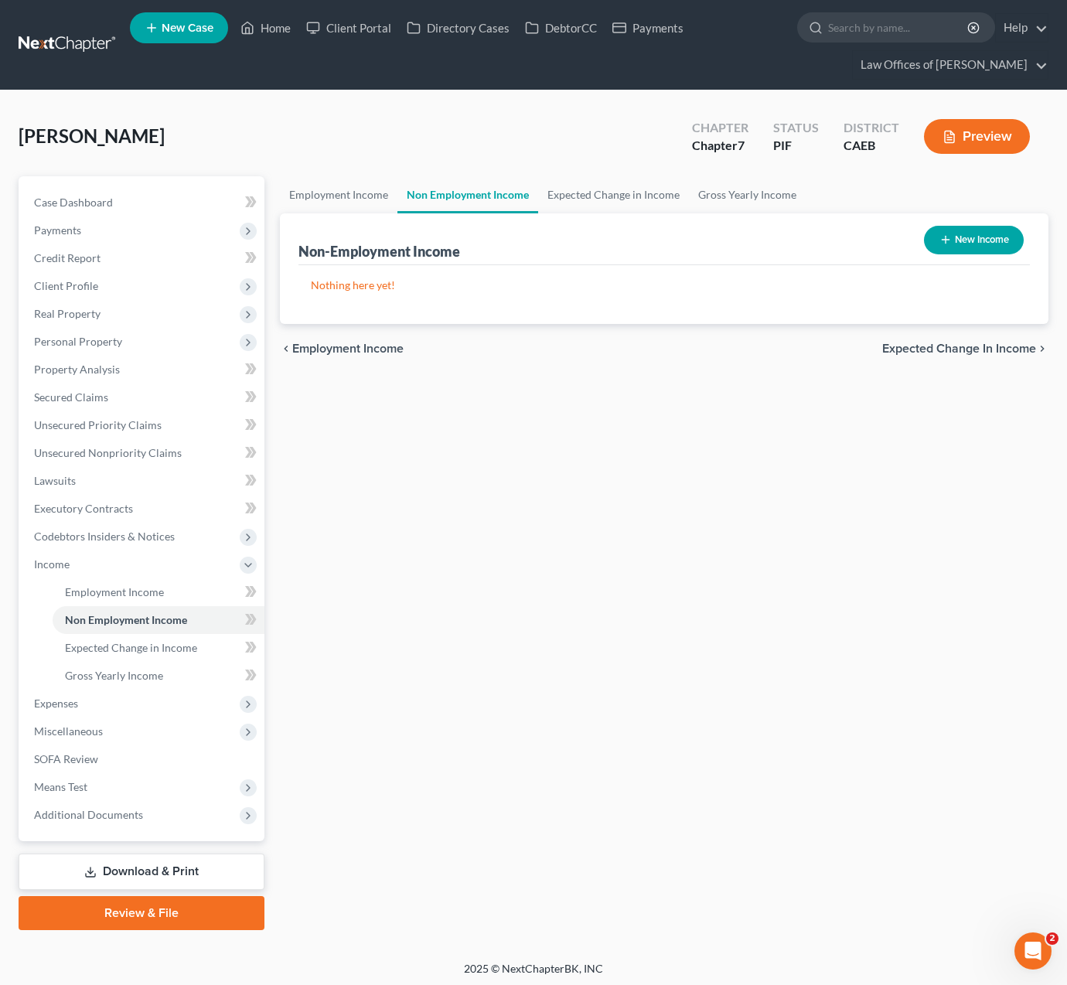
click at [979, 248] on button "New Income" at bounding box center [974, 240] width 100 height 29
select select "0"
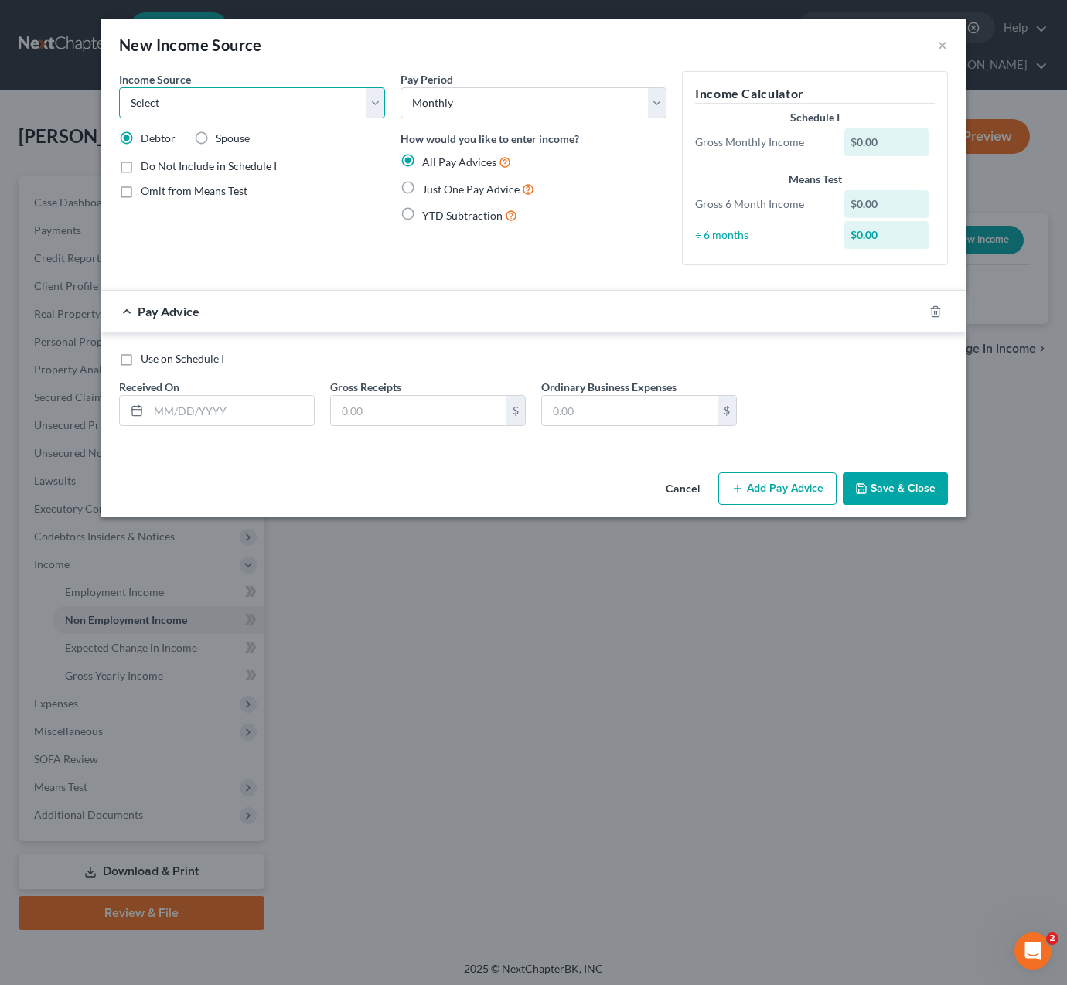
select select "7"
click at [422, 184] on label "Just One Pay Advice" at bounding box center [478, 189] width 112 height 18
click at [428, 184] on input "Just One Pay Advice" at bounding box center [433, 185] width 10 height 10
radio input "true"
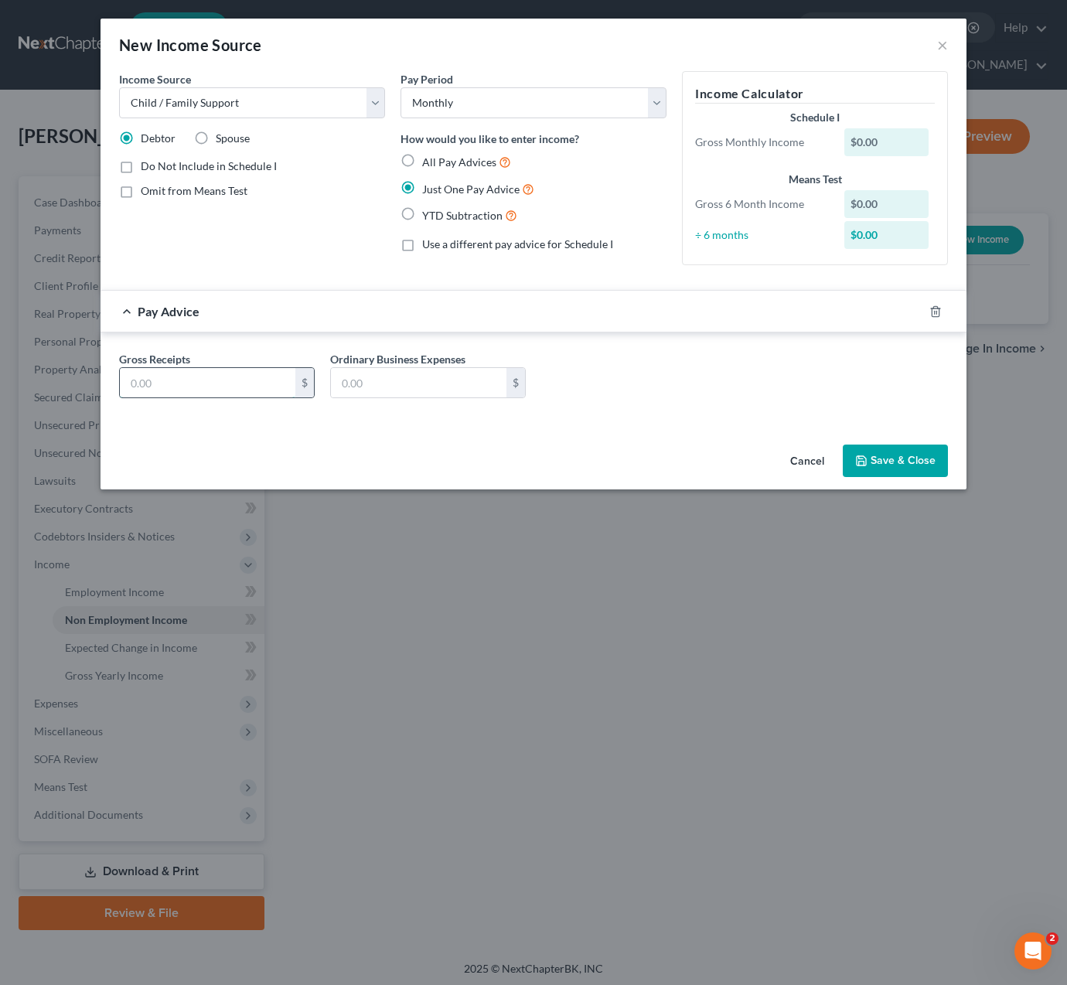
click at [257, 374] on input "text" at bounding box center [208, 382] width 176 height 29
type input "1,600"
click at [872, 446] on button "Save & Close" at bounding box center [895, 461] width 105 height 32
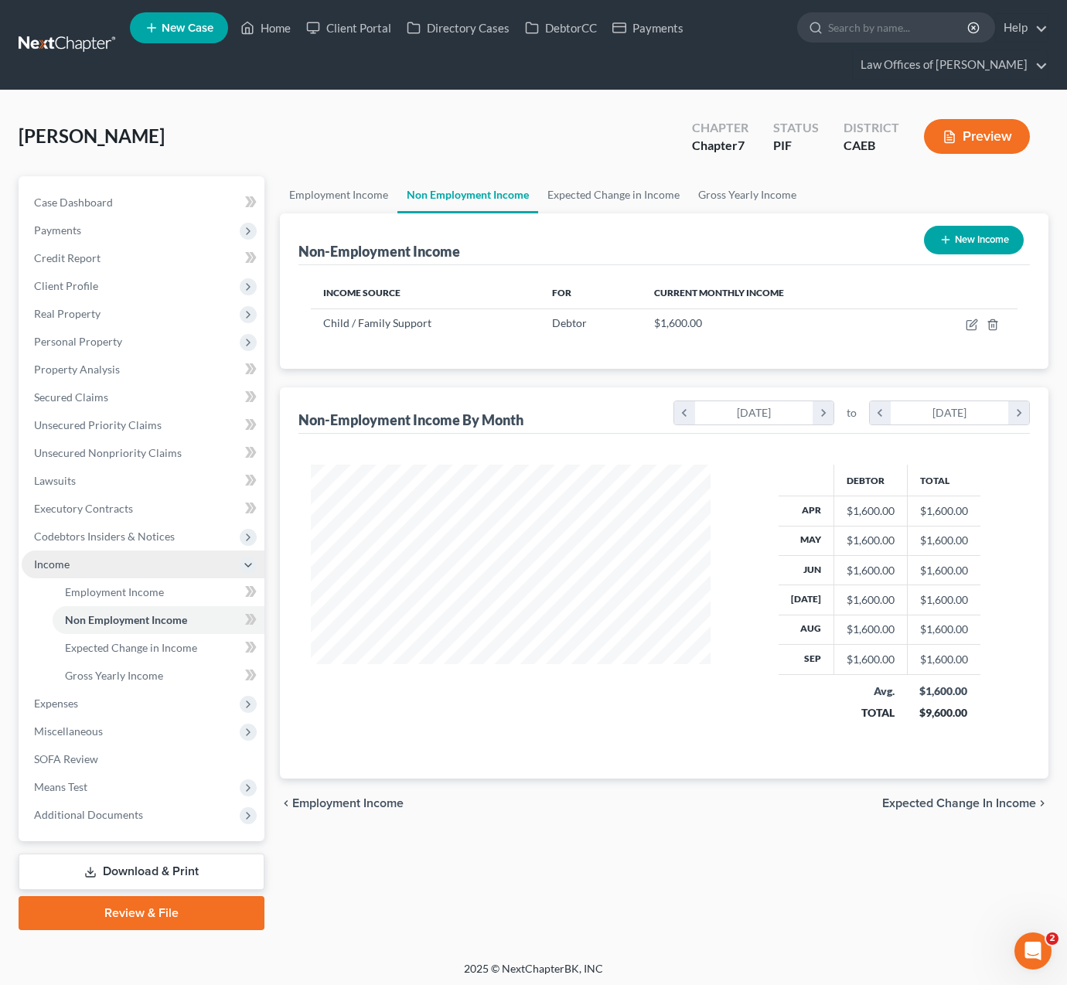
scroll to position [277, 430]
click at [62, 703] on span "Expenses" at bounding box center [56, 703] width 44 height 13
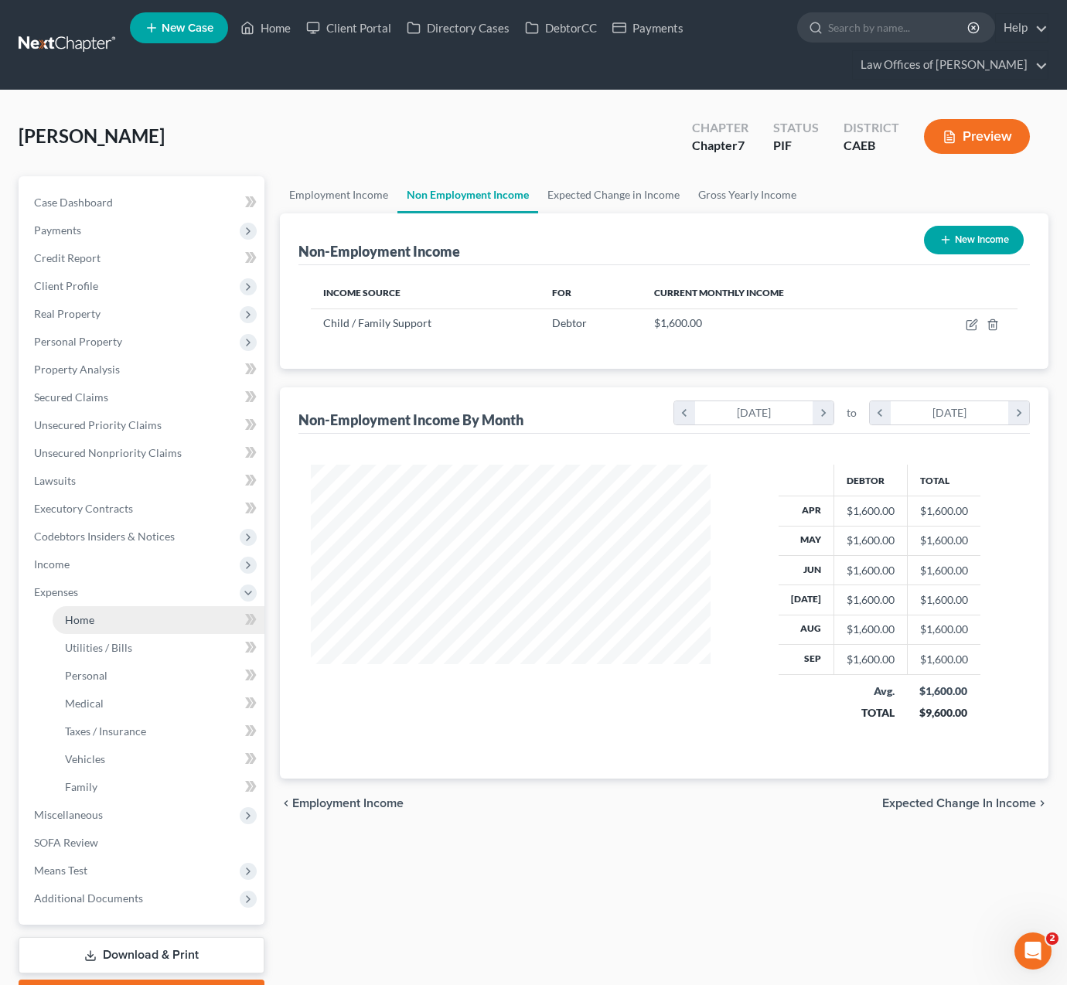
click at [120, 610] on link "Home" at bounding box center [159, 620] width 212 height 28
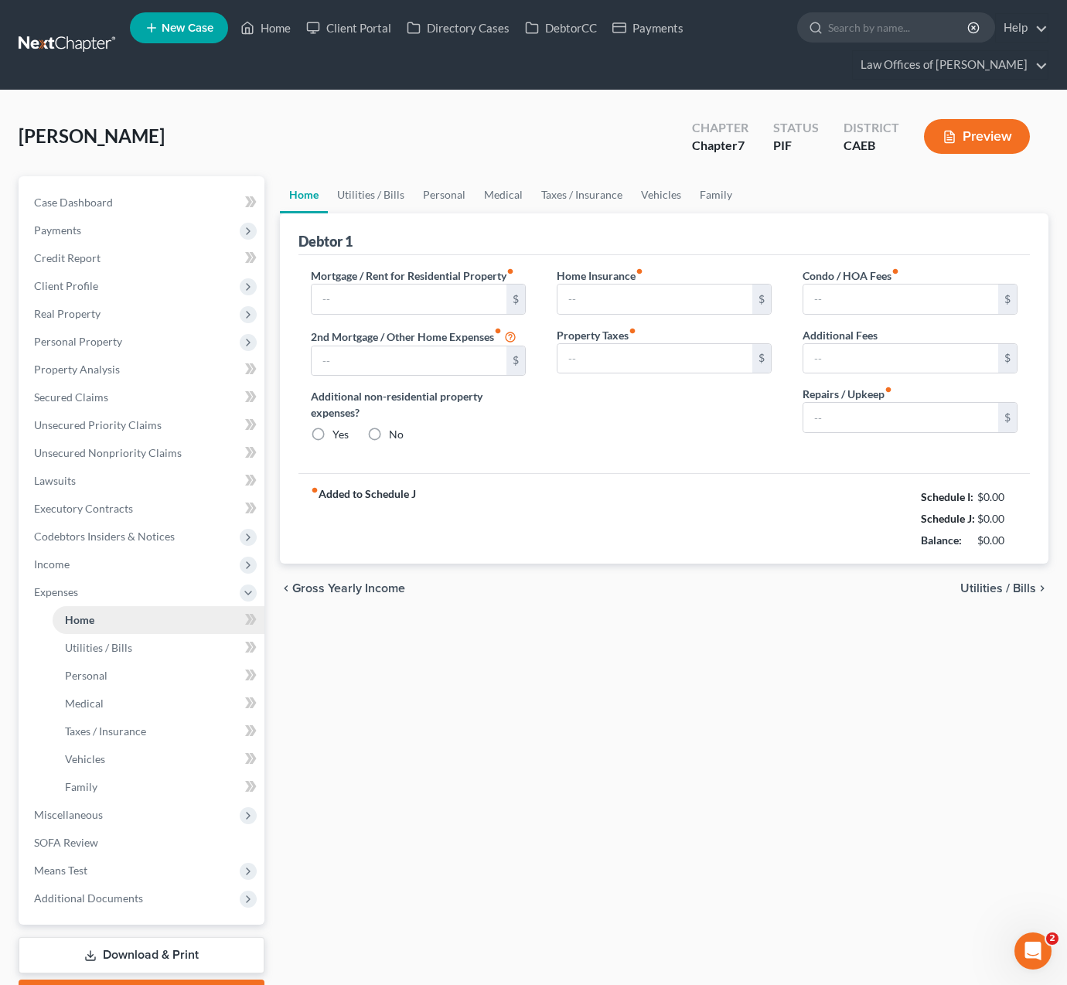
type input "2,100.00"
type input "0.00"
radio input "true"
type input "0.00"
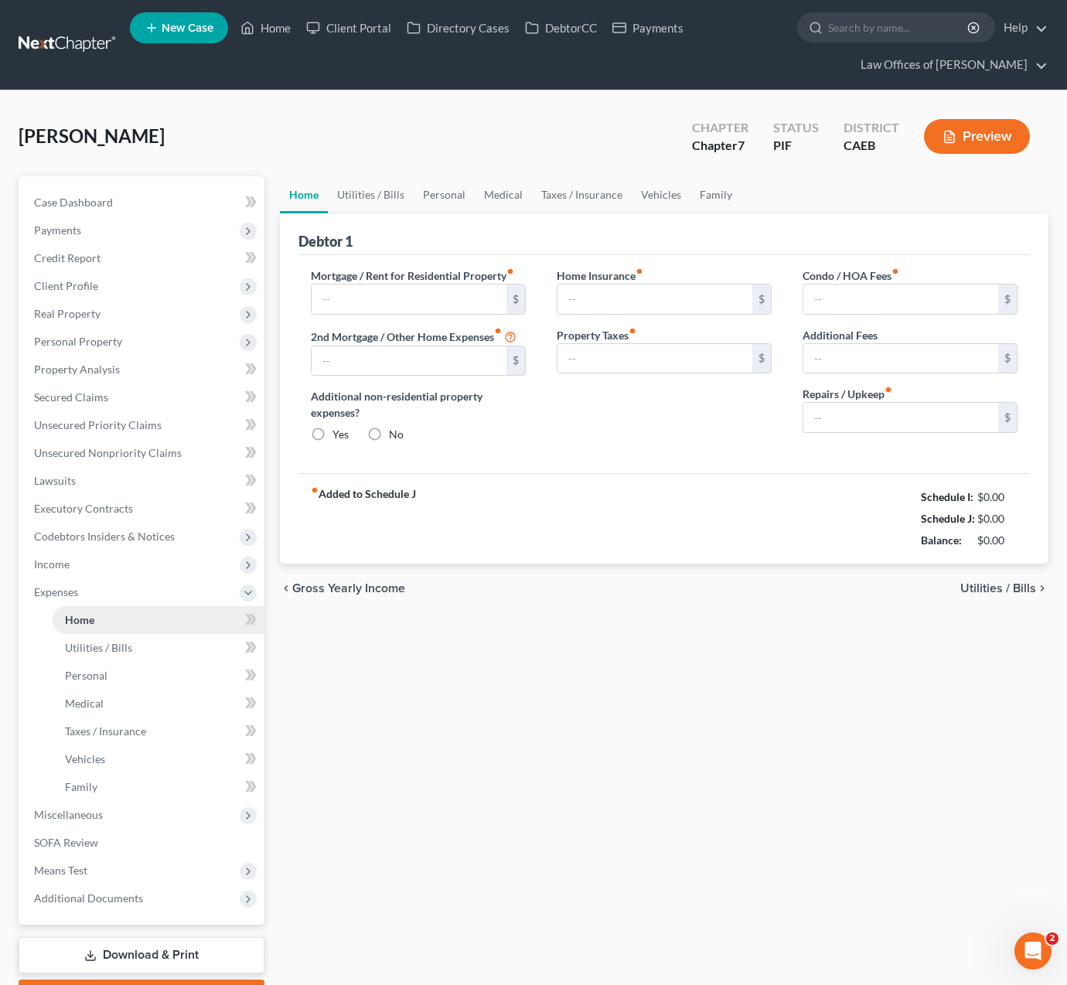
type input "0.00"
type input "200.00"
click at [378, 194] on link "Utilities / Bills" at bounding box center [371, 194] width 86 height 37
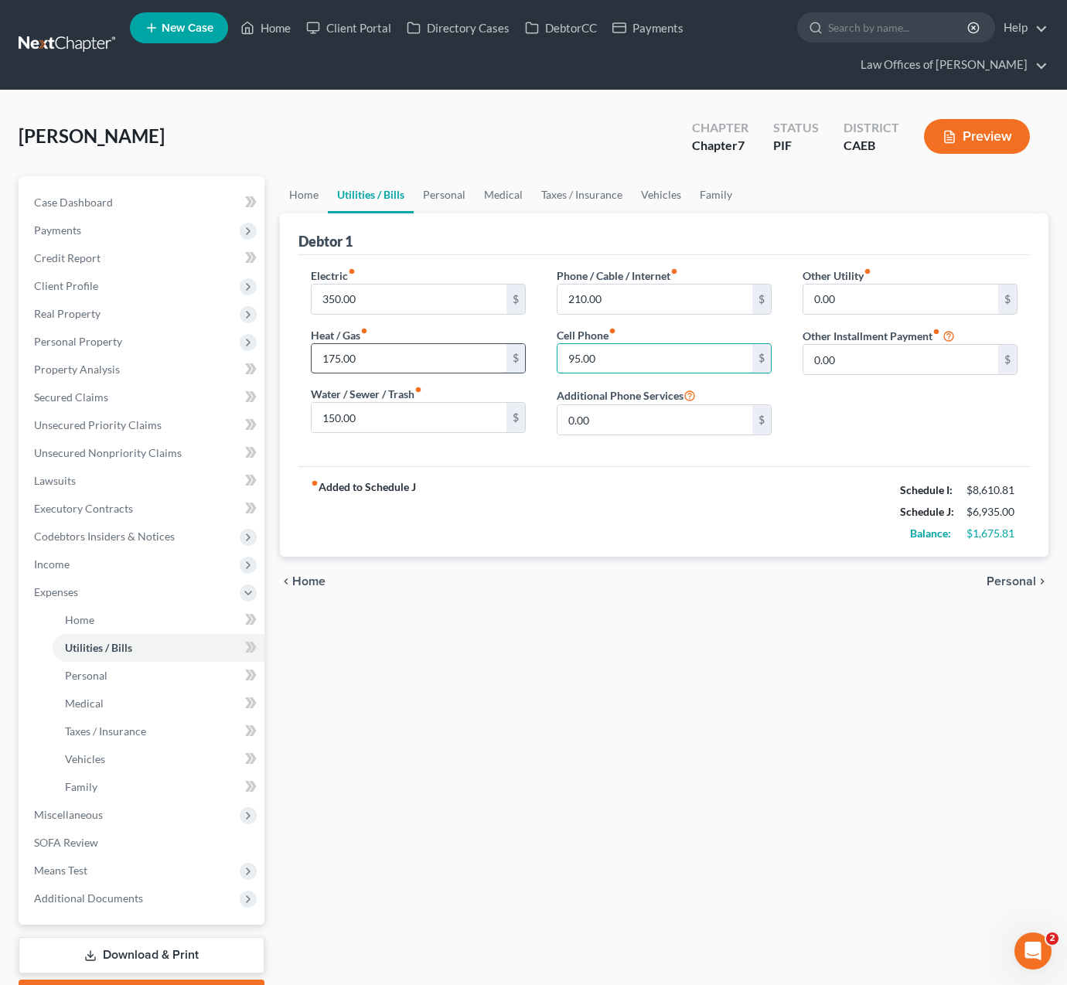
drag, startPoint x: 621, startPoint y: 360, endPoint x: 493, endPoint y: 362, distance: 128.4
click at [493, 362] on div "Electric fiber_manual_record 350.00 $ Heat / Gas fiber_manual_record 175.00 $ W…" at bounding box center [664, 358] width 738 height 180
type input "275."
click at [302, 199] on link "Home" at bounding box center [304, 194] width 48 height 37
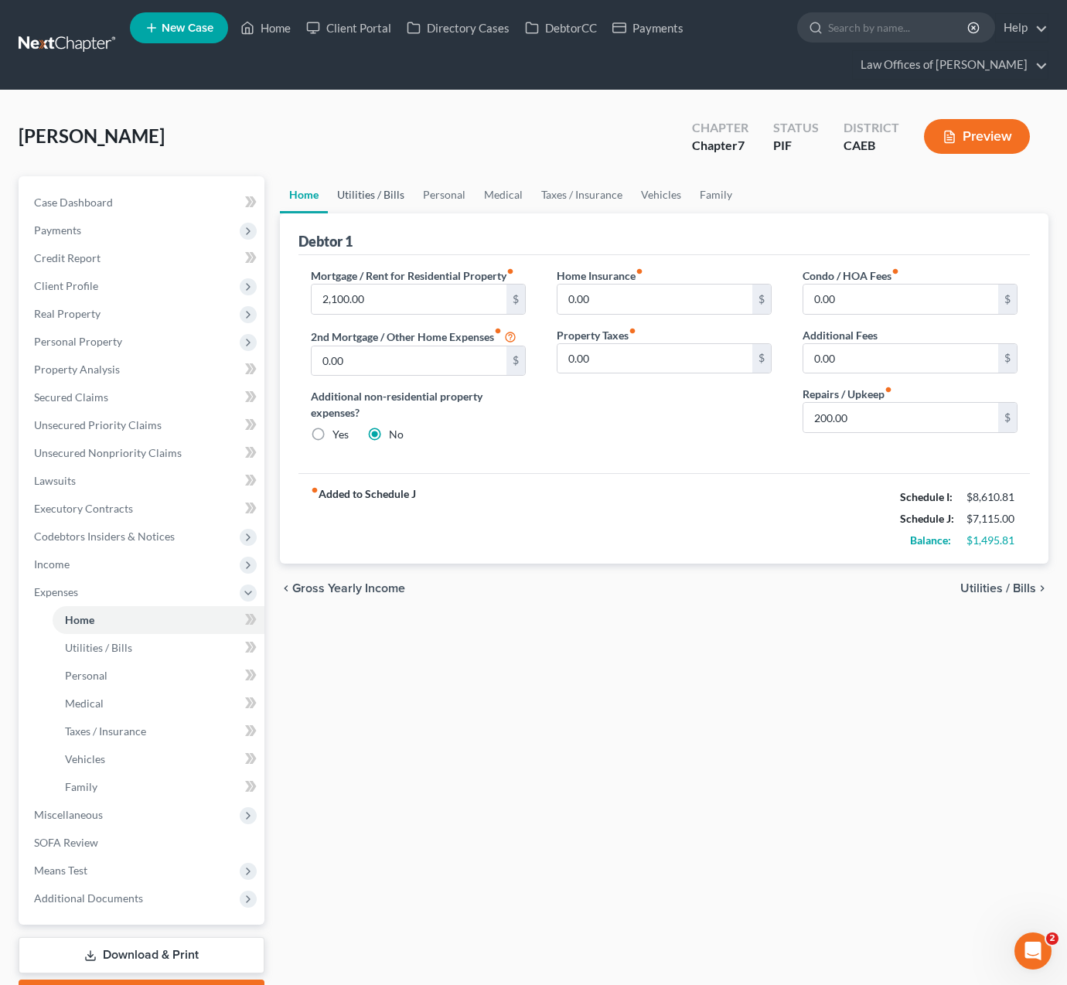
click at [363, 200] on link "Utilities / Bills" at bounding box center [371, 194] width 86 height 37
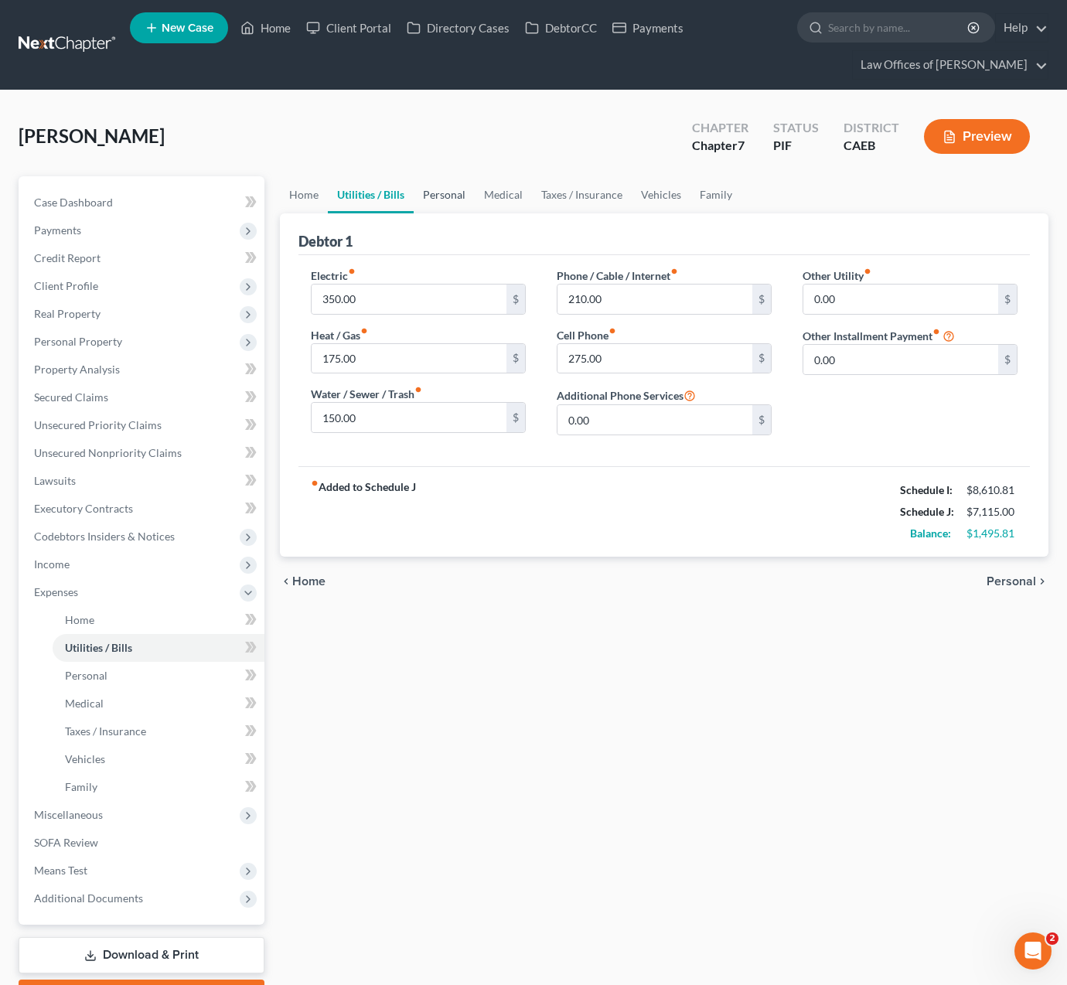
click at [428, 198] on link "Personal" at bounding box center [444, 194] width 61 height 37
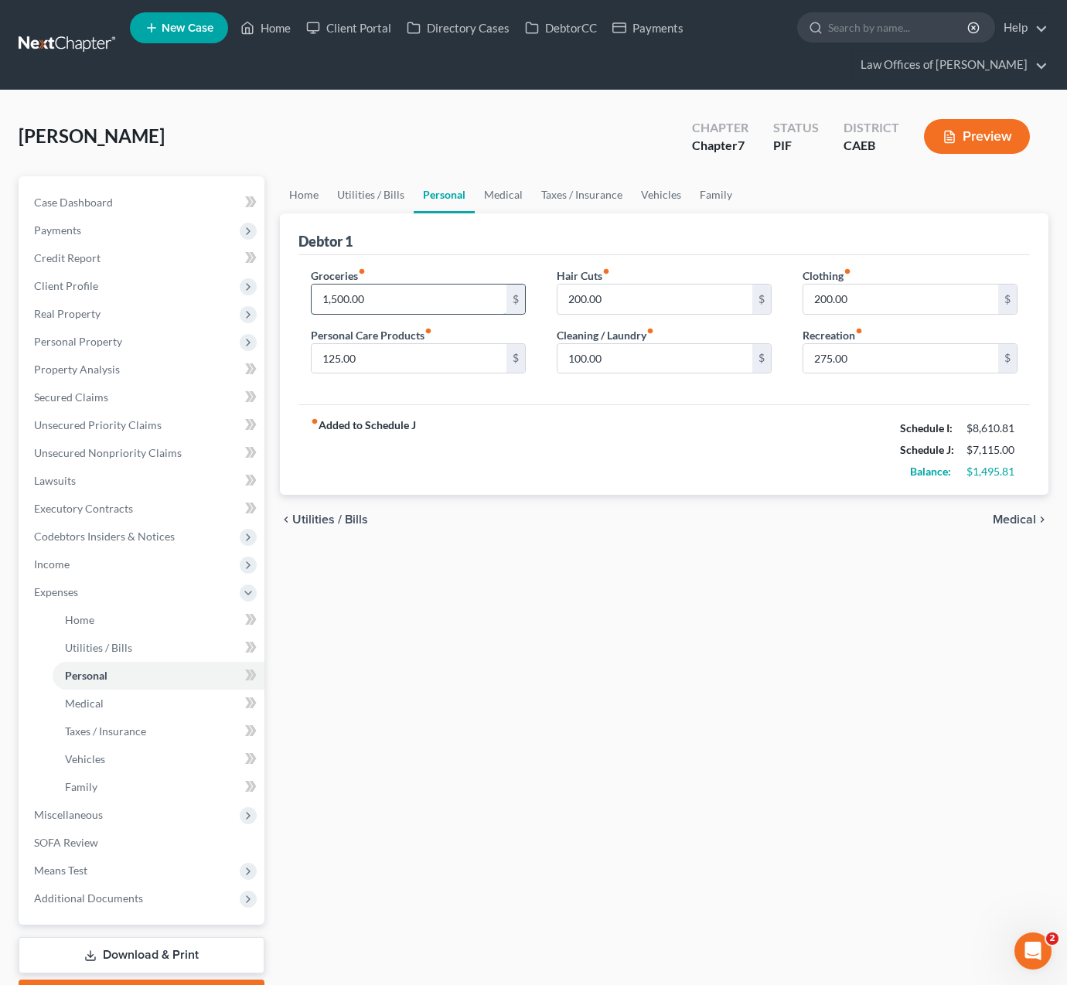
click at [394, 301] on input "1,500.00" at bounding box center [409, 299] width 195 height 29
drag, startPoint x: 394, startPoint y: 301, endPoint x: 167, endPoint y: 281, distance: 228.2
click at [167, 281] on div "Petition Navigation Case Dashboard Payments Invoices Payments Payments Credit R…" at bounding box center [534, 595] width 1046 height 838
type input "1,900"
click at [444, 362] on input "125.00" at bounding box center [409, 358] width 195 height 29
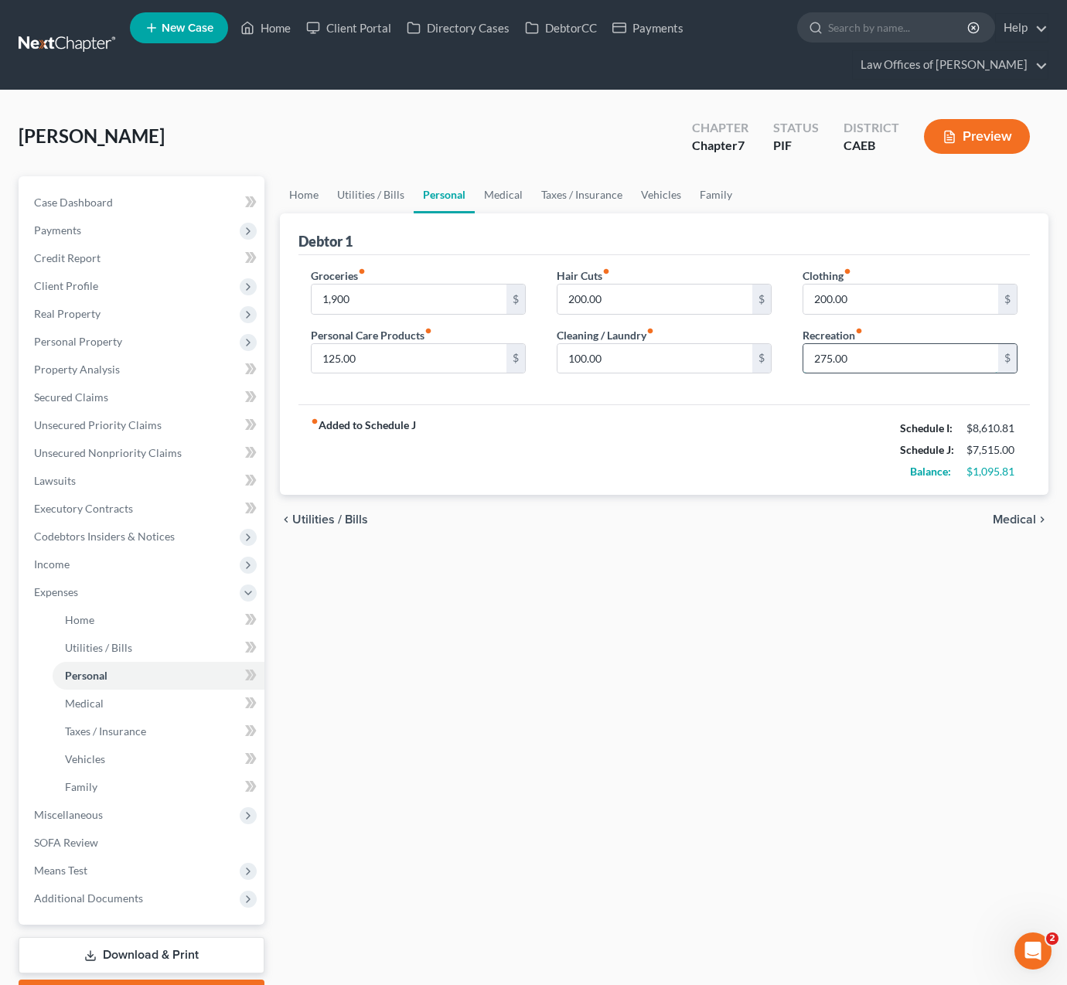
click at [909, 370] on input "275.00" at bounding box center [900, 358] width 195 height 29
drag, startPoint x: 884, startPoint y: 362, endPoint x: 700, endPoint y: 356, distance: 184.1
click at [700, 356] on div "Groceries fiber_manual_record 1,900 $ Personal Care Products fiber_manual_recor…" at bounding box center [664, 327] width 738 height 119
type input "350."
click at [657, 196] on link "Vehicles" at bounding box center [661, 194] width 59 height 37
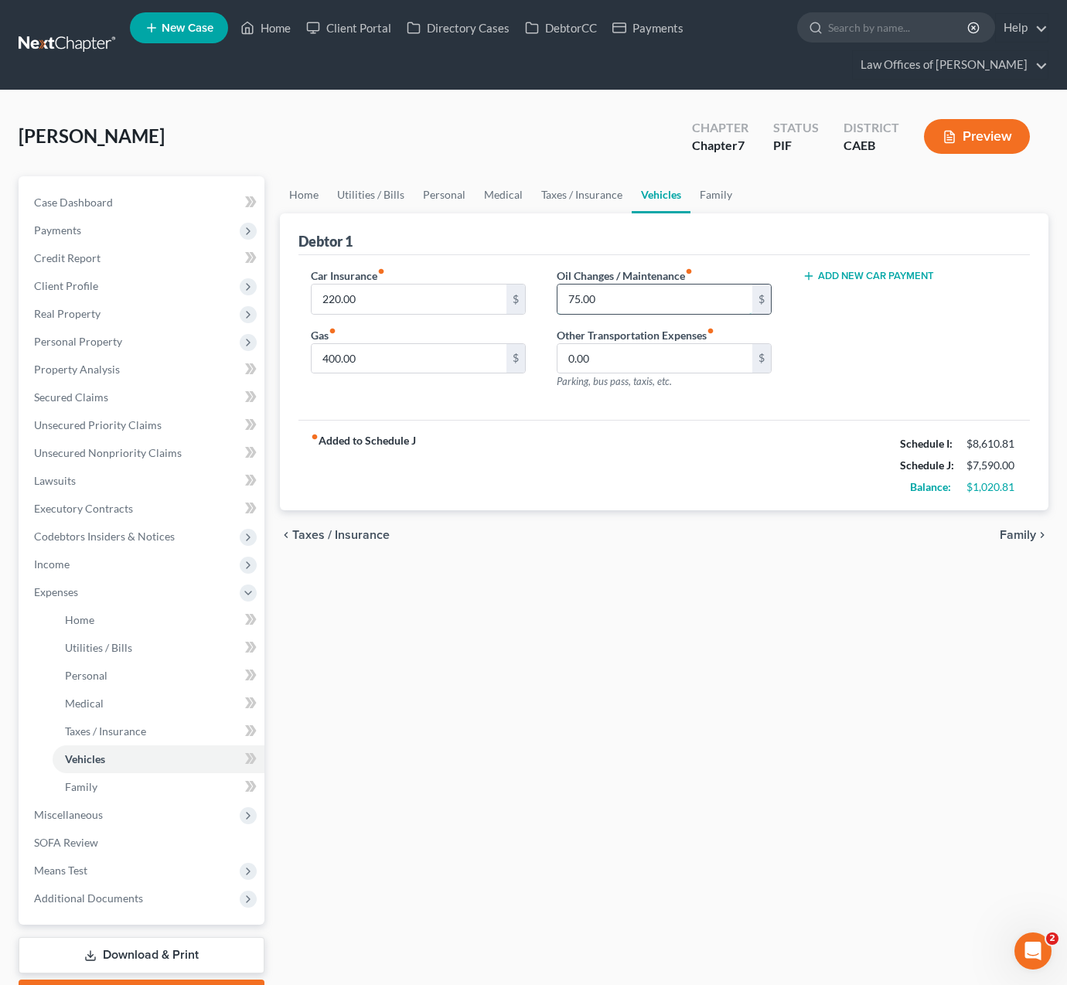
click at [623, 295] on input "75.00" at bounding box center [655, 299] width 195 height 29
drag, startPoint x: 588, startPoint y: 298, endPoint x: 542, endPoint y: 295, distance: 46.6
click at [542, 295] on div "Oil Changes / Maintenance fiber_manual_record 75.00 $ Other Transportation Expe…" at bounding box center [664, 335] width 246 height 135
type input "175."
click at [371, 199] on link "Utilities / Bills" at bounding box center [371, 194] width 86 height 37
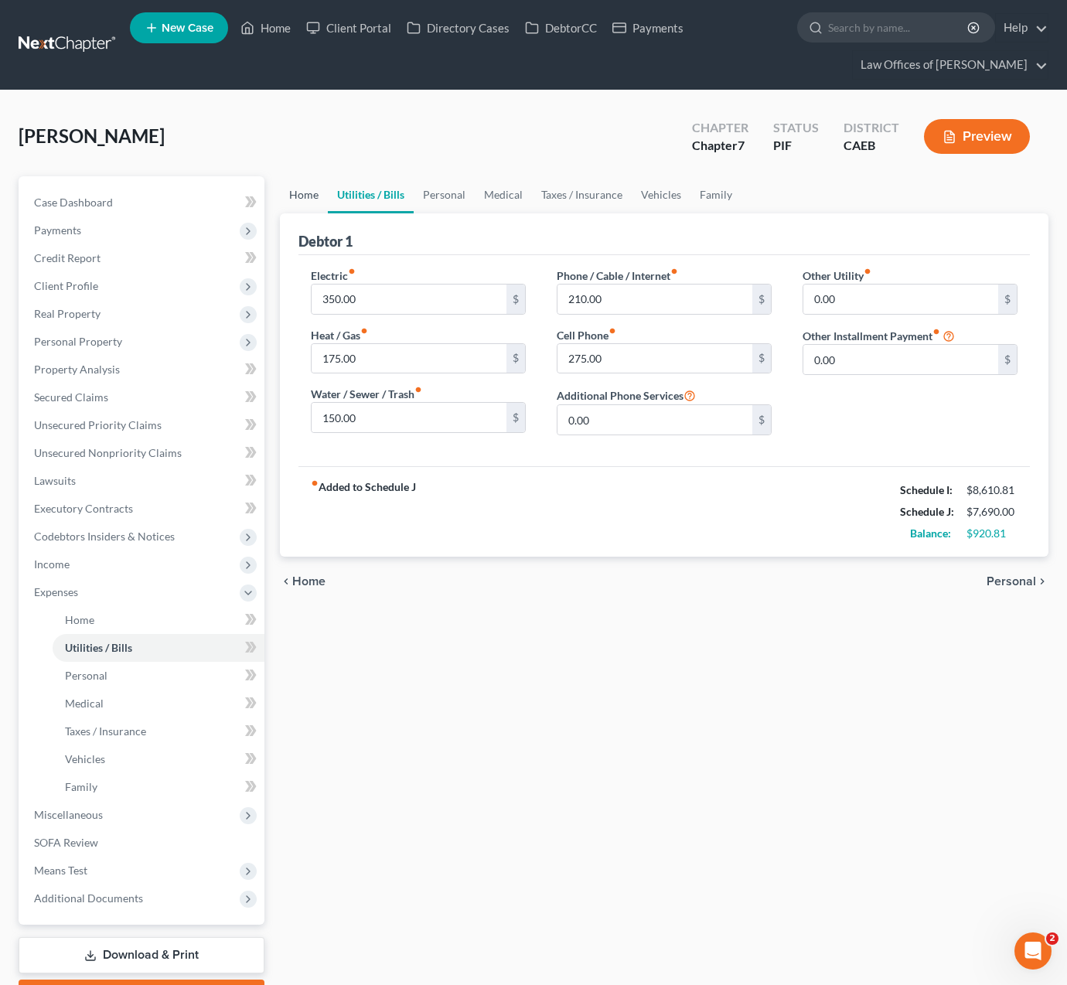
click at [296, 200] on link "Home" at bounding box center [304, 194] width 48 height 37
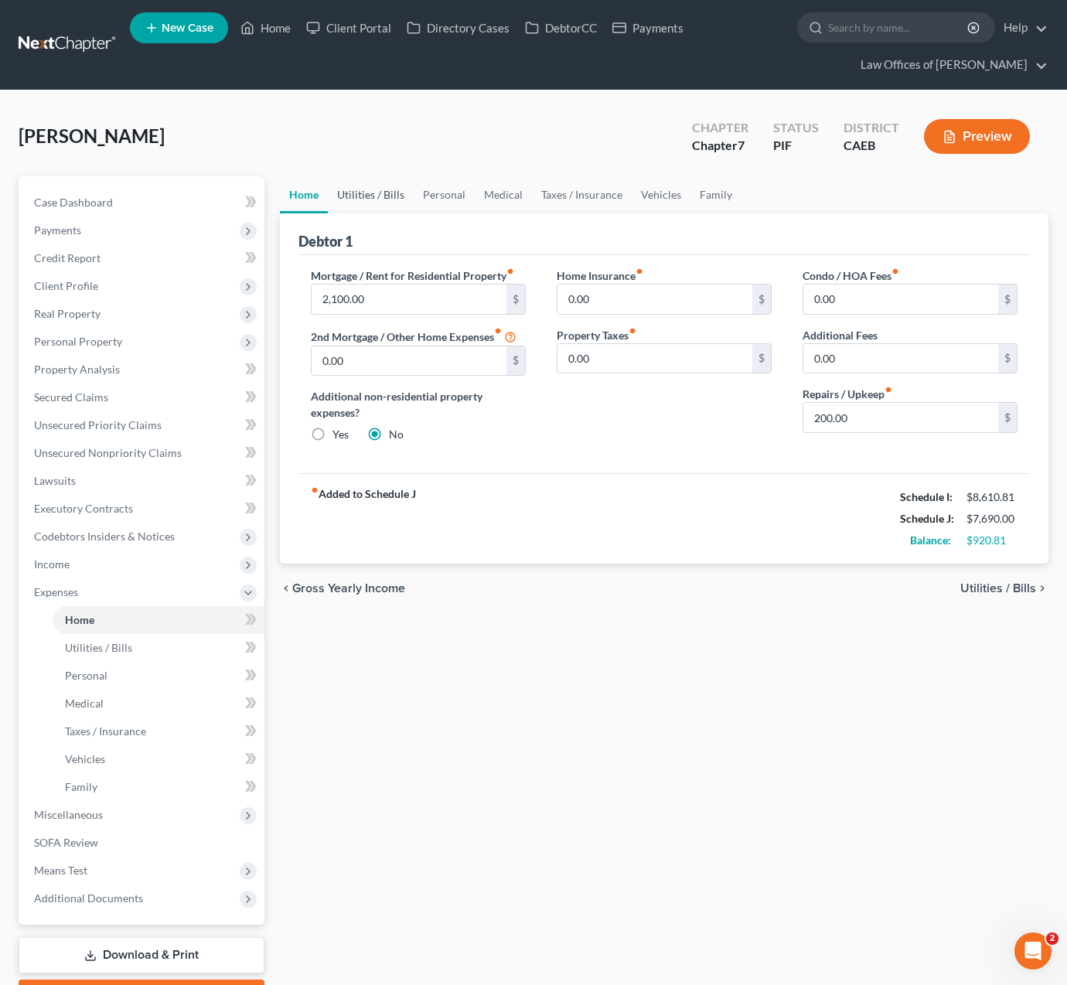
click at [361, 200] on link "Utilities / Bills" at bounding box center [371, 194] width 86 height 37
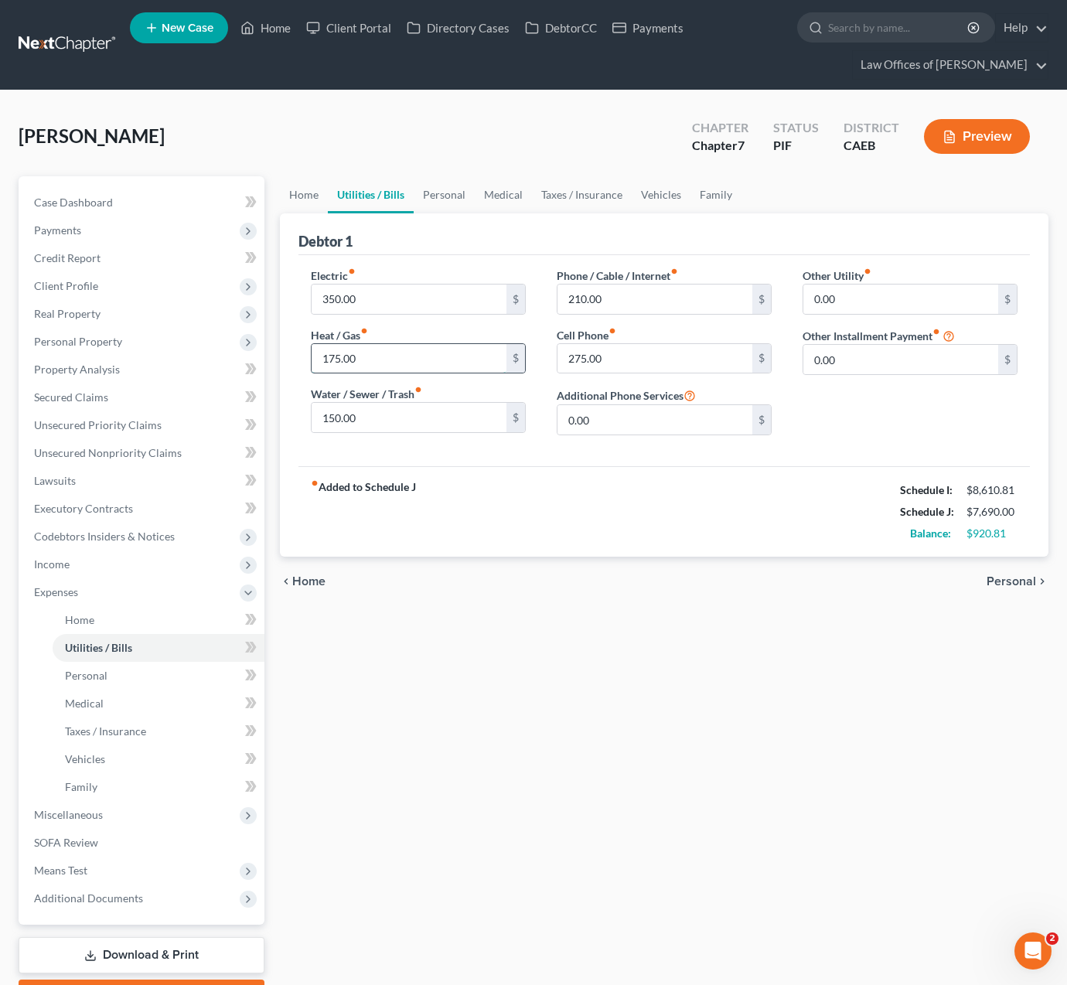
click at [381, 356] on input "175.00" at bounding box center [409, 358] width 195 height 29
drag, startPoint x: 377, startPoint y: 359, endPoint x: 253, endPoint y: 325, distance: 129.1
click at [210, 345] on div "Petition Navigation Case Dashboard Payments Invoices Payments Payments Credit R…" at bounding box center [534, 595] width 1046 height 838
type input "275"
click at [408, 418] on input "150.00" at bounding box center [409, 417] width 195 height 29
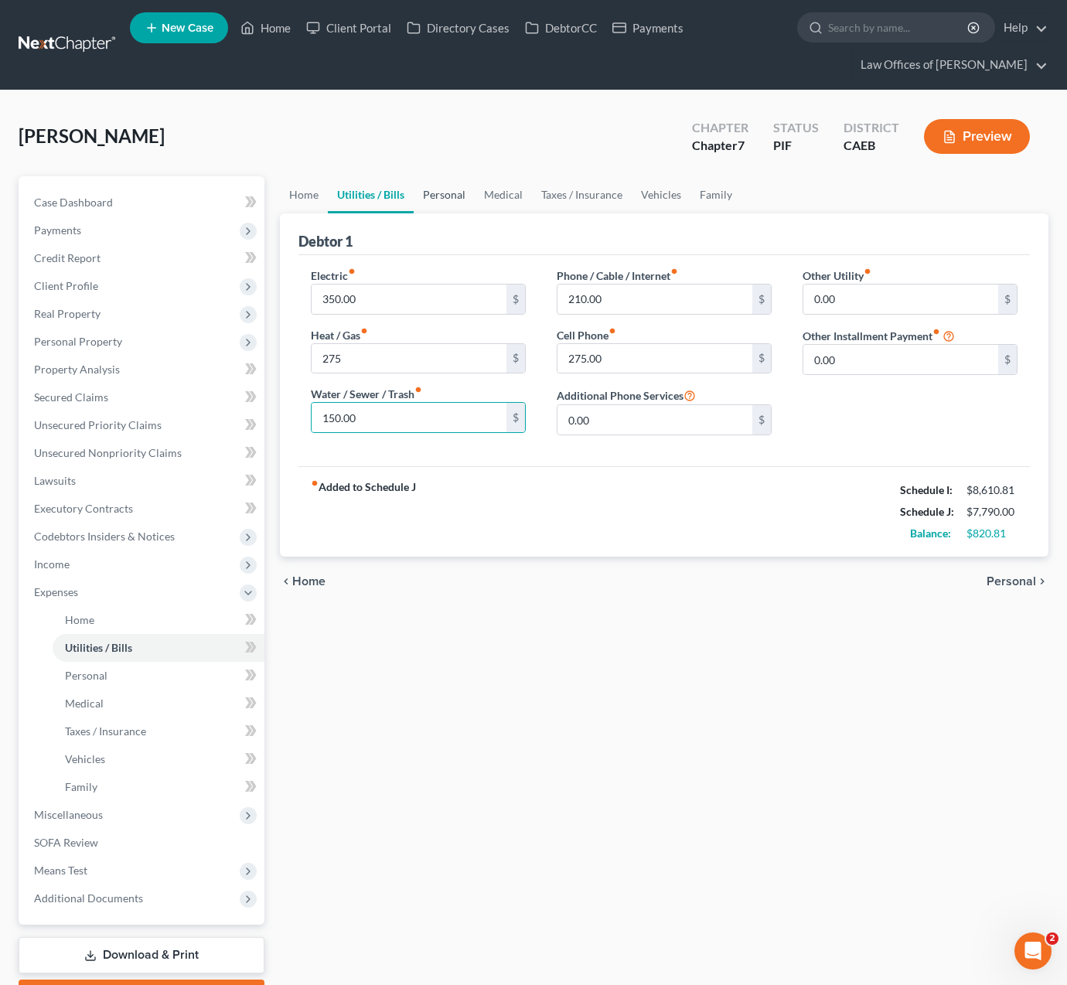
click at [442, 198] on link "Personal" at bounding box center [444, 194] width 61 height 37
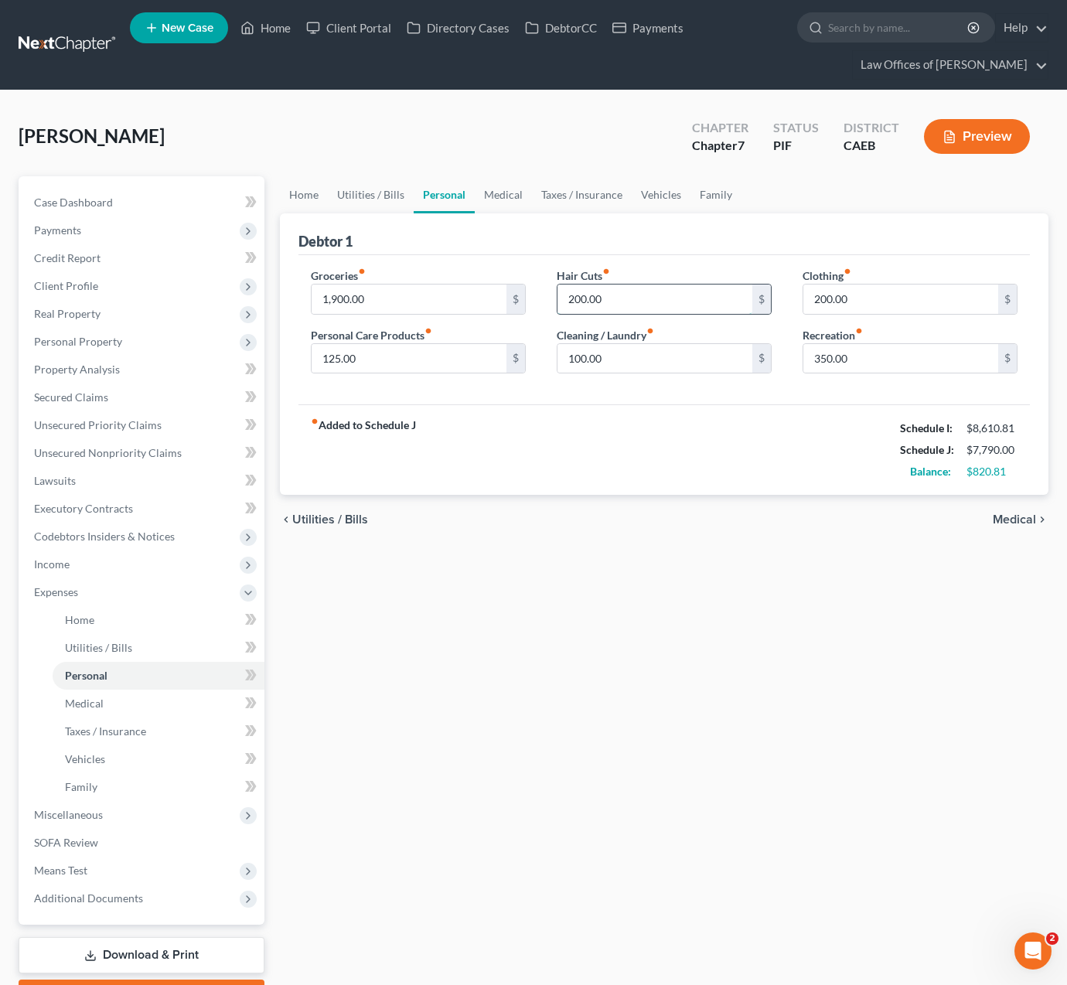
click at [623, 297] on input "200.00" at bounding box center [655, 299] width 195 height 29
drag, startPoint x: 858, startPoint y: 302, endPoint x: 771, endPoint y: 297, distance: 86.8
click at [771, 297] on div "Groceries fiber_manual_record 1,900.00 $ Personal Care Products fiber_manual_re…" at bounding box center [664, 327] width 738 height 119
type input "400."
click at [510, 193] on link "Medical" at bounding box center [503, 194] width 57 height 37
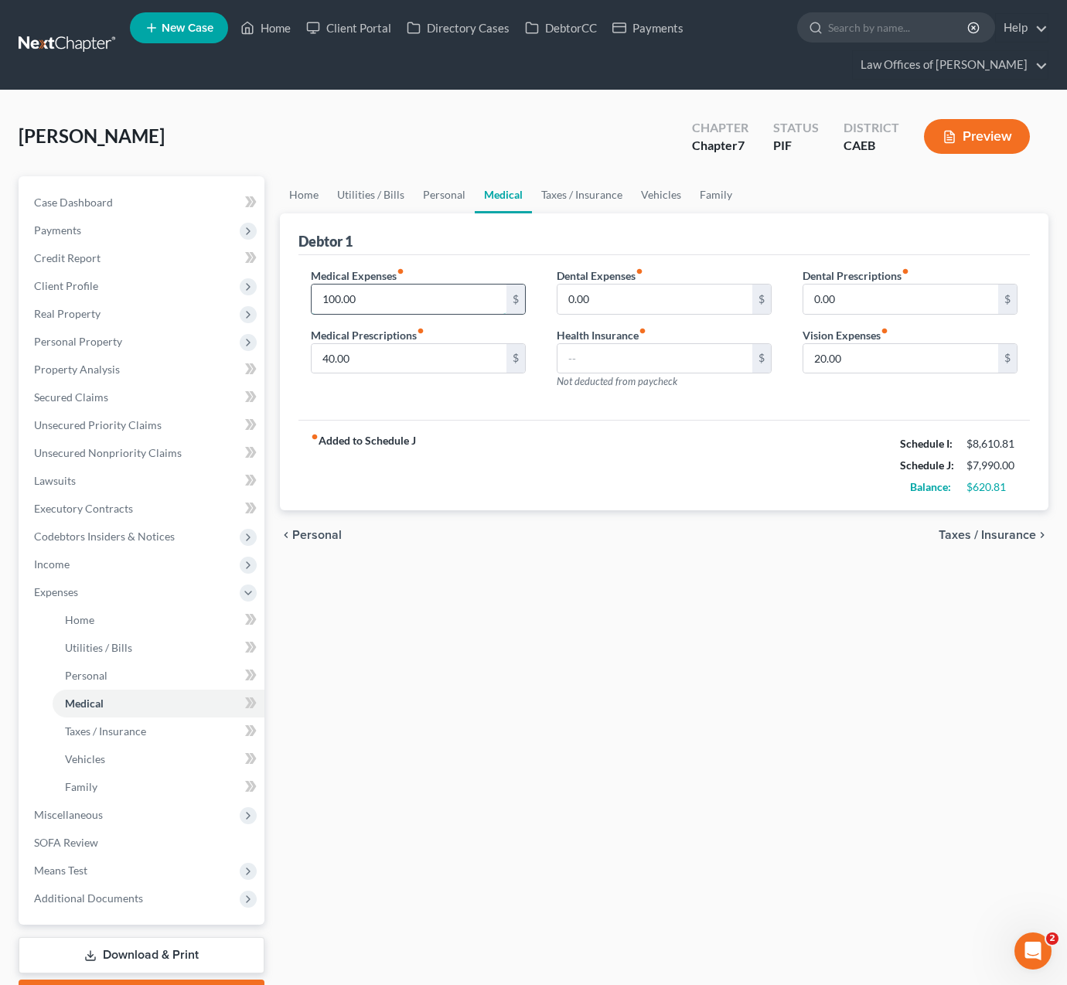
click at [376, 311] on input "100.00" at bounding box center [409, 299] width 195 height 29
drag, startPoint x: 372, startPoint y: 302, endPoint x: 224, endPoint y: 279, distance: 149.5
click at [224, 279] on div "Petition Navigation Case Dashboard Payments Invoices Payments Payments Credit R…" at bounding box center [534, 595] width 1046 height 838
type input "175"
click at [309, 193] on link "Home" at bounding box center [304, 194] width 48 height 37
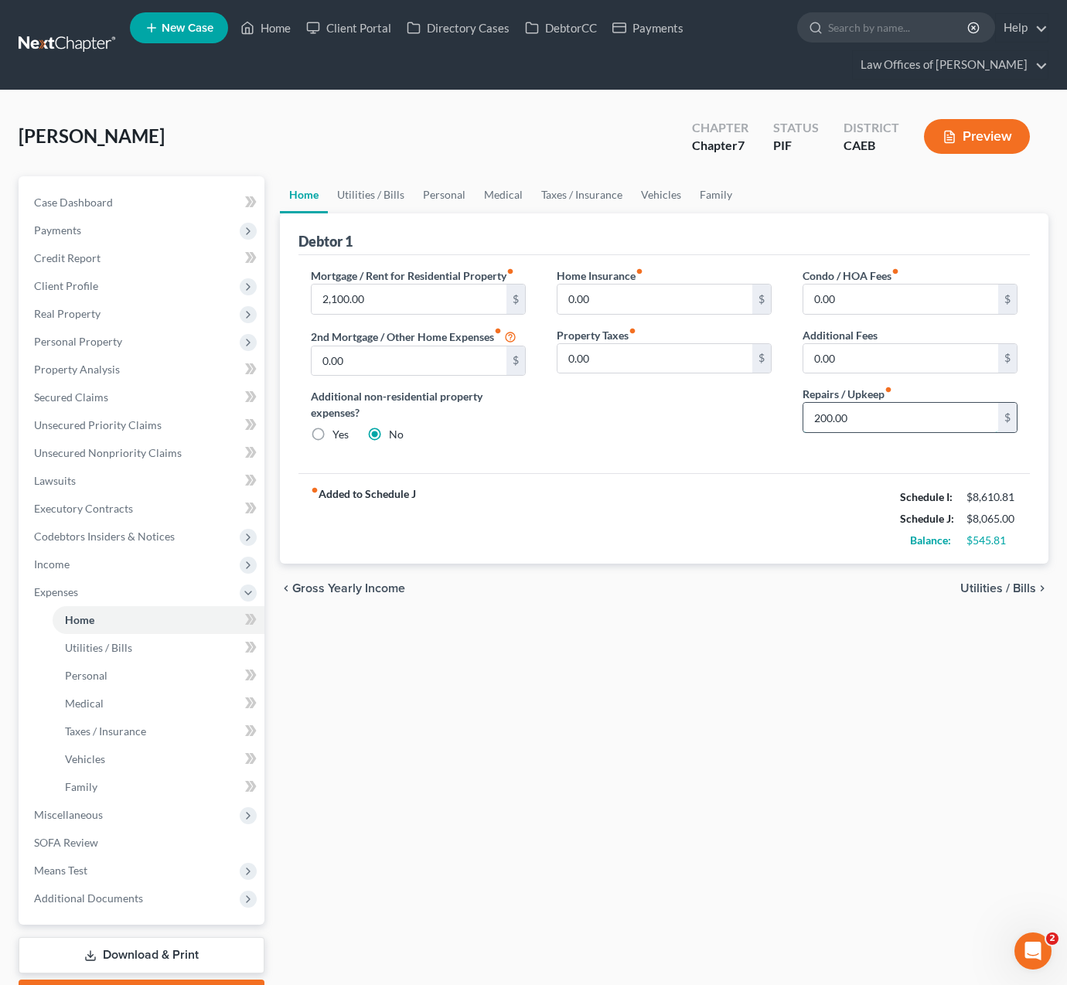
click at [885, 417] on input "200.00" at bounding box center [900, 417] width 195 height 29
drag, startPoint x: 867, startPoint y: 420, endPoint x: 689, endPoint y: 391, distance: 180.3
click at [631, 398] on div "Mortgage / Rent for Residential Property fiber_manual_record 2,100.00 $ 2nd Mor…" at bounding box center [664, 362] width 738 height 188
type input "300."
click at [382, 198] on link "Utilities / Bills" at bounding box center [371, 194] width 86 height 37
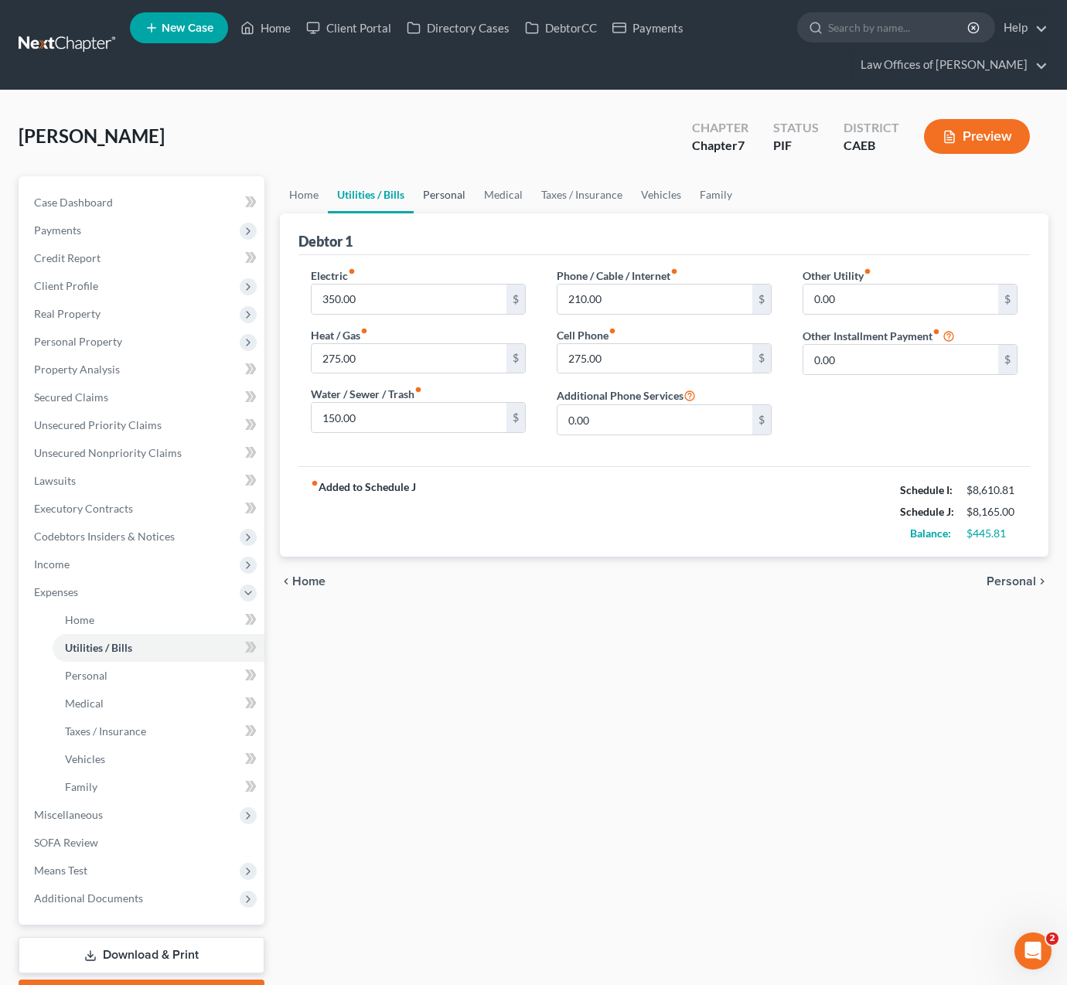
click at [448, 192] on link "Personal" at bounding box center [444, 194] width 61 height 37
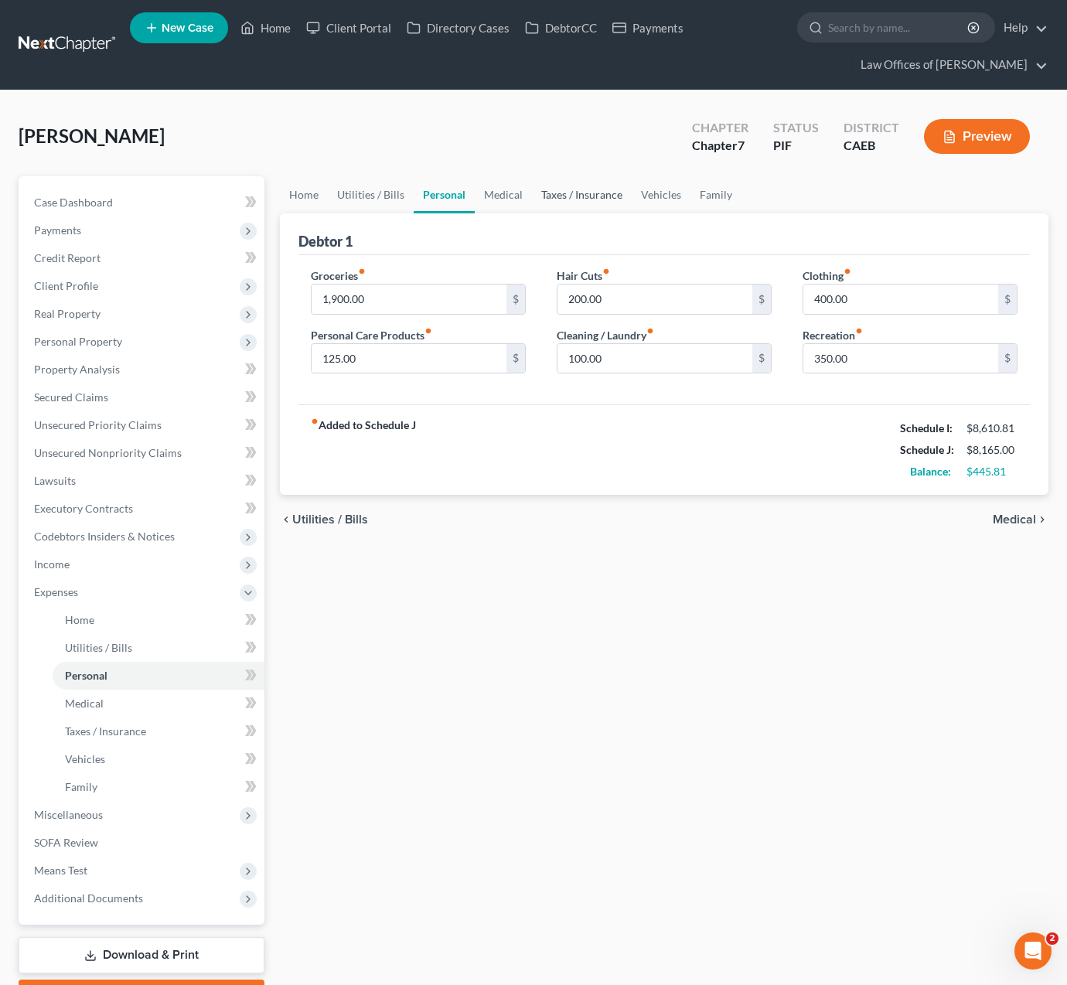
click at [586, 196] on link "Taxes / Insurance" at bounding box center [582, 194] width 100 height 37
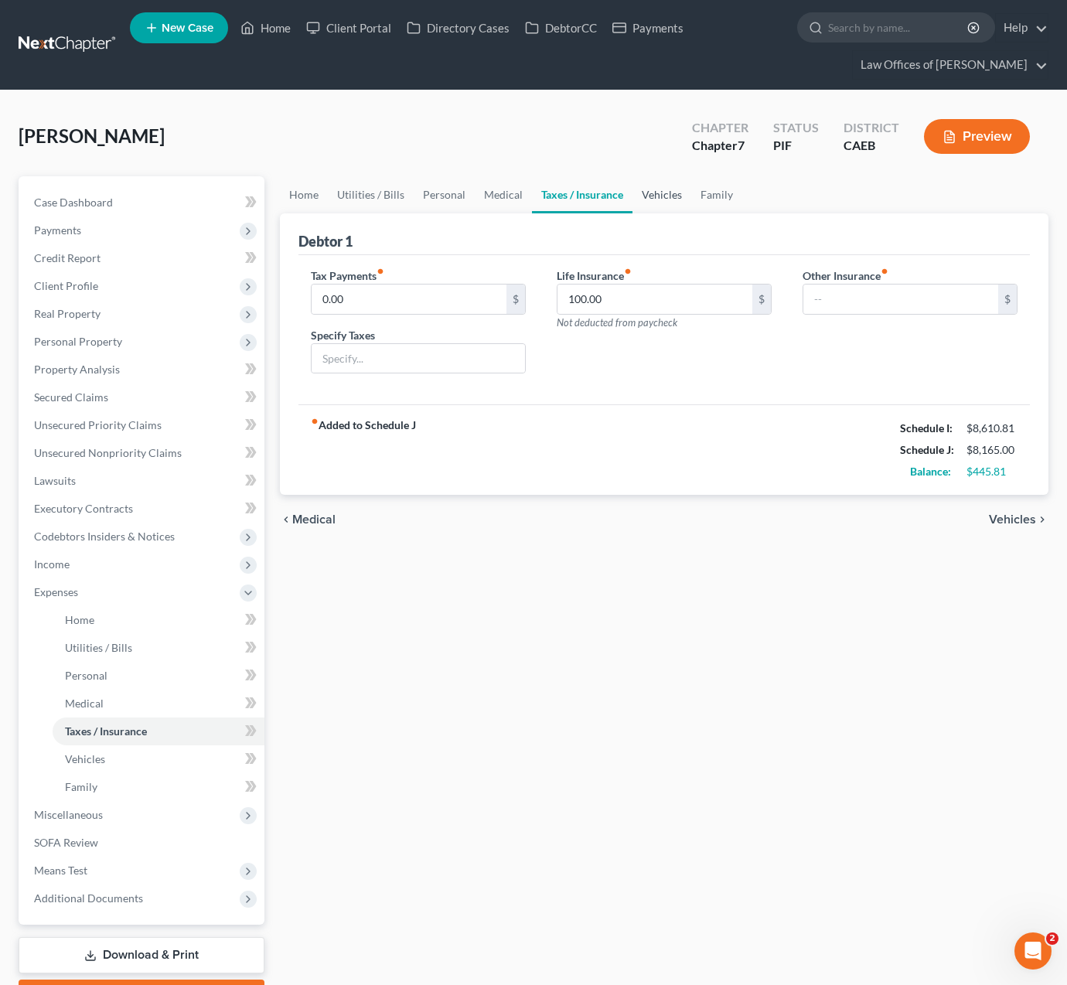
click at [655, 197] on link "Vehicles" at bounding box center [662, 194] width 59 height 37
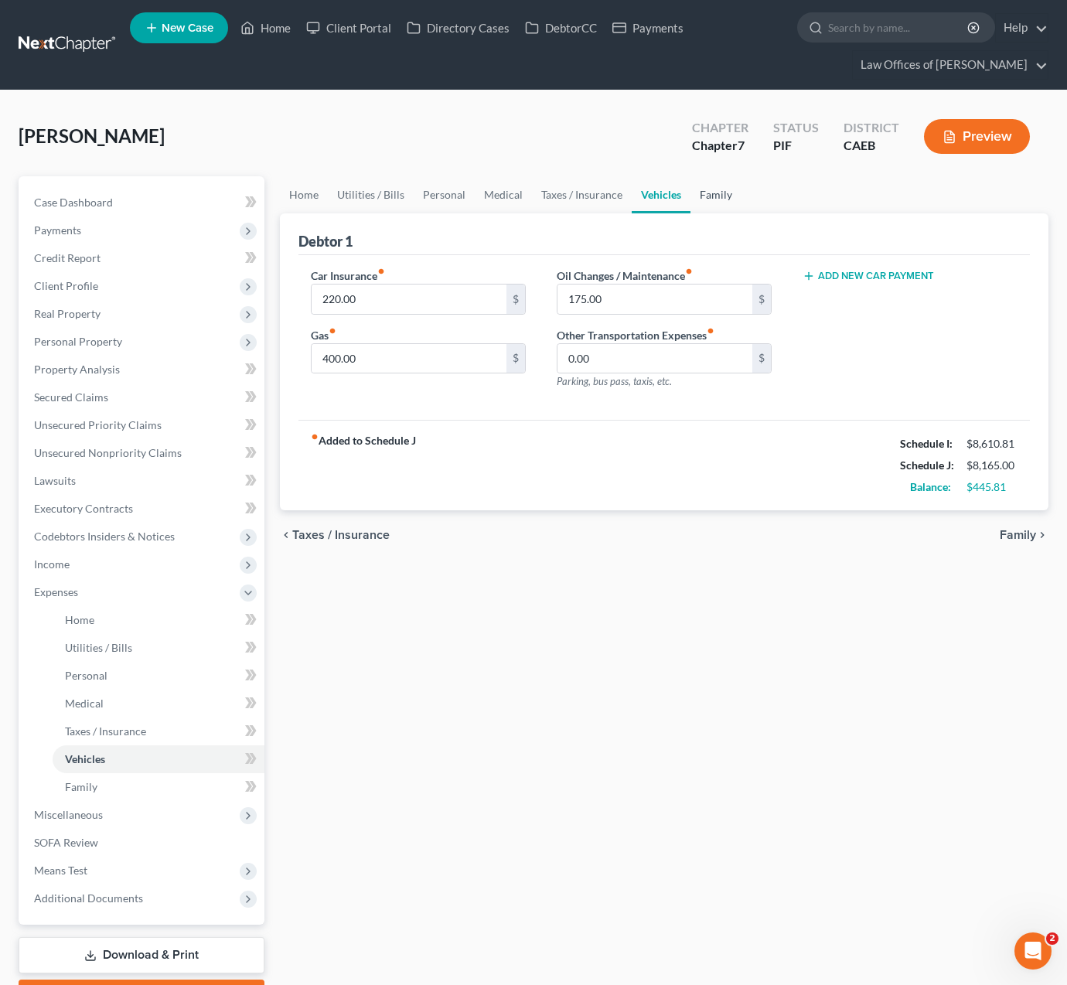
click at [704, 200] on link "Family" at bounding box center [716, 194] width 51 height 37
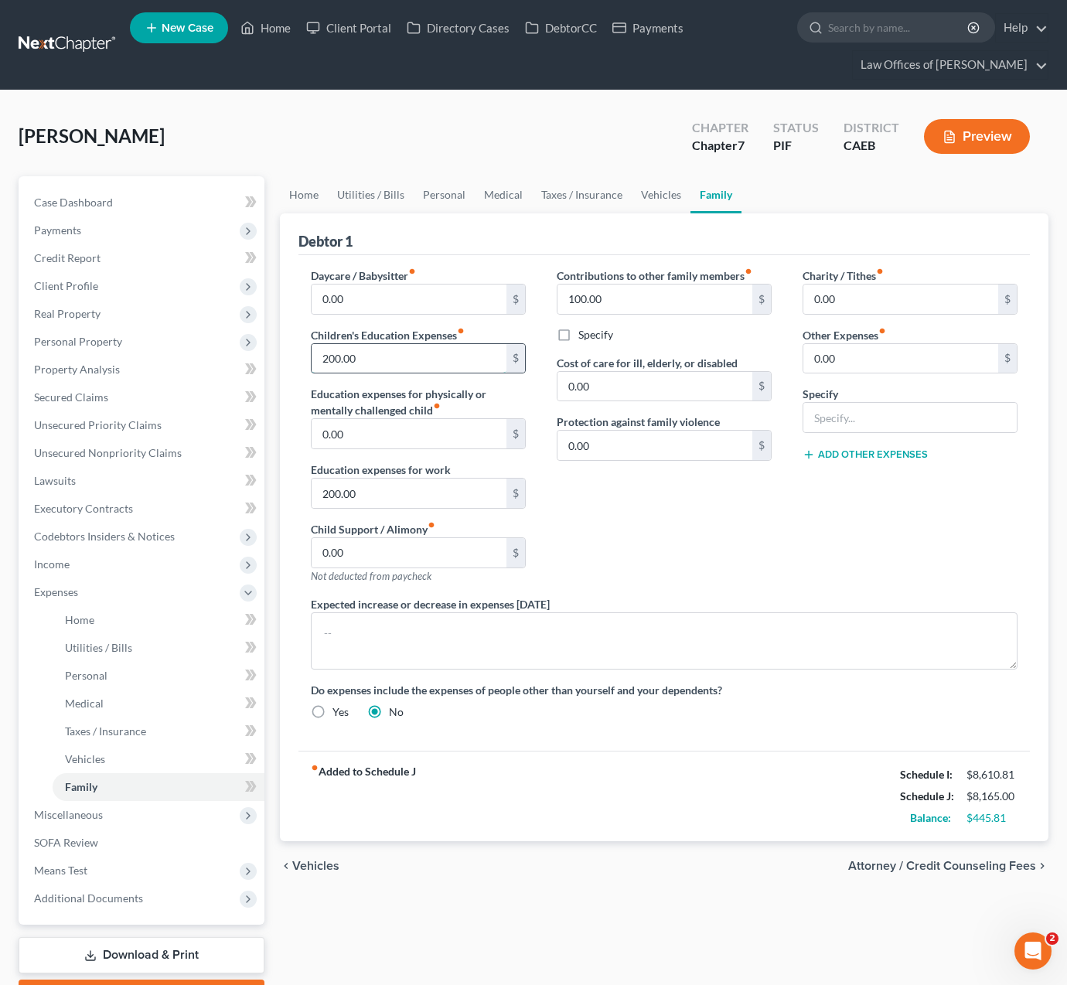
click at [400, 363] on input "200.00" at bounding box center [409, 358] width 195 height 29
drag, startPoint x: 373, startPoint y: 356, endPoint x: 252, endPoint y: 339, distance: 121.8
click at [252, 339] on div "Petition Navigation Case Dashboard Payments Invoices Payments Payments Credit R…" at bounding box center [534, 595] width 1046 height 838
click at [607, 309] on input "100.00" at bounding box center [655, 299] width 195 height 29
drag, startPoint x: 609, startPoint y: 305, endPoint x: 542, endPoint y: 295, distance: 68.0
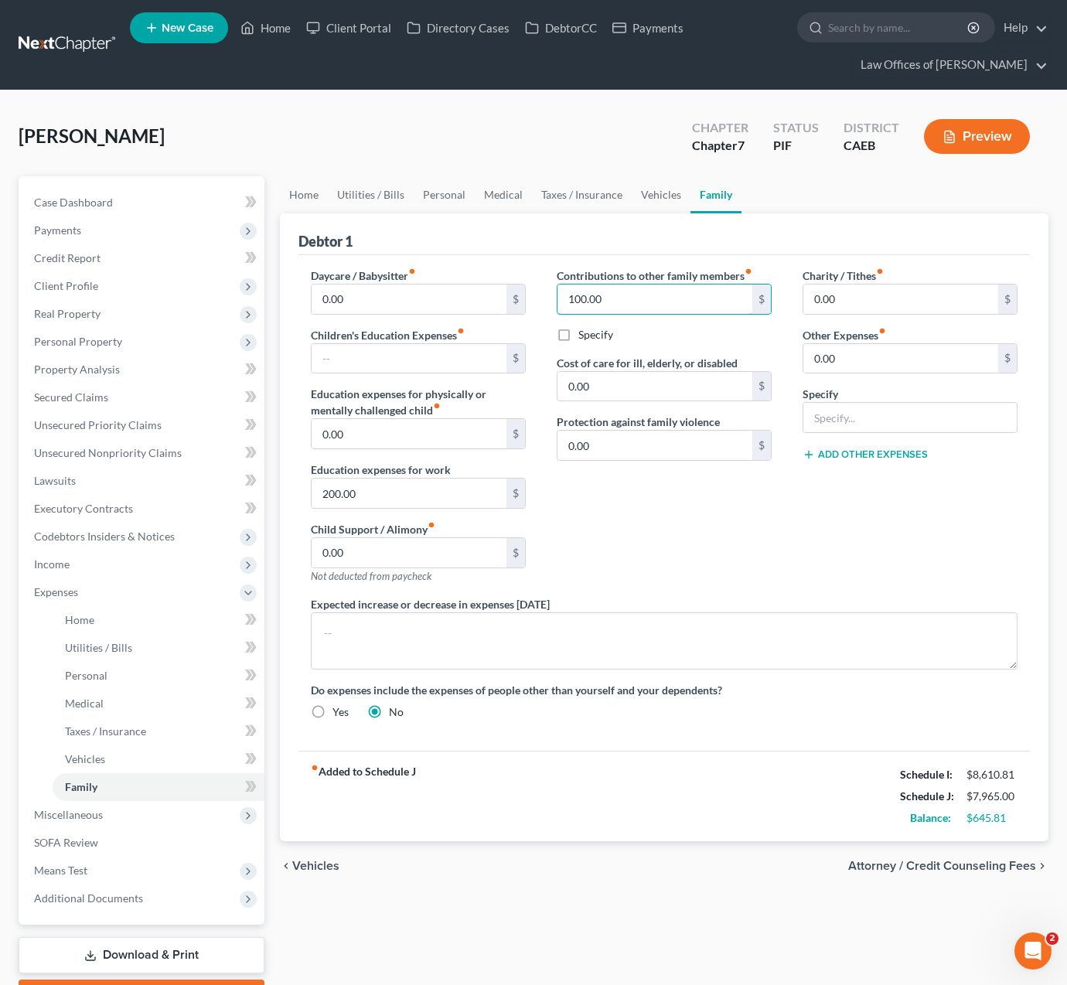
click at [542, 295] on div "Contributions to other family members fiber_manual_record 100.00 $ Specify Cost…" at bounding box center [664, 432] width 246 height 329
click at [640, 190] on link "Vehicles" at bounding box center [661, 194] width 59 height 37
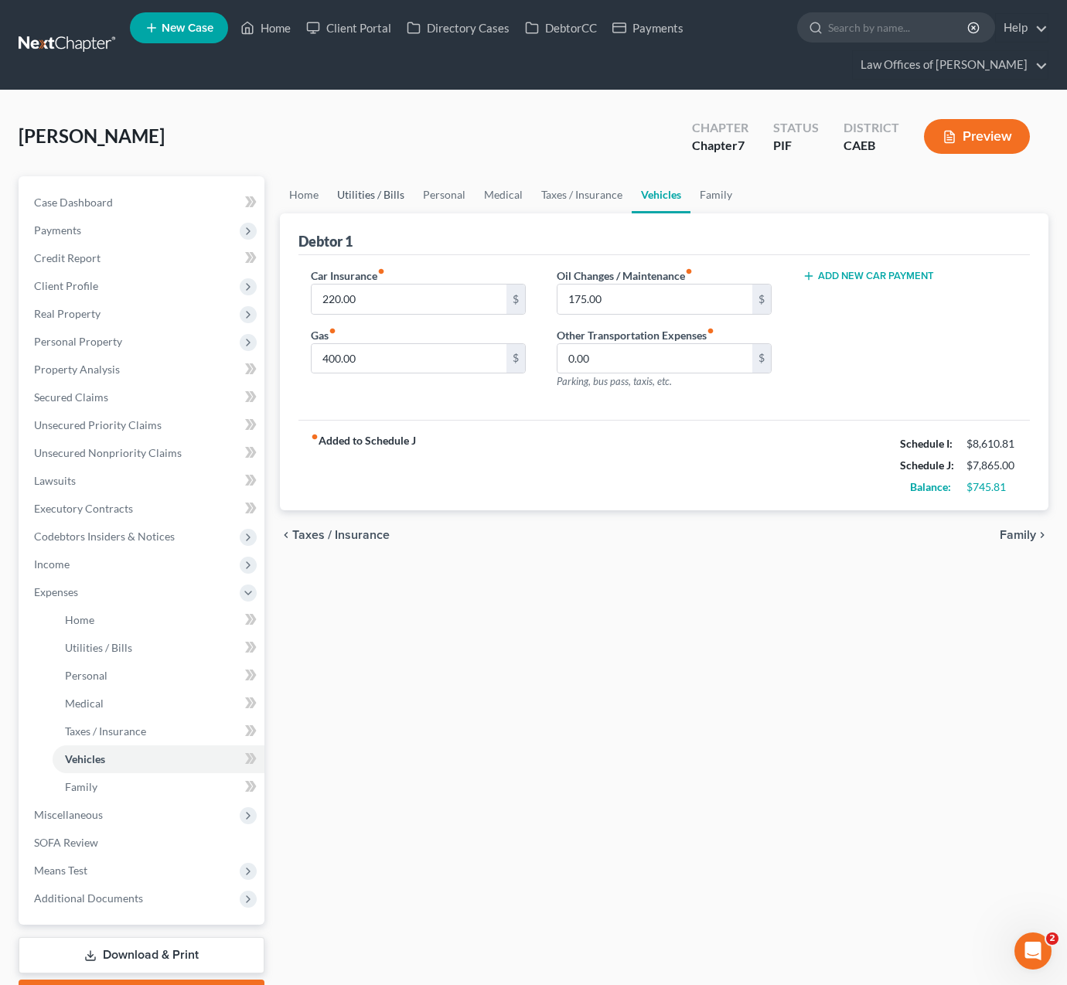
click at [346, 196] on link "Utilities / Bills" at bounding box center [371, 194] width 86 height 37
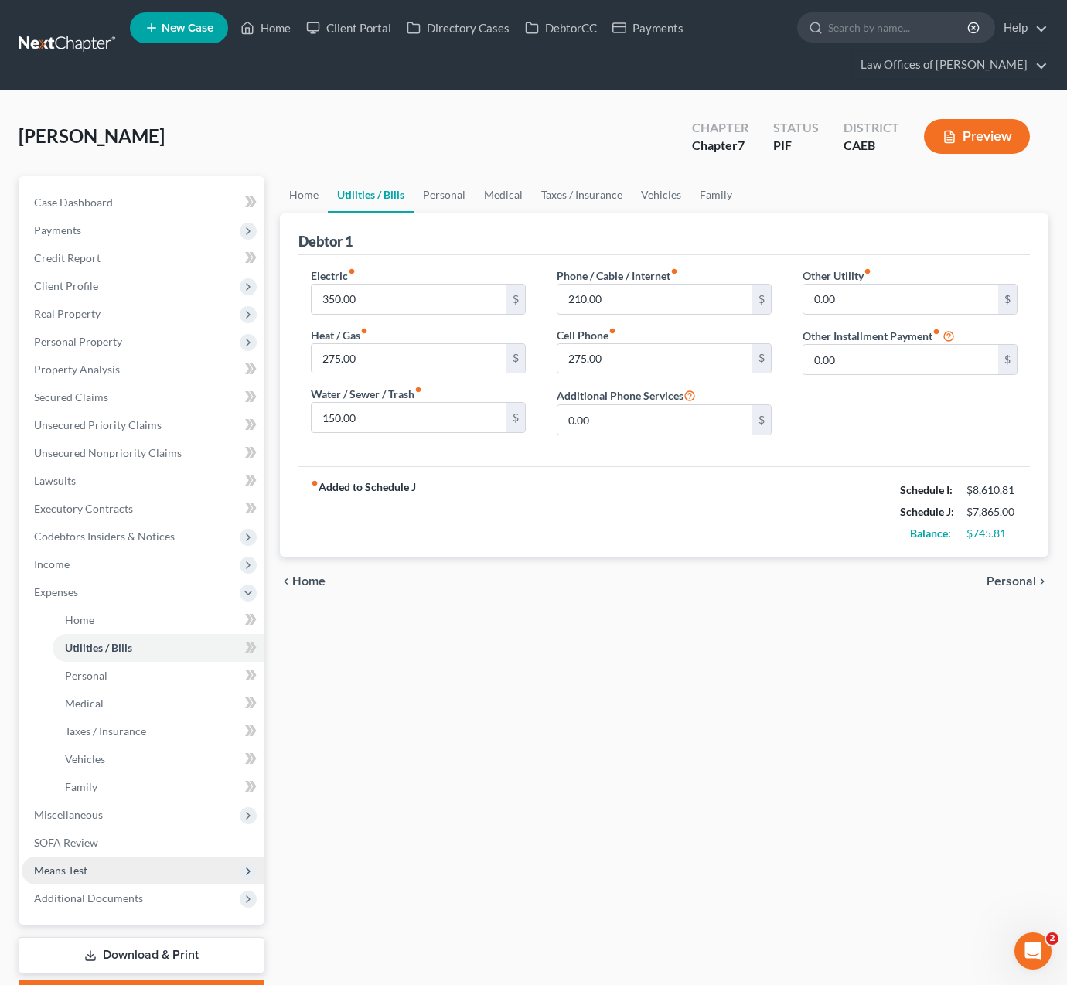
click at [89, 870] on span "Means Test" at bounding box center [143, 871] width 243 height 28
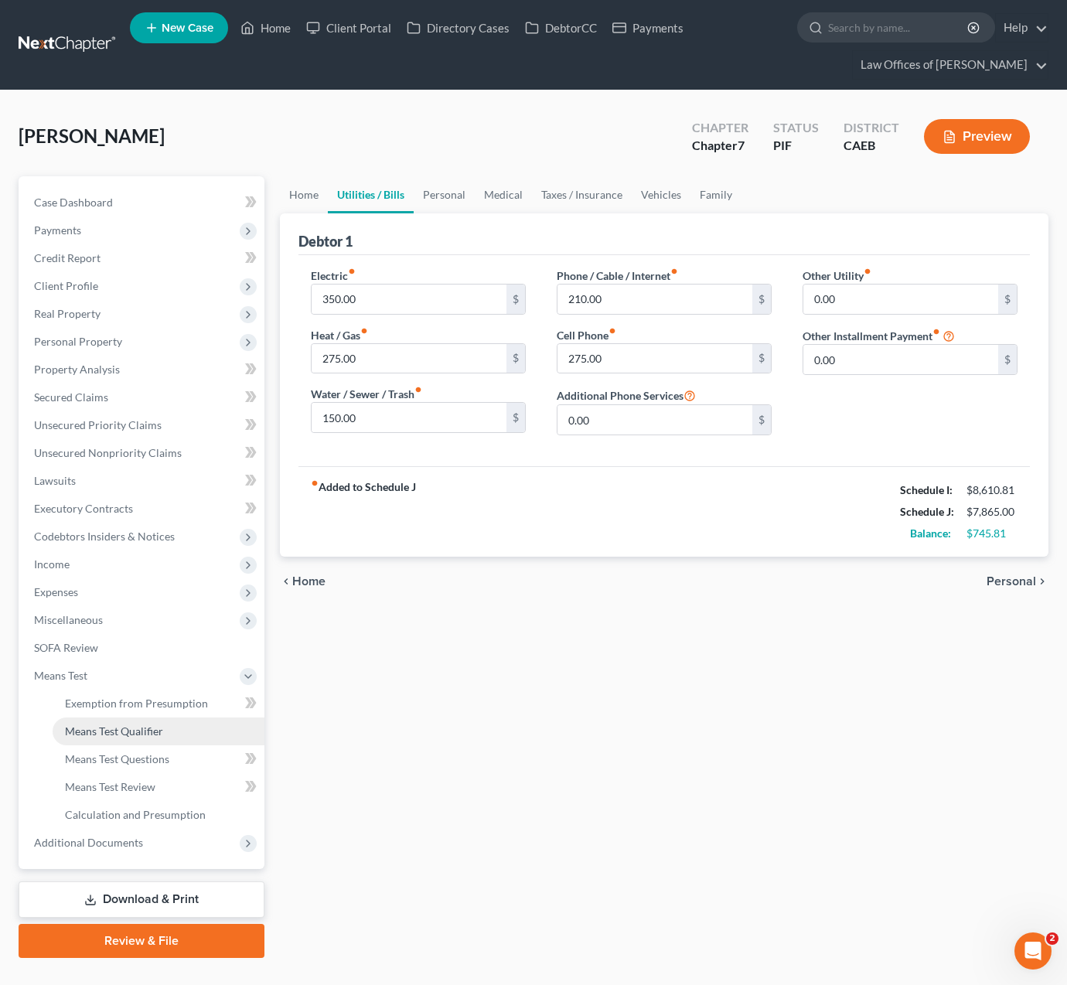
click at [156, 734] on span "Means Test Qualifier" at bounding box center [114, 731] width 98 height 13
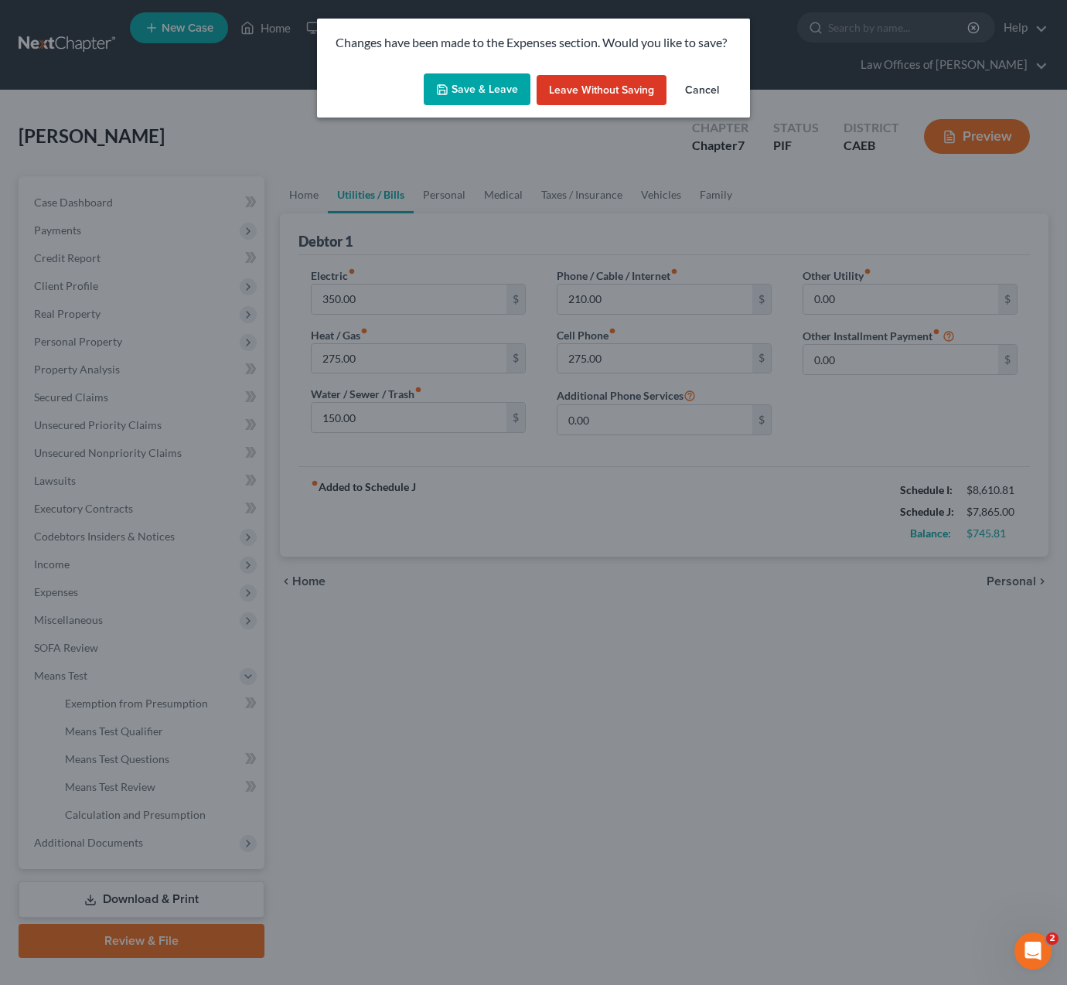
click at [482, 82] on button "Save & Leave" at bounding box center [477, 89] width 107 height 32
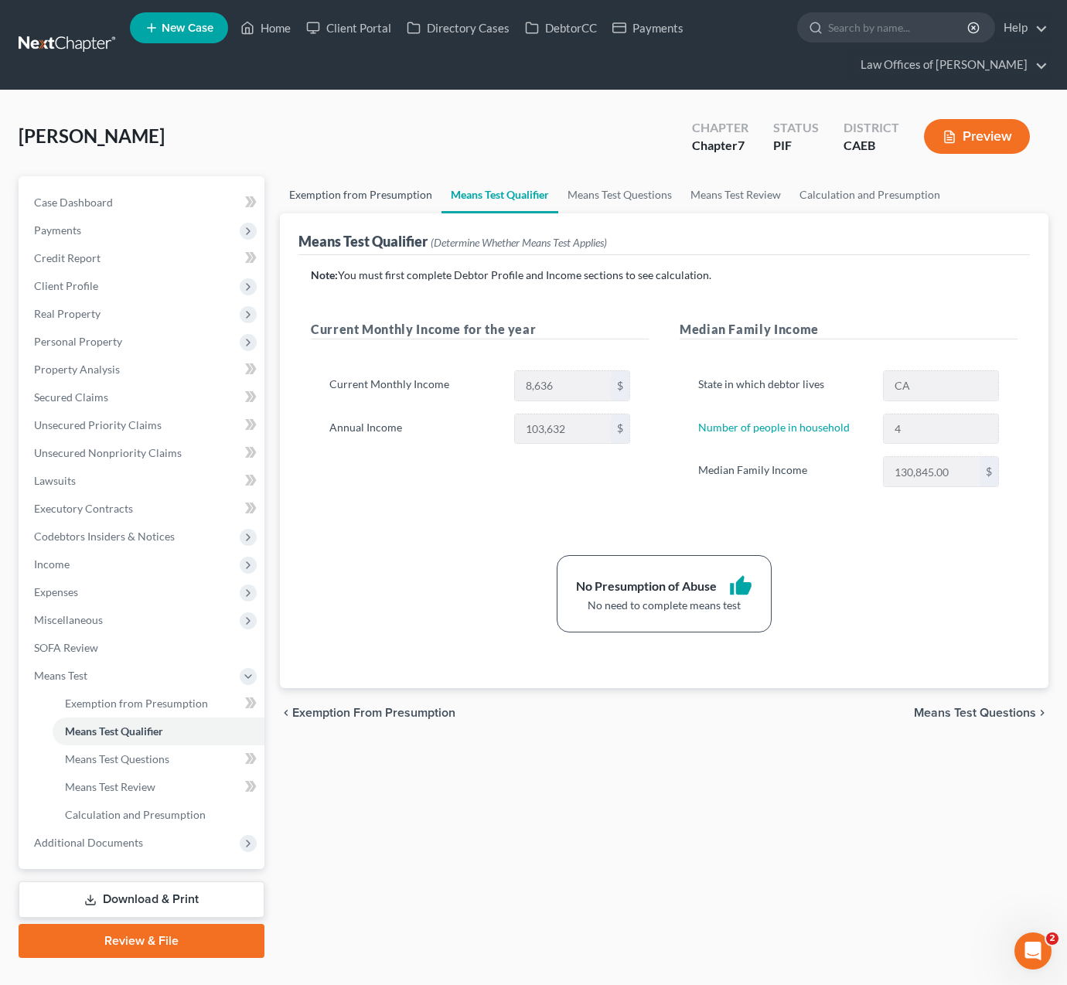
click at [350, 199] on link "Exemption from Presumption" at bounding box center [361, 194] width 162 height 37
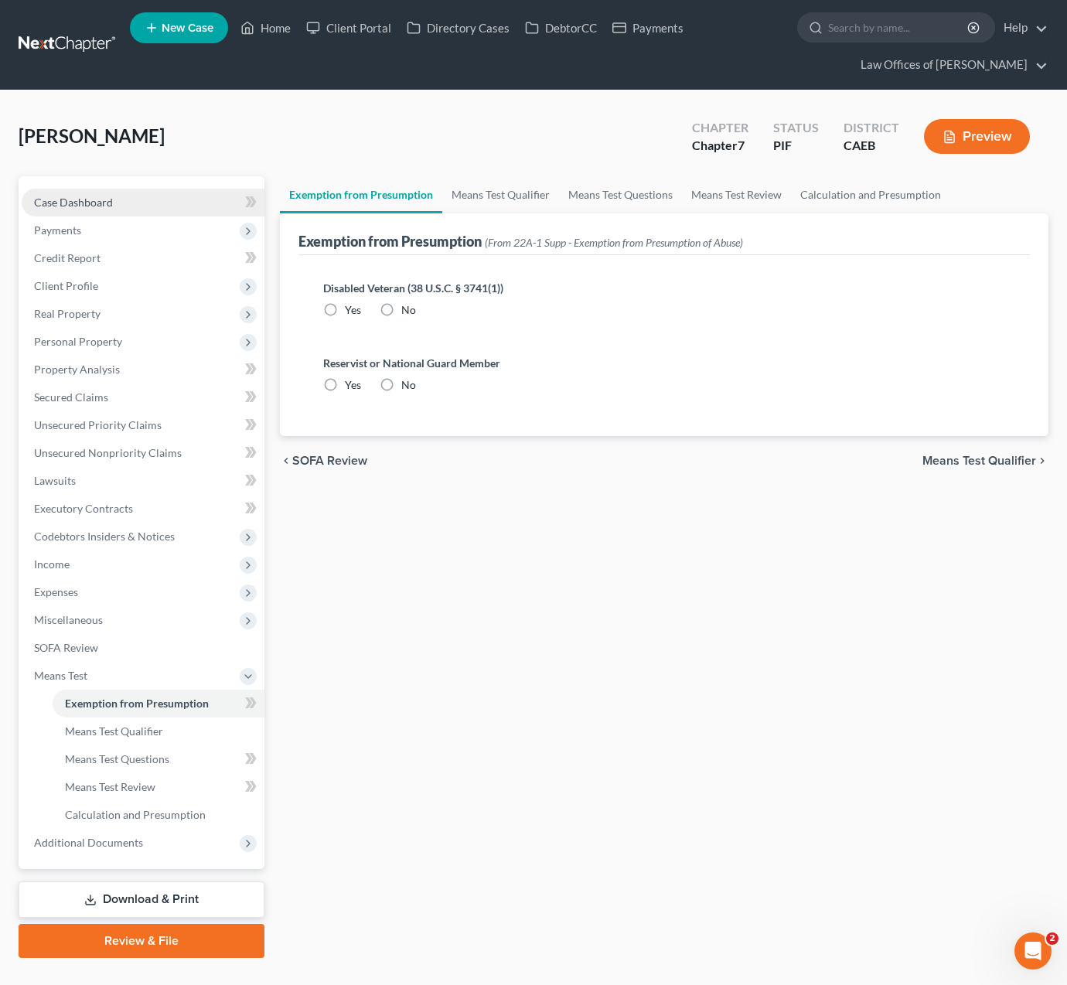
click at [138, 206] on link "Case Dashboard" at bounding box center [143, 203] width 243 height 28
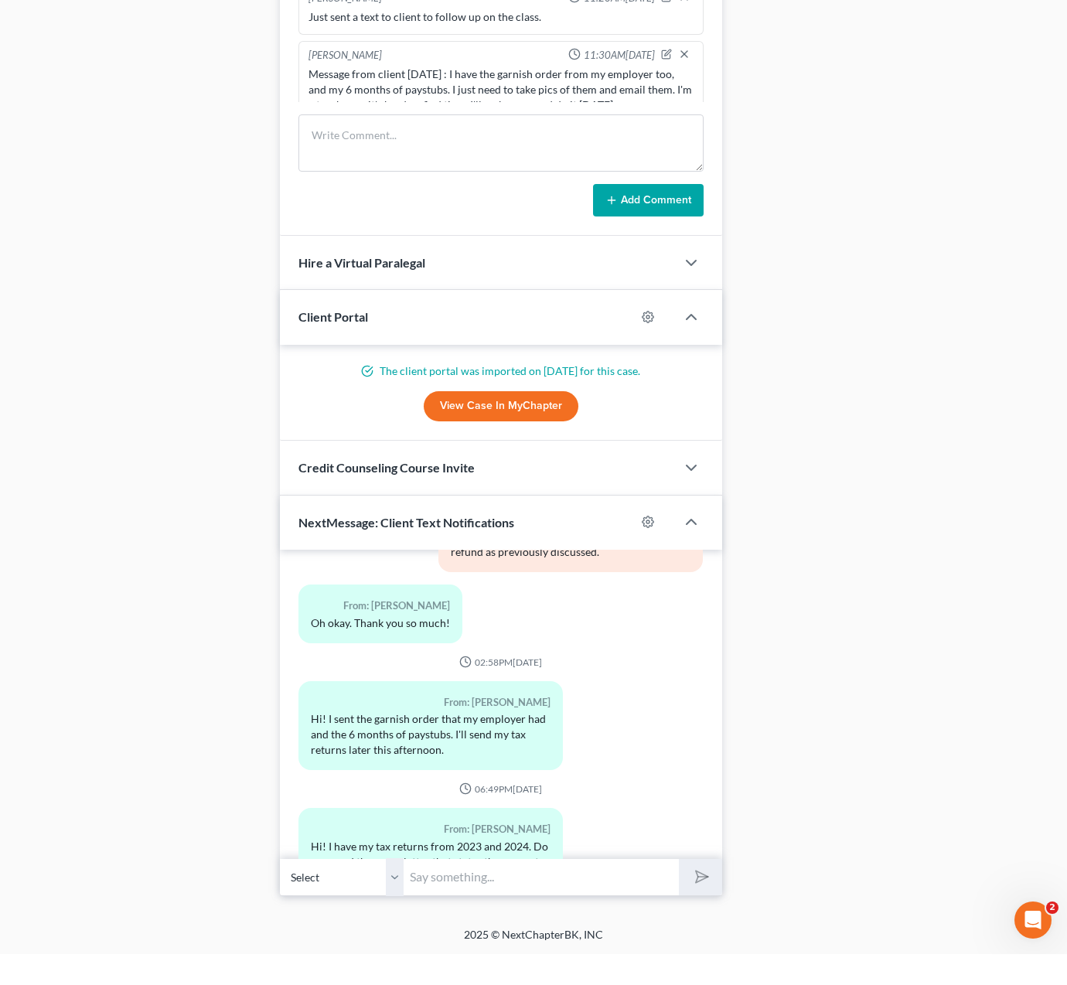
scroll to position [8169, 0]
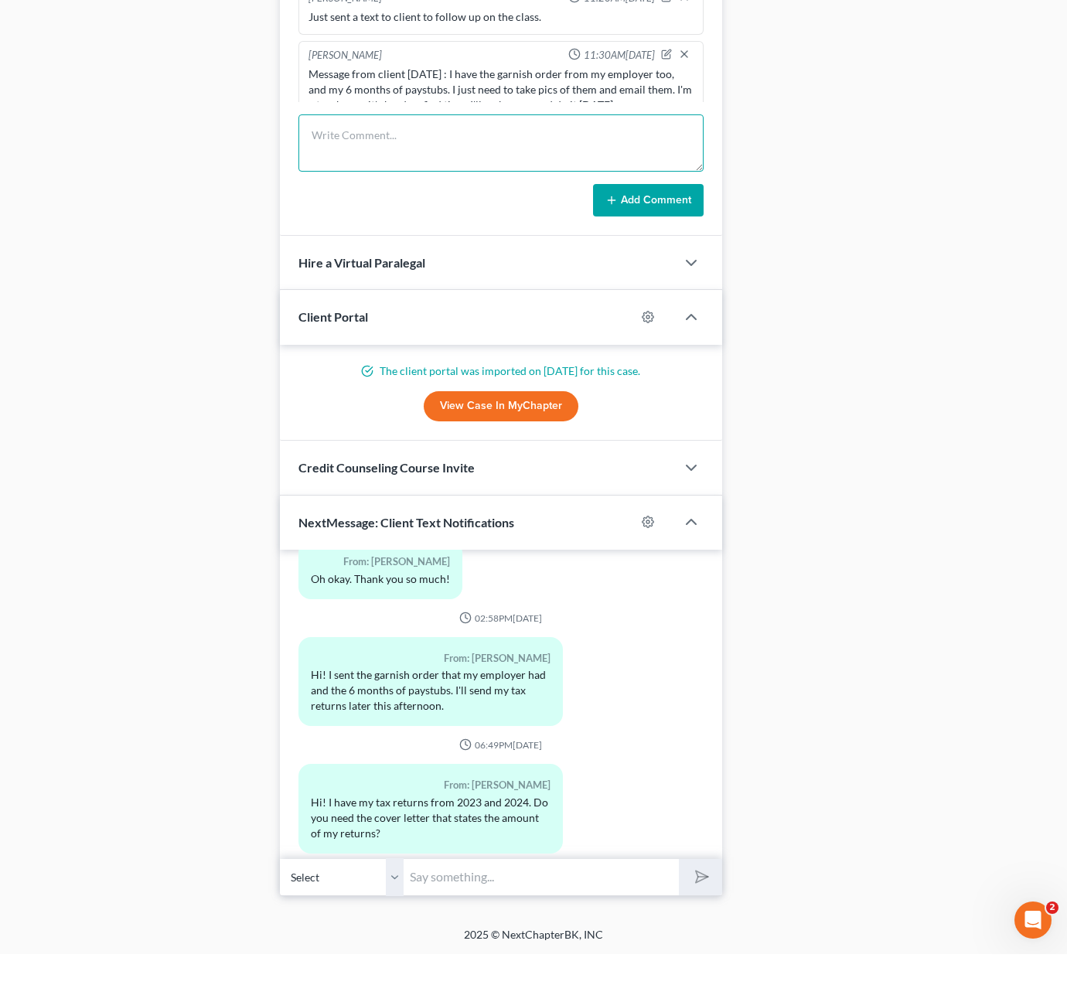
click at [436, 145] on textarea at bounding box center [500, 173] width 405 height 57
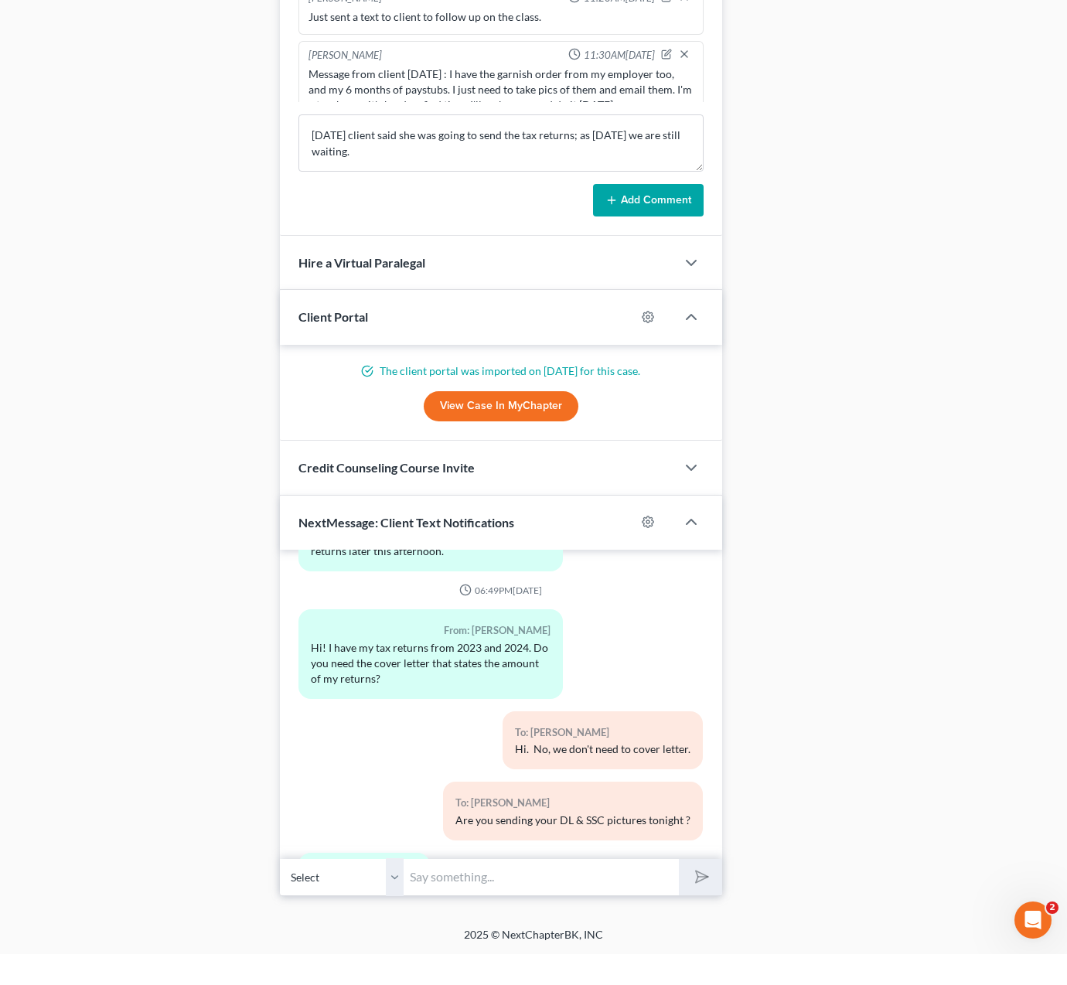
scroll to position [8346, 0]
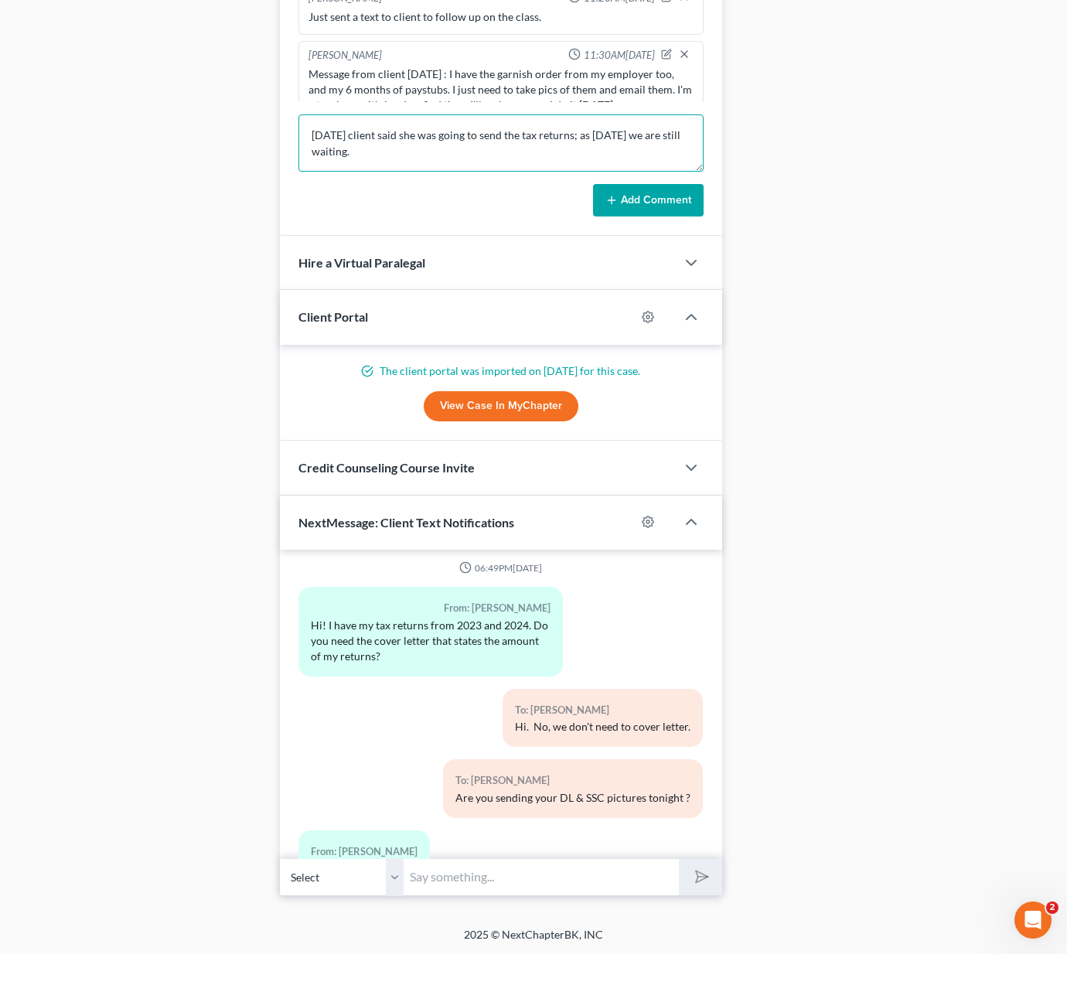
click at [400, 154] on textarea "[DATE] client said she was going to send the tax returns; as [DATE] we are stil…" at bounding box center [500, 173] width 405 height 57
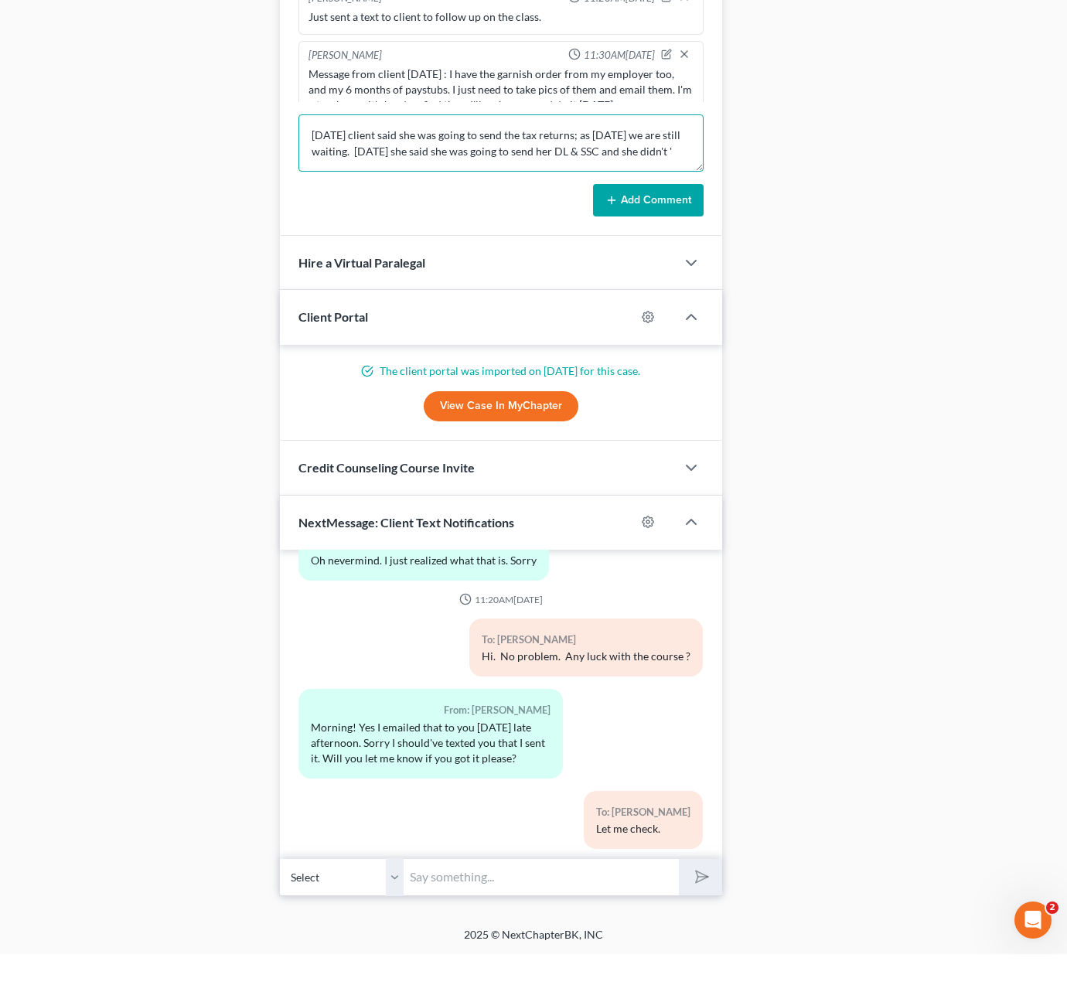
scroll to position [3, 0]
type textarea "[DATE] client said she was going to send the tax returns; as [DATE] we are stil…"
click at [643, 215] on button "Add Comment" at bounding box center [648, 231] width 111 height 32
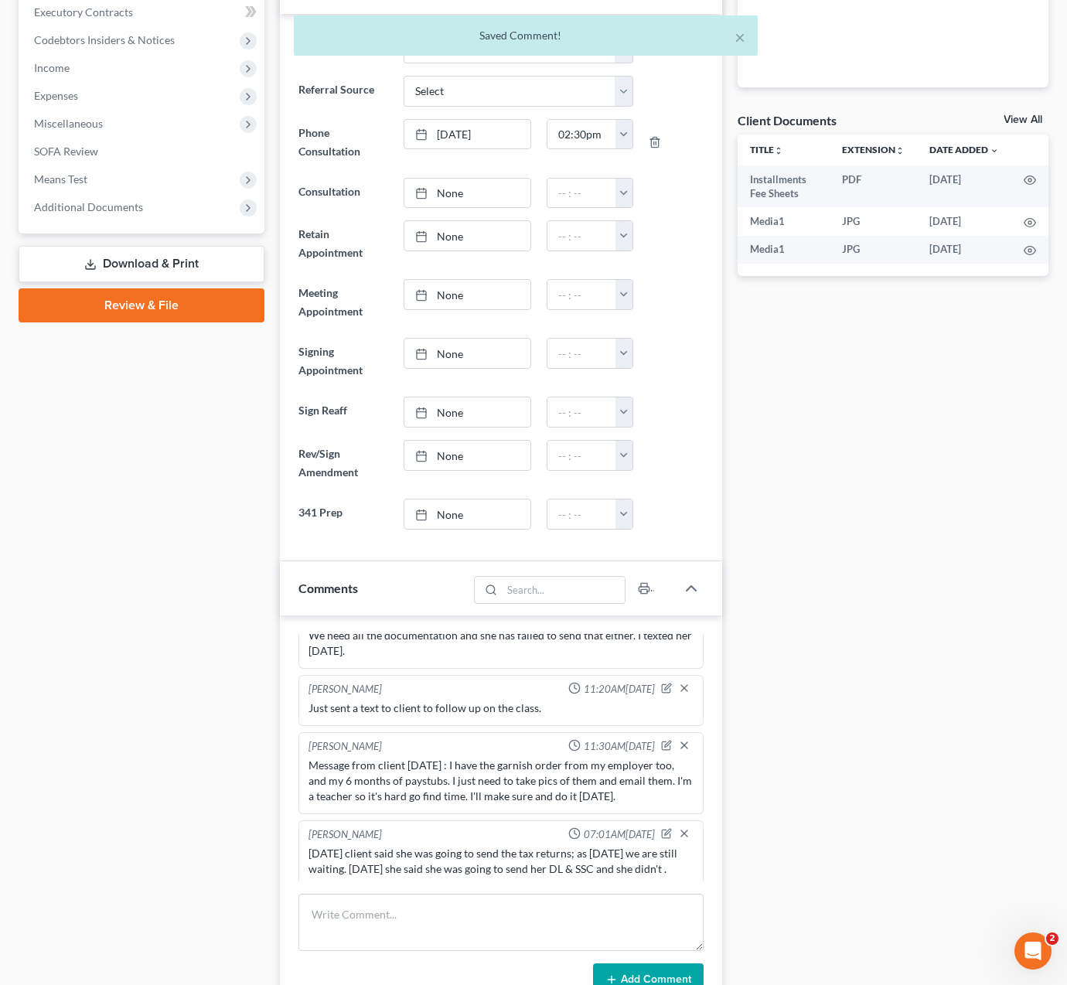
scroll to position [0, 0]
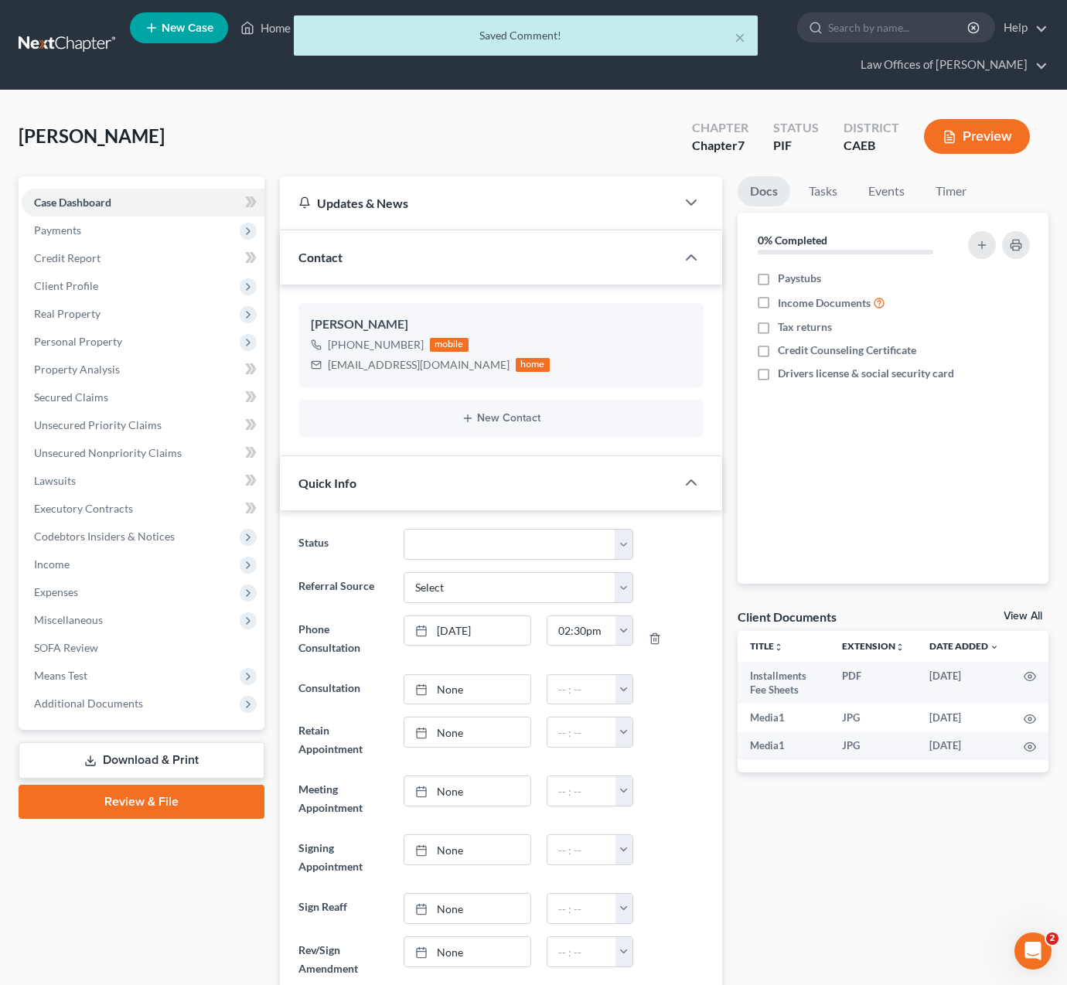
click at [742, 39] on ul "New Case Home Client Portal Directory Cases DebtorCC Payments - No Result - See…" at bounding box center [589, 45] width 919 height 74
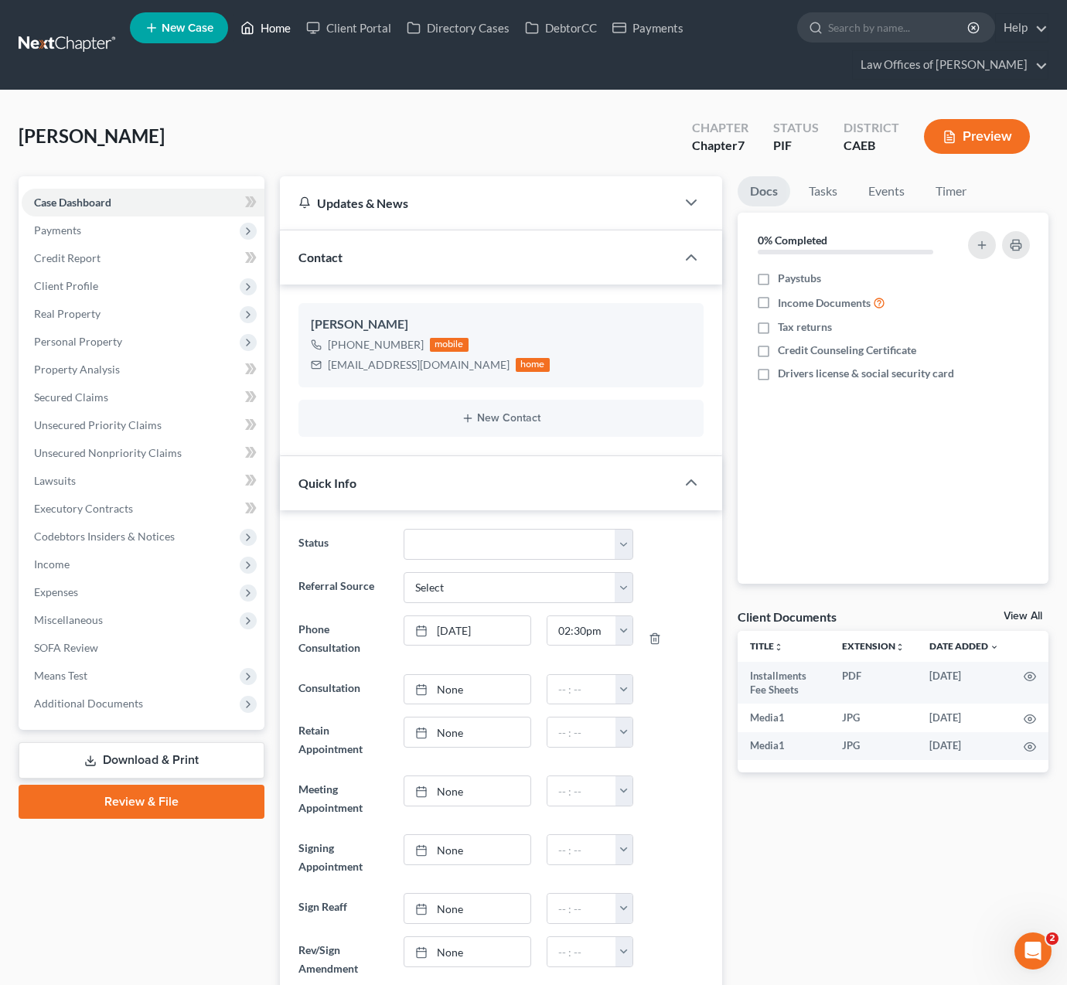
click at [275, 33] on link "Home" at bounding box center [266, 28] width 66 height 28
